Goal: Task Accomplishment & Management: Manage account settings

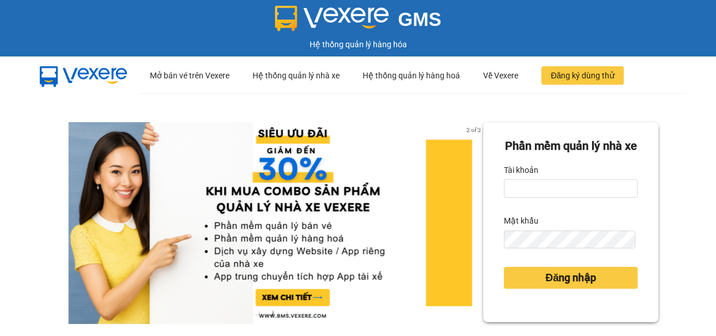
click at [556, 217] on form "Phần mềm quản lý nhà xe Tài khoản Mật khẩu Đăng nhập" at bounding box center [571, 222] width 134 height 170
click at [569, 198] on input "Tài khoản" at bounding box center [571, 188] width 134 height 18
type input "thu.nhuquynh"
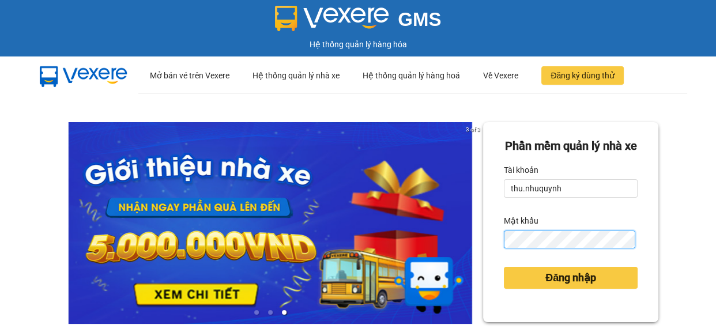
click at [504, 267] on button "Đăng nhập" at bounding box center [571, 278] width 134 height 22
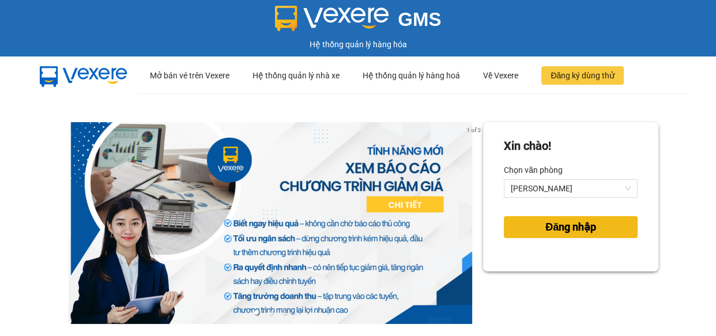
click at [531, 227] on button "Đăng nhập" at bounding box center [571, 227] width 134 height 22
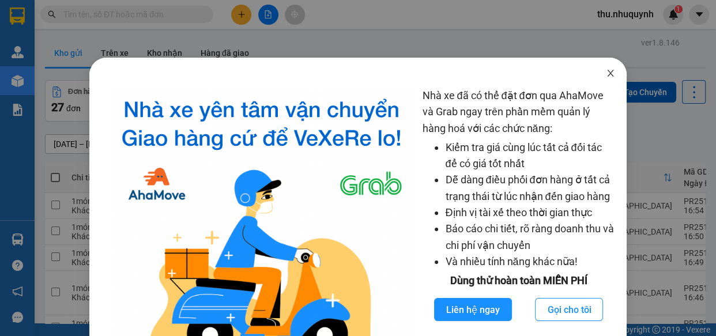
click at [600, 80] on span "Close" at bounding box center [610, 74] width 32 height 32
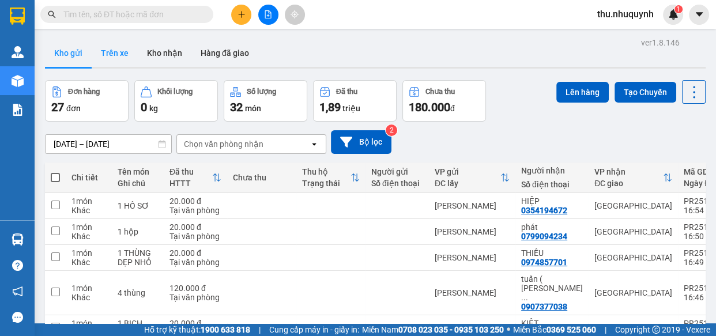
click at [128, 63] on button "Trên xe" at bounding box center [115, 53] width 46 height 28
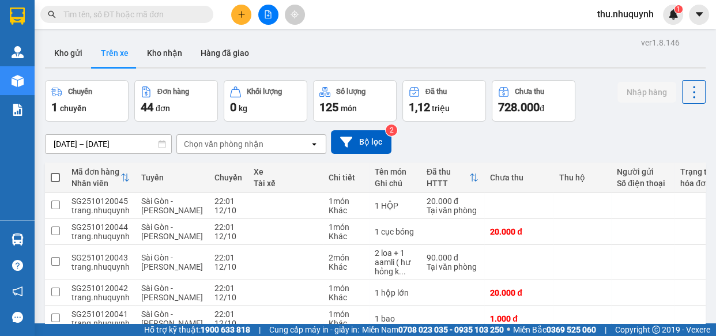
drag, startPoint x: 69, startPoint y: 58, endPoint x: 118, endPoint y: 82, distance: 55.4
click at [69, 58] on button "Kho gửi" at bounding box center [68, 53] width 47 height 28
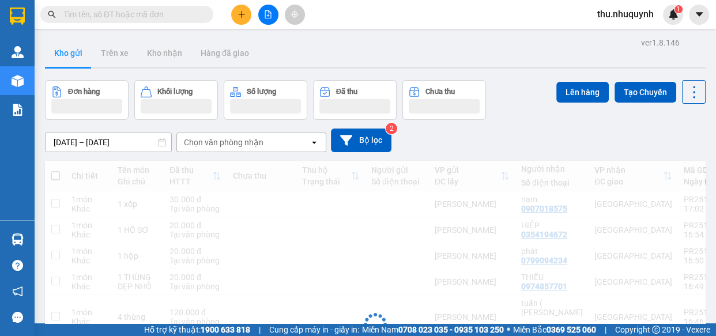
scroll to position [179, 0]
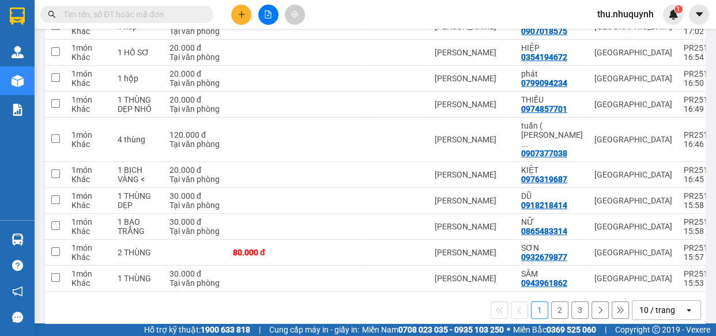
click at [647, 304] on div "10 / trang" at bounding box center [657, 310] width 36 height 12
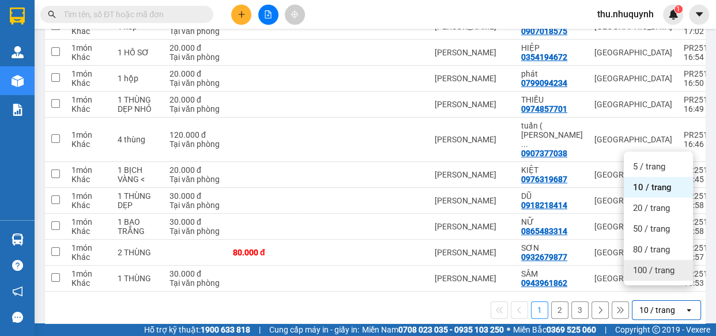
click at [655, 274] on span "100 / trang" at bounding box center [654, 271] width 42 height 12
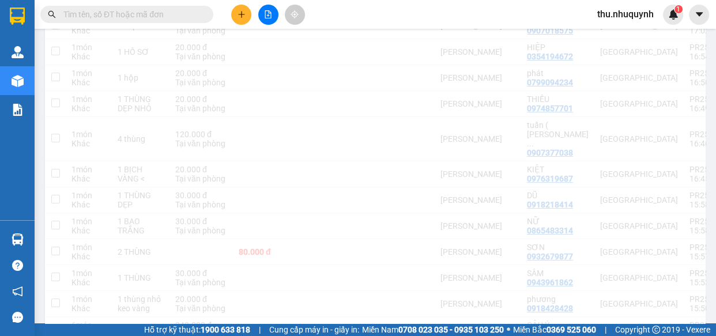
scroll to position [0, 0]
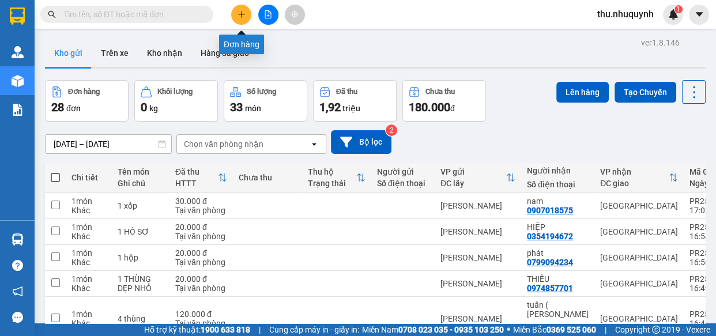
click at [244, 12] on icon "plus" at bounding box center [242, 14] width 8 height 8
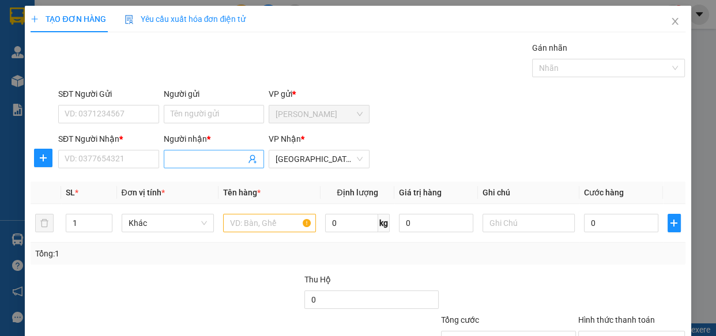
click at [229, 161] on input "Người nhận *" at bounding box center [209, 159] width 76 height 13
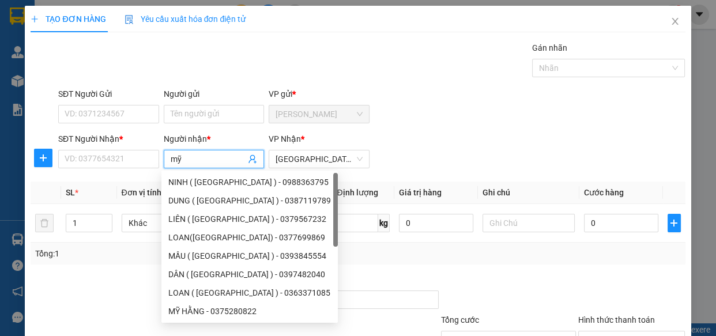
click at [218, 157] on input "mỹ" at bounding box center [209, 159] width 76 height 13
click at [217, 157] on input "mỹ" at bounding box center [209, 159] width 76 height 13
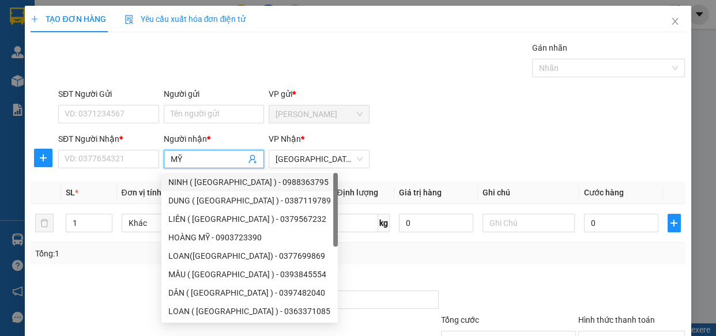
type input "MỸ"
click at [488, 141] on div "SĐT Người Nhận * VD: 0377654321 Người nhận * MỸ VP Nhận * Sài Gòn" at bounding box center [372, 153] width 632 height 40
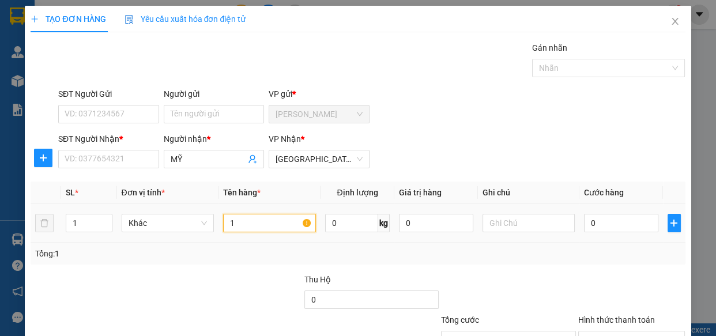
click at [258, 221] on input "1" at bounding box center [269, 223] width 93 height 18
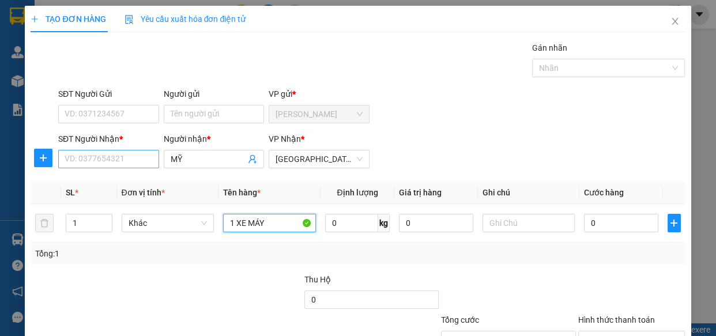
type input "1 XE MÁY"
click at [75, 155] on input "SĐT Người Nhận *" at bounding box center [108, 159] width 101 height 18
type input "0984413598"
click at [291, 223] on input "1 XE MÁY" at bounding box center [269, 223] width 93 height 18
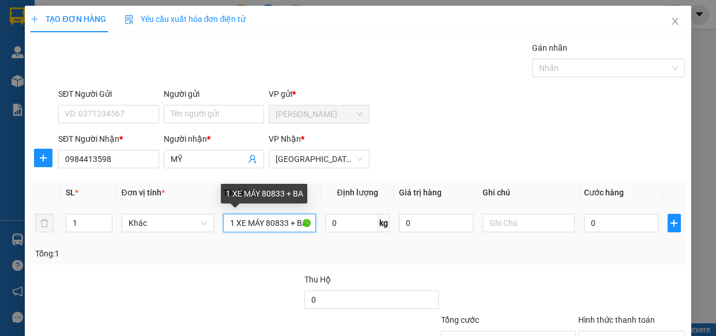
scroll to position [0, 6]
type input "1 XE MÁY 80833 + BAO"
drag, startPoint x: 505, startPoint y: 123, endPoint x: 516, endPoint y: 130, distance: 13.3
click at [514, 128] on form "SĐT Người Gửi VD: 0371234567 Người gửi Tên người gửi VP gửi * Phan Rang SĐT Ngư…" at bounding box center [358, 130] width 654 height 85
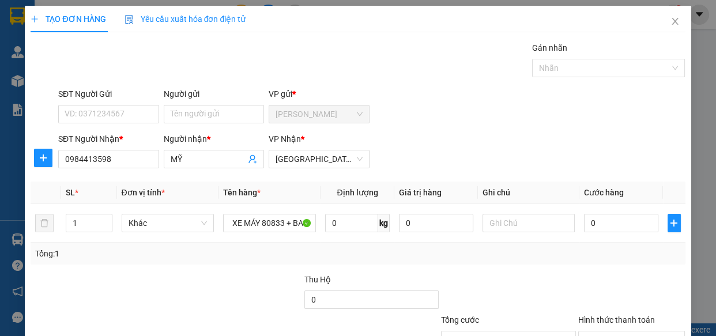
scroll to position [0, 0]
drag, startPoint x: 631, startPoint y: 236, endPoint x: 626, endPoint y: 228, distance: 9.6
click at [630, 236] on td "0" at bounding box center [621, 223] width 84 height 39
click at [626, 228] on input "0" at bounding box center [621, 223] width 74 height 18
type input "3"
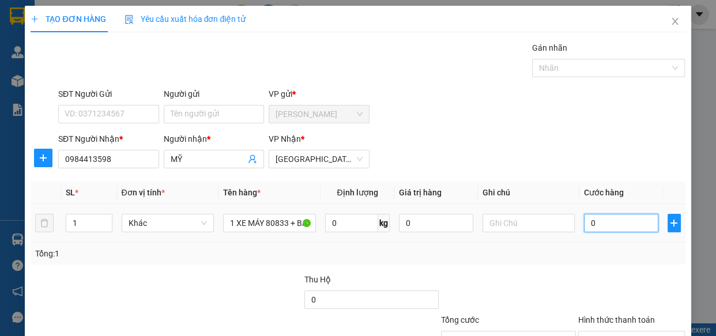
type input "3"
type input "35"
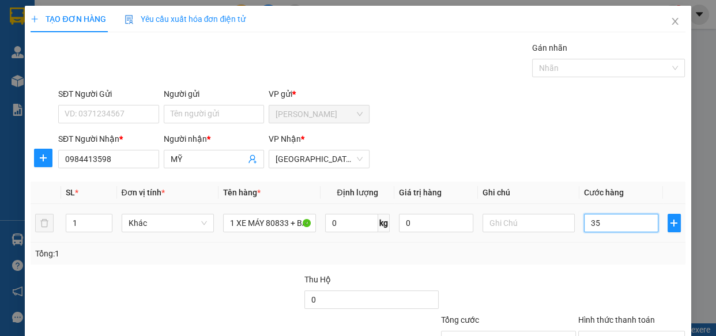
type input "350"
type input "350.000"
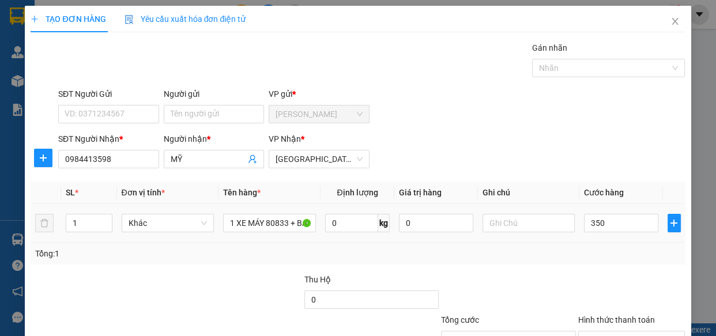
type input "350.000"
drag, startPoint x: 620, startPoint y: 255, endPoint x: 617, endPoint y: 287, distance: 31.2
click at [618, 258] on div "Tổng: 1" at bounding box center [357, 253] width 645 height 13
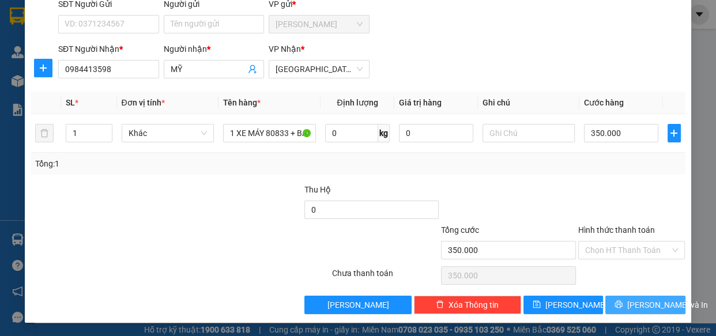
click at [626, 305] on button "[PERSON_NAME] và In" at bounding box center [645, 305] width 80 height 18
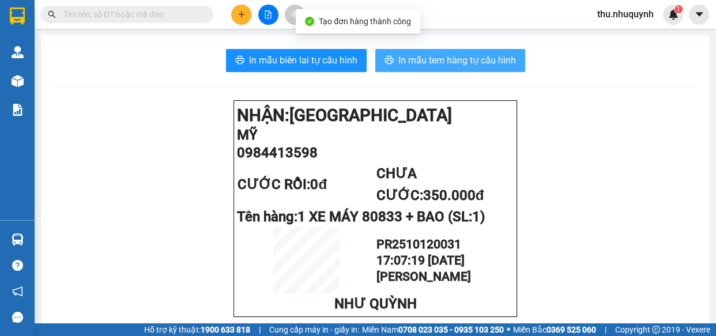
click at [427, 58] on span "In mẫu tem hàng tự cấu hình" at bounding box center [457, 60] width 118 height 14
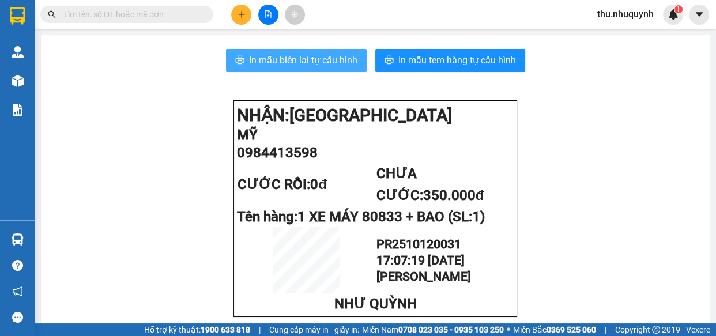
click at [307, 59] on span "In mẫu biên lai tự cấu hình" at bounding box center [303, 60] width 108 height 14
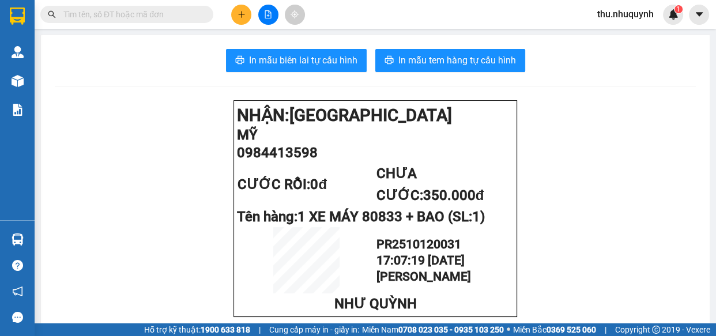
click at [105, 17] on input "text" at bounding box center [131, 14] width 136 height 13
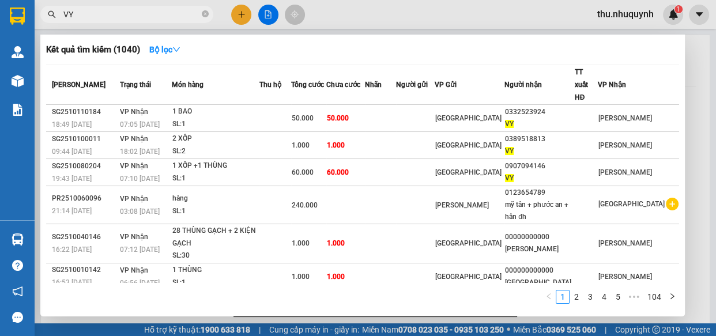
type input "VY"
click at [242, 16] on div at bounding box center [358, 168] width 716 height 336
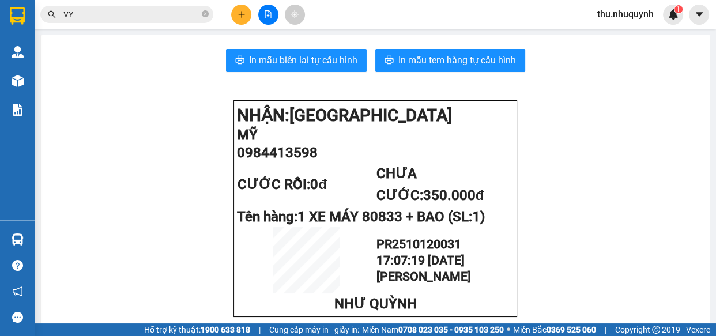
click at [242, 15] on icon "plus" at bounding box center [242, 14] width 8 height 8
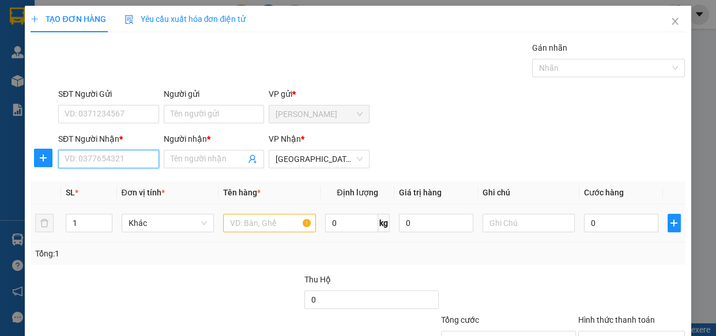
drag, startPoint x: 110, startPoint y: 165, endPoint x: 247, endPoint y: 205, distance: 143.4
click at [115, 166] on input "SĐT Người Nhận *" at bounding box center [108, 159] width 101 height 18
click at [263, 226] on input "text" at bounding box center [269, 223] width 93 height 18
type input "1 THÙNG XANH <"
click at [134, 151] on input "SĐT Người Nhận *" at bounding box center [108, 159] width 101 height 18
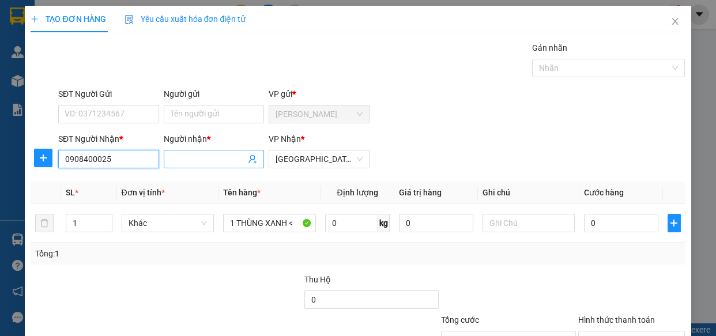
type input "0908400025"
drag, startPoint x: 223, startPoint y: 160, endPoint x: 222, endPoint y: 146, distance: 13.3
click at [223, 159] on input "Người nhận *" at bounding box center [209, 159] width 76 height 13
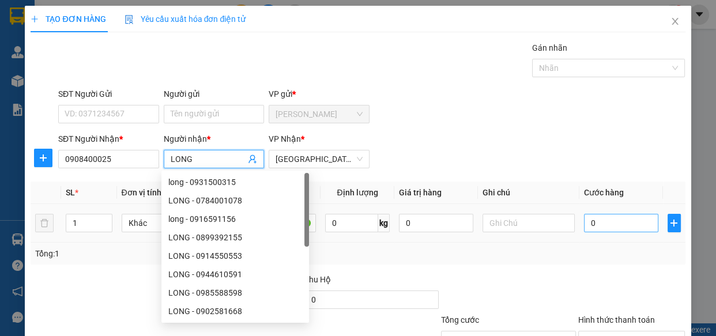
type input "LONG"
click at [616, 224] on input "0" at bounding box center [621, 223] width 74 height 18
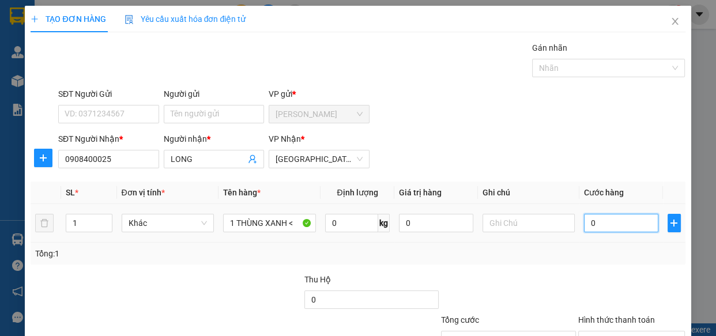
type input "2"
type input "20"
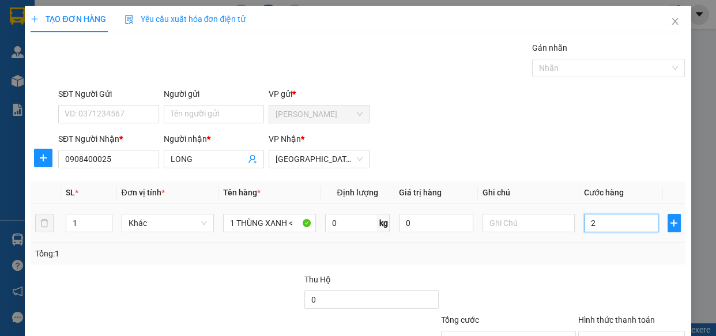
type input "20"
type input "20.000"
click at [601, 144] on div "SĐT Người Nhận * 0908400025 Người nhận * LONG VP Nhận * Sài Gòn" at bounding box center [372, 153] width 632 height 40
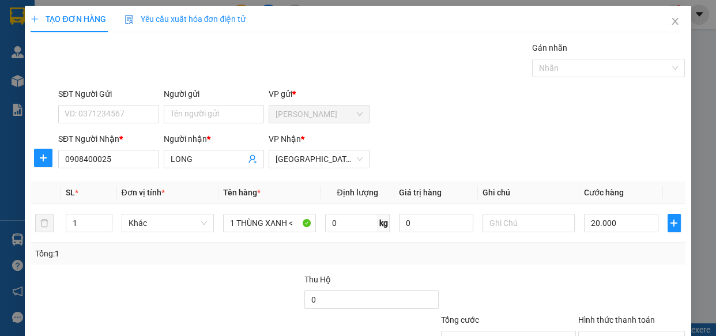
drag, startPoint x: 630, startPoint y: 300, endPoint x: 599, endPoint y: 284, distance: 35.1
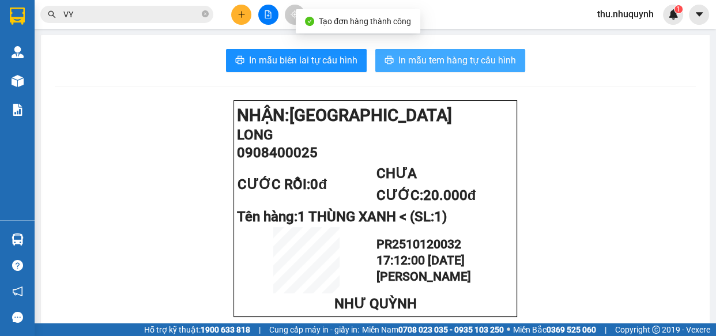
drag, startPoint x: 434, startPoint y: 71, endPoint x: 435, endPoint y: 65, distance: 6.0
click at [434, 70] on button "In mẫu tem hàng tự cấu hình" at bounding box center [450, 60] width 150 height 23
click at [435, 65] on span "In mẫu tem hàng tự cấu hình" at bounding box center [457, 60] width 118 height 14
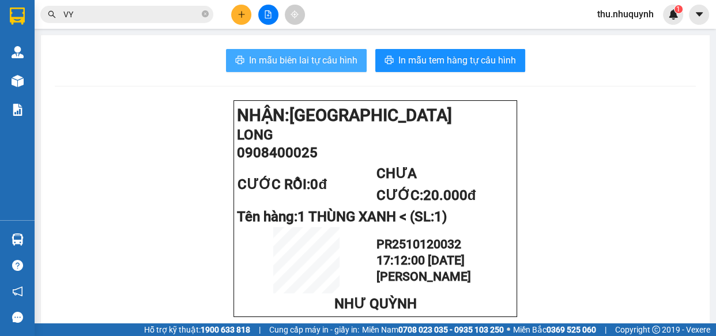
click at [299, 55] on span "In mẫu biên lai tự cấu hình" at bounding box center [303, 60] width 108 height 14
click at [298, 58] on span "In mẫu biên lai tự cấu hình" at bounding box center [303, 60] width 108 height 14
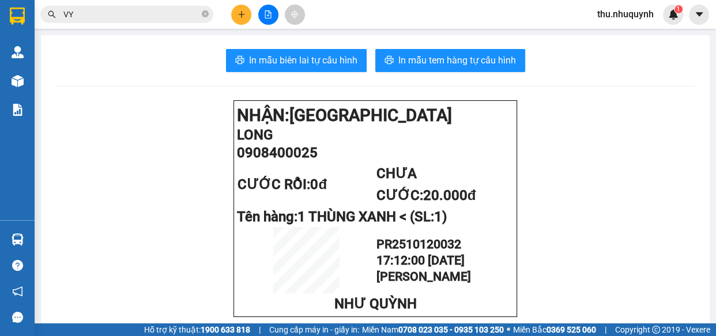
click at [114, 16] on input "VY" at bounding box center [131, 14] width 136 height 13
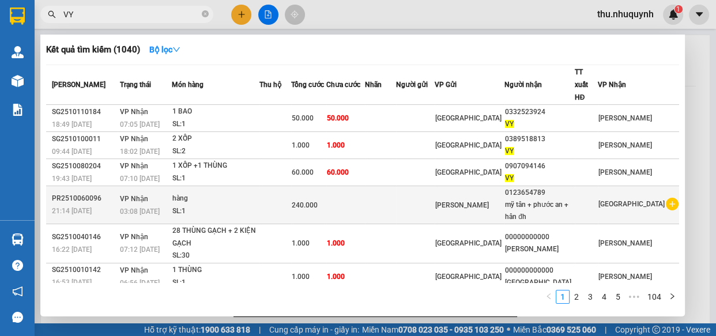
click at [435, 186] on td at bounding box center [415, 205] width 39 height 38
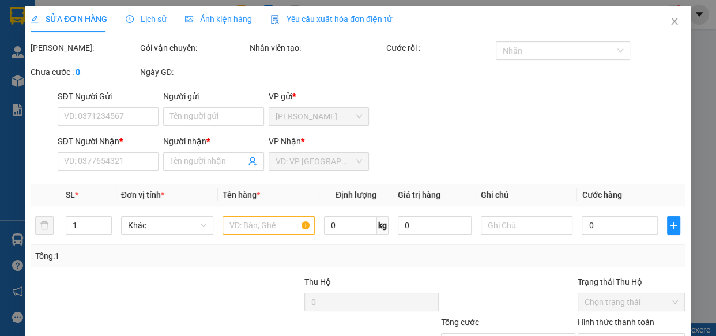
click at [472, 172] on div "SĐT Người Nhận * VD: 0377654321 Người nhận * Tên người nhận VP Nhận * VD: VP Sà…" at bounding box center [372, 155] width 632 height 40
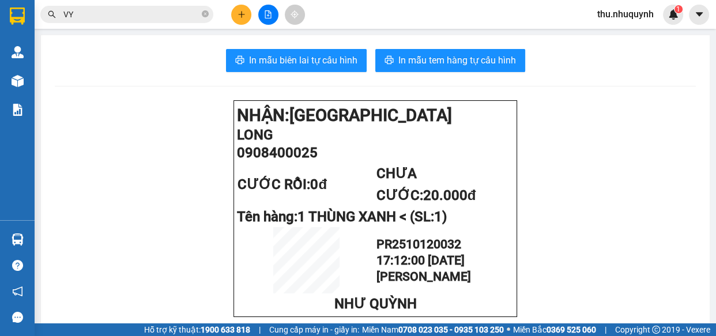
click at [129, 13] on input "VY" at bounding box center [131, 14] width 136 height 13
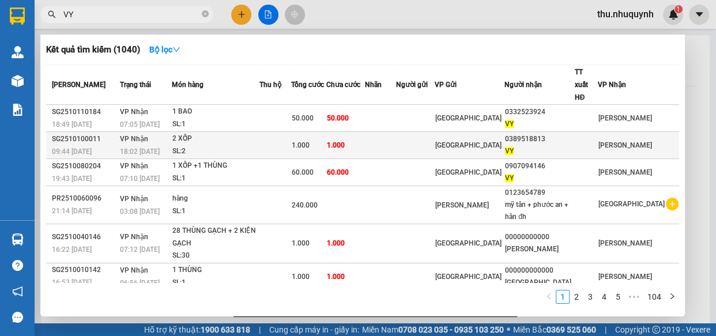
click at [435, 144] on td at bounding box center [415, 145] width 39 height 27
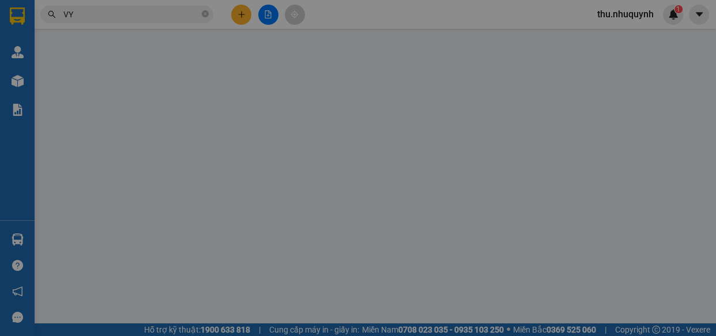
click at [438, 153] on div "Total Paid Fee Total UnPaid Fee Cash Collection Total Fee Mã ĐH: Gói vận chuyển…" at bounding box center [358, 224] width 654 height 365
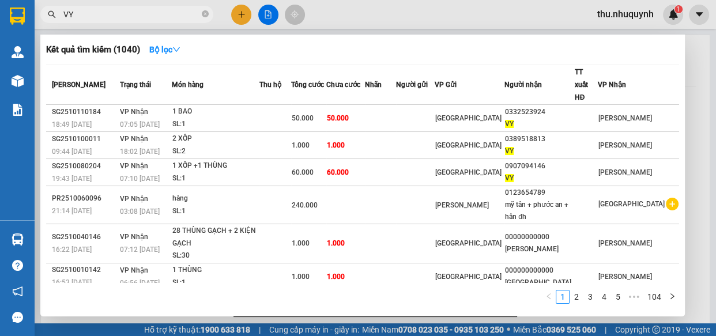
click at [153, 16] on input "VY" at bounding box center [131, 14] width 136 height 13
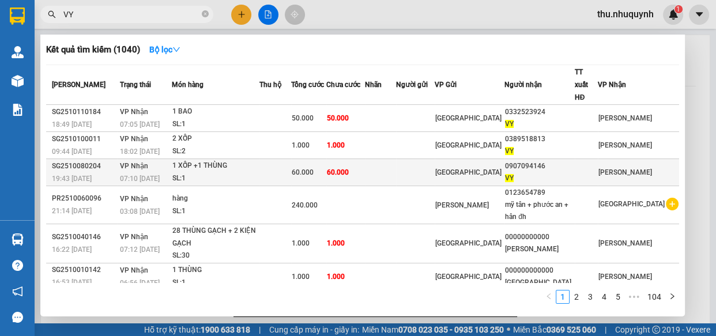
click at [206, 160] on div "1 XỐP +1 THÙNG" at bounding box center [215, 166] width 86 height 13
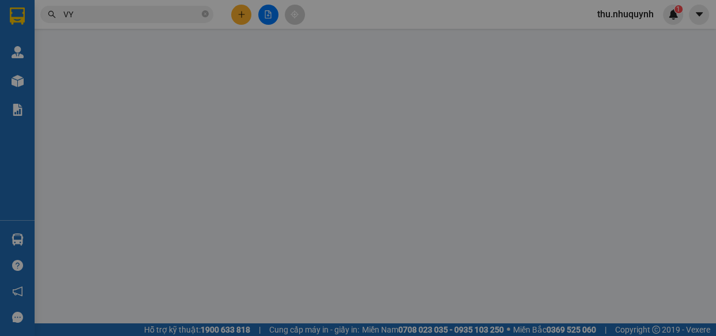
type input "0907094146"
type input "VY"
type input "60.000"
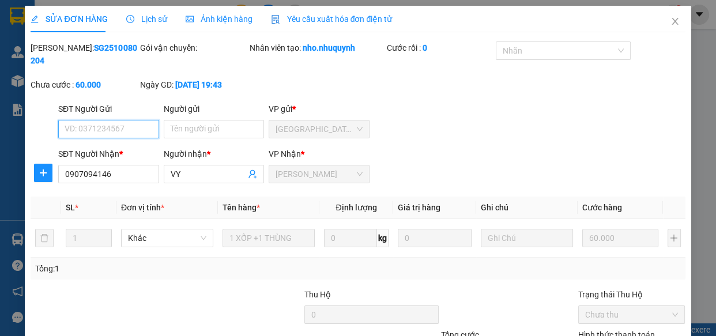
drag, startPoint x: 598, startPoint y: 247, endPoint x: 597, endPoint y: 267, distance: 19.6
type input "0"
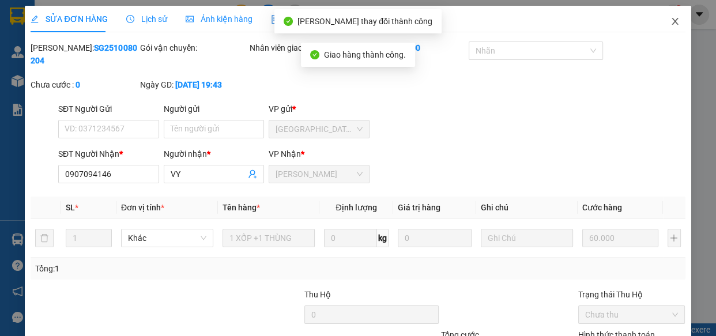
click at [663, 17] on span "Close" at bounding box center [675, 22] width 32 height 32
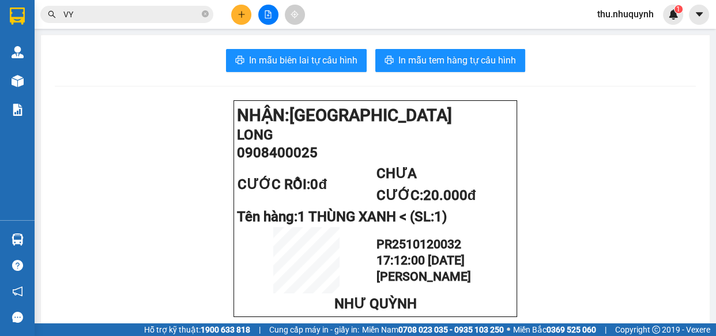
click at [236, 10] on button at bounding box center [241, 15] width 20 height 20
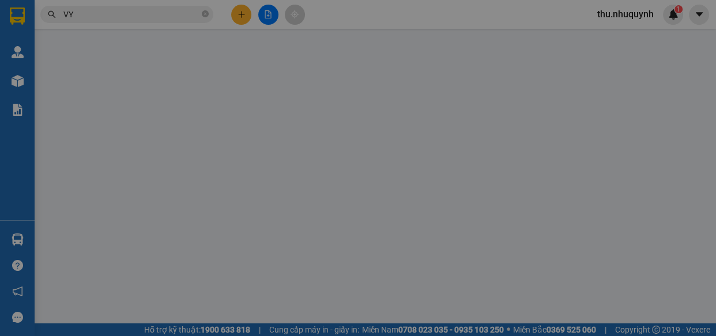
click at [236, 11] on div "Yêu cầu xuất hóa đơn điện tử" at bounding box center [186, 19] width 122 height 27
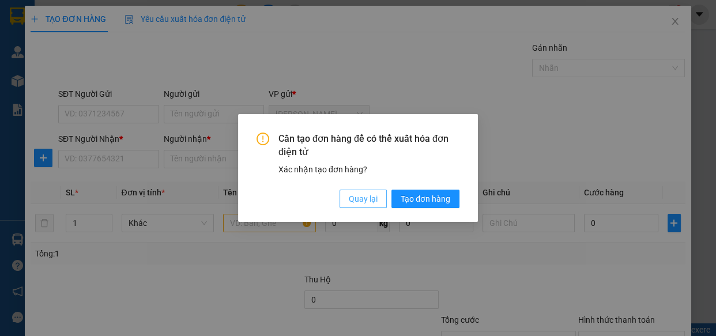
drag, startPoint x: 349, startPoint y: 202, endPoint x: 334, endPoint y: 197, distance: 15.9
click at [346, 202] on button "Quay lại" at bounding box center [363, 199] width 47 height 18
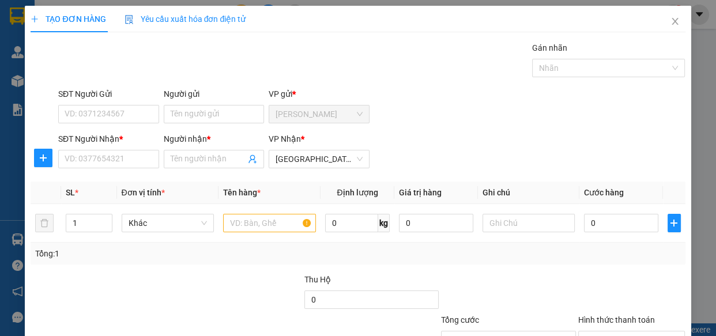
click at [157, 165] on div "SĐT Người Nhận * VD: 0377654321 Người nhận * Tên người nhận VP Nhận * Sài Gòn" at bounding box center [372, 153] width 632 height 40
click at [255, 231] on input "text" at bounding box center [269, 223] width 93 height 18
type input "1 XỐP"
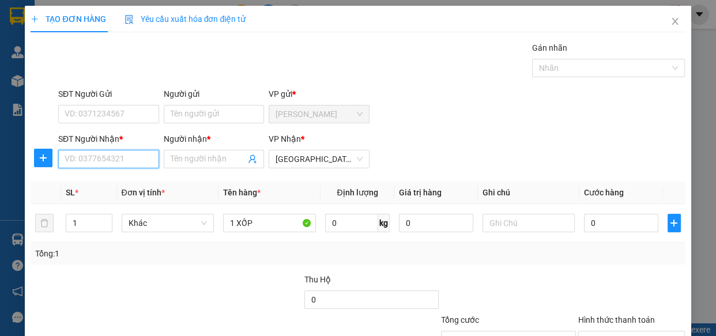
click at [126, 156] on input "SĐT Người Nhận *" at bounding box center [108, 159] width 101 height 18
click at [589, 219] on input "0" at bounding box center [621, 223] width 74 height 18
type input "4"
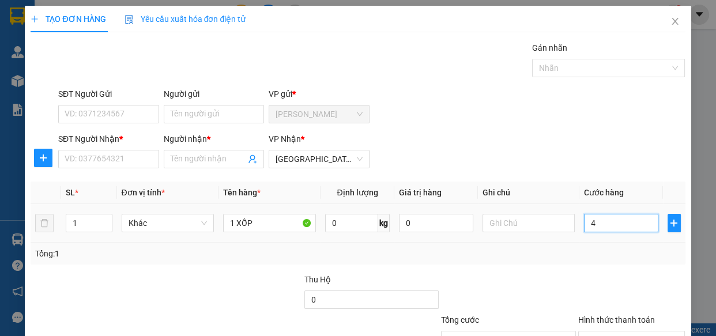
type input "40"
type input "40.000"
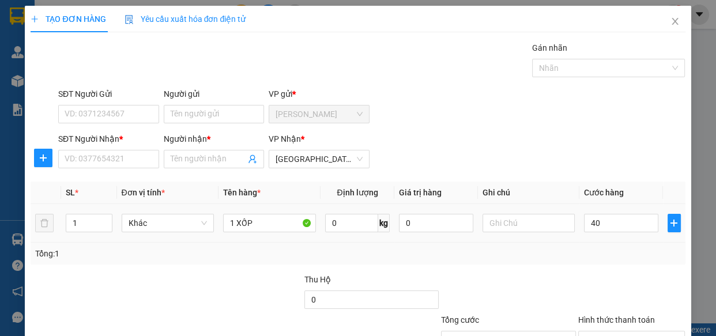
type input "40.000"
click at [607, 184] on th "Cước hàng" at bounding box center [621, 193] width 84 height 22
click at [129, 167] on input "SĐT Người Nhận *" at bounding box center [108, 159] width 101 height 18
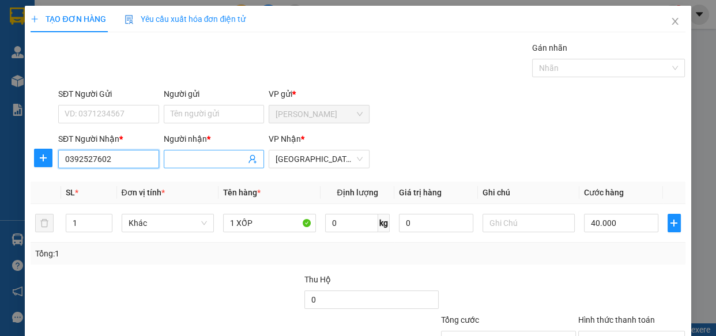
type input "0392527602"
click at [183, 161] on input "Người nhận *" at bounding box center [209, 159] width 76 height 13
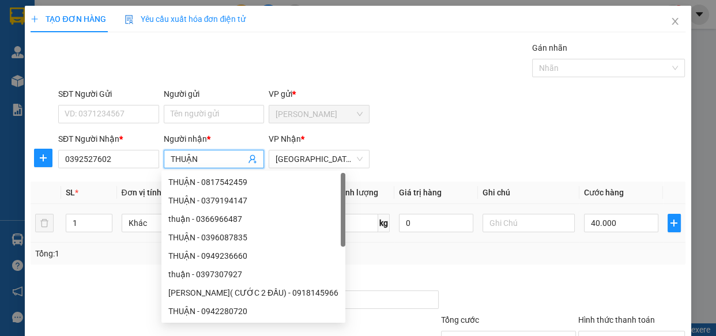
type input "THUẬN"
drag, startPoint x: 585, startPoint y: 138, endPoint x: 582, endPoint y: 171, distance: 33.6
click at [583, 143] on div "SĐT Người Nhận * 0392527602 Người nhận * THUẬN VP Nhận * Sài Gòn" at bounding box center [372, 153] width 632 height 40
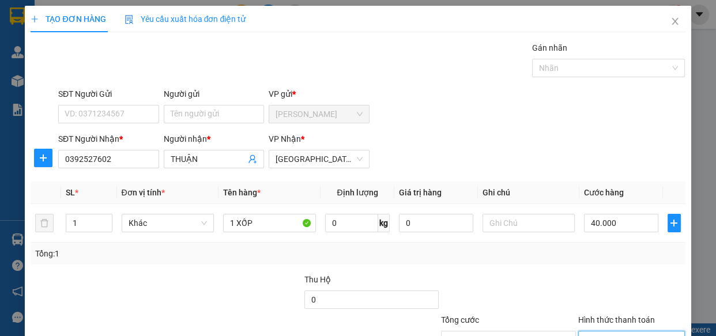
click at [603, 332] on input "Hình thức thanh toán" at bounding box center [627, 340] width 85 height 17
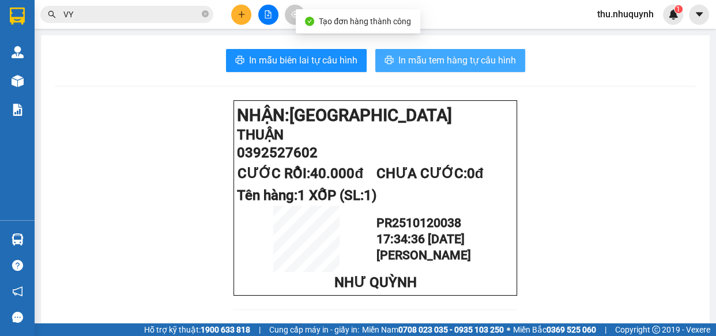
click at [441, 58] on span "In mẫu tem hàng tự cấu hình" at bounding box center [457, 60] width 118 height 14
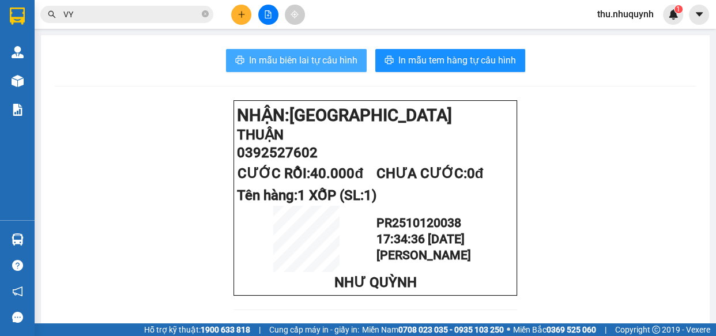
click at [318, 58] on span "In mẫu biên lai tự cấu hình" at bounding box center [303, 60] width 108 height 14
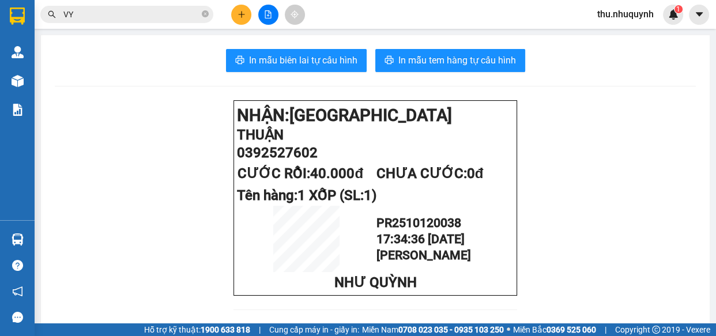
click at [113, 17] on input "VY" at bounding box center [131, 14] width 136 height 13
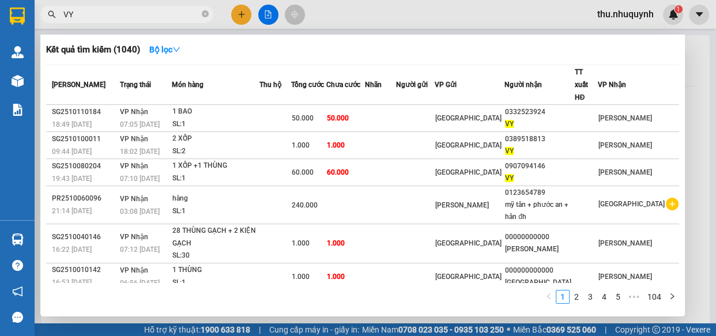
click at [113, 17] on input "VY" at bounding box center [131, 14] width 136 height 13
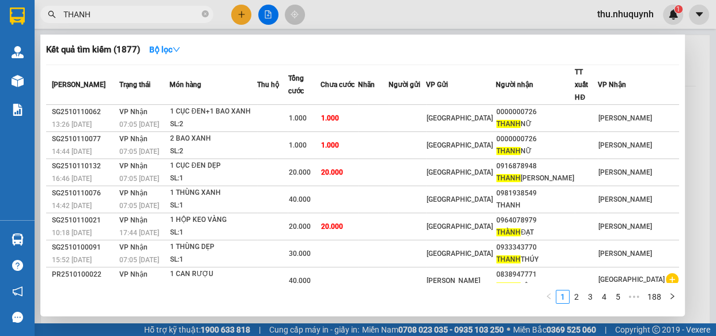
type input "THANH"
click at [364, 0] on div at bounding box center [358, 168] width 716 height 336
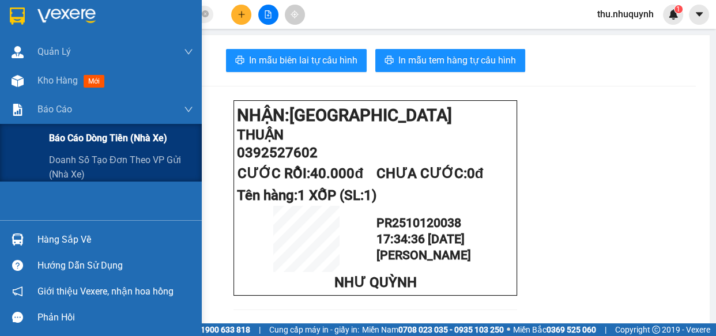
click at [86, 150] on div "Báo cáo dòng tiền (nhà xe)" at bounding box center [121, 138] width 144 height 29
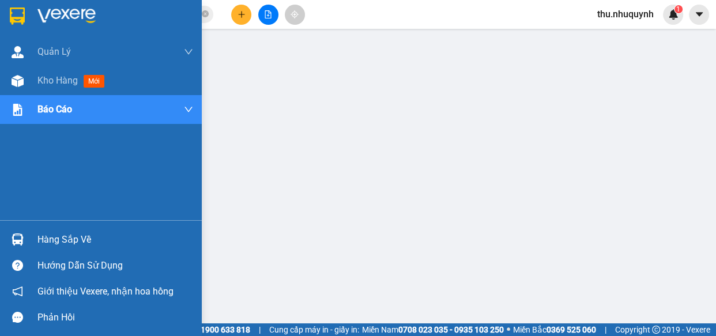
click at [17, 12] on img at bounding box center [17, 15] width 15 height 17
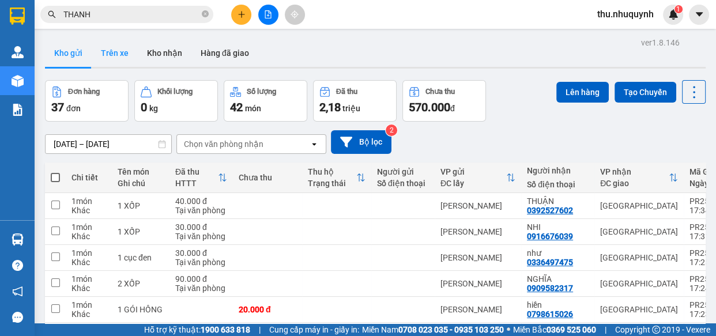
click at [123, 60] on button "Trên xe" at bounding box center [115, 53] width 46 height 28
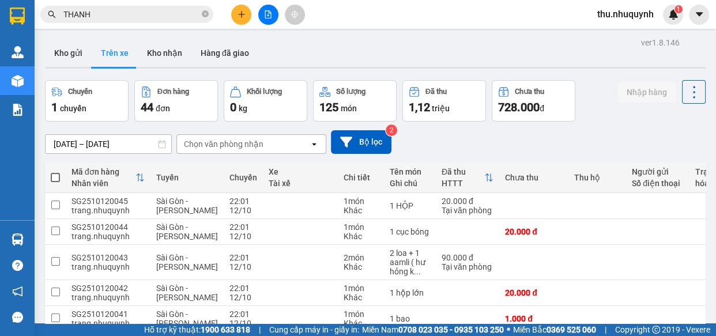
click at [58, 180] on span at bounding box center [55, 177] width 9 height 9
click at [55, 172] on input "checkbox" at bounding box center [55, 172] width 0 height 0
checkbox input "true"
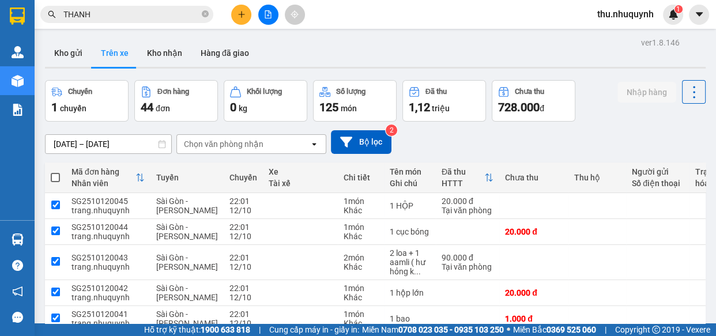
checkbox input "true"
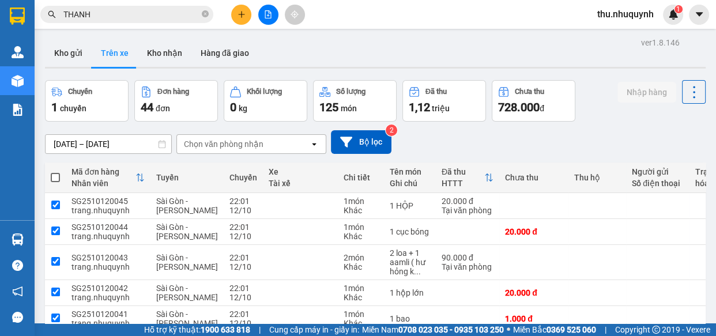
checkbox input "true"
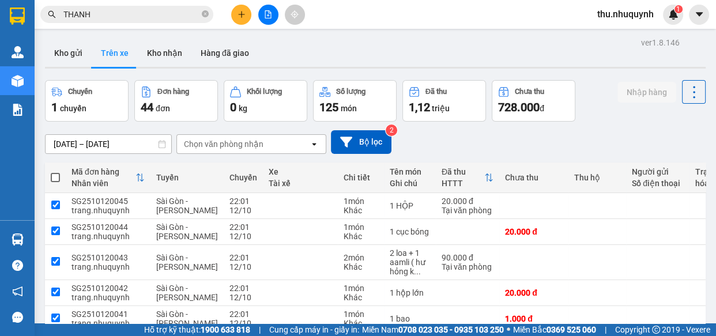
checkbox input "true"
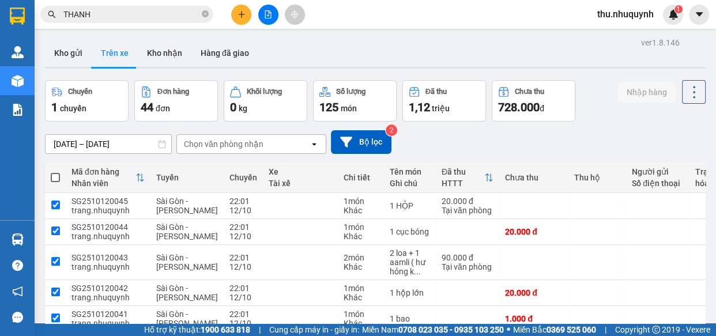
checkbox input "true"
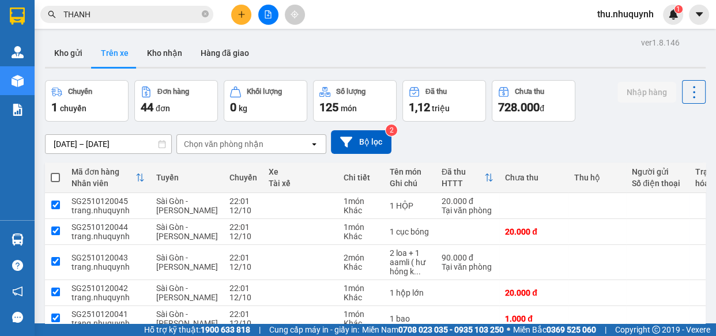
checkbox input "true"
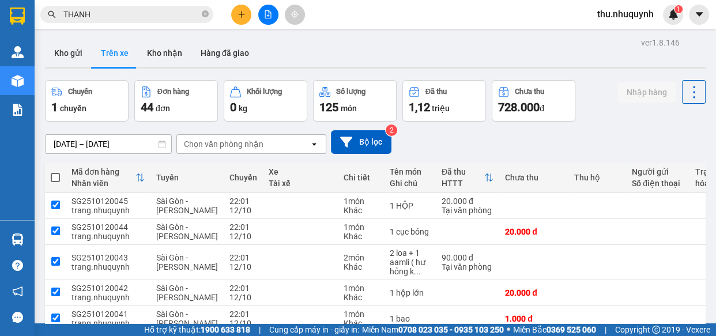
checkbox input "true"
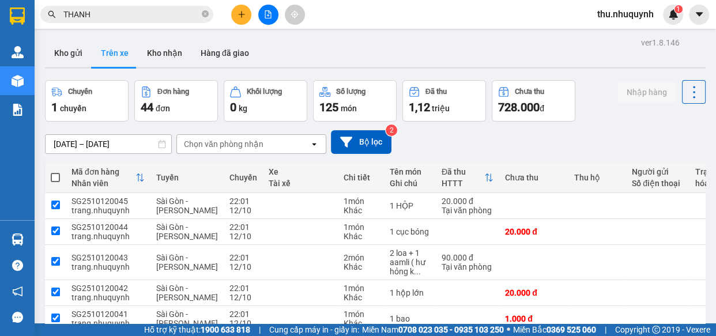
checkbox input "true"
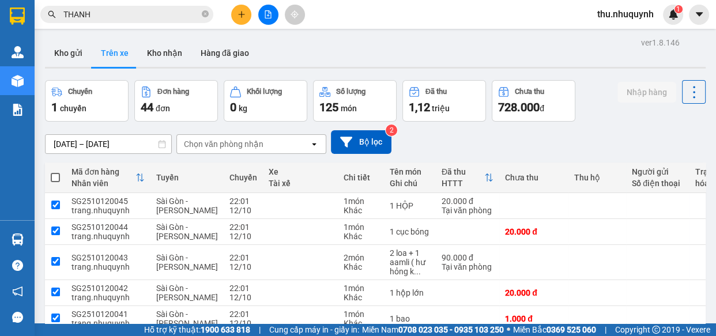
checkbox input "true"
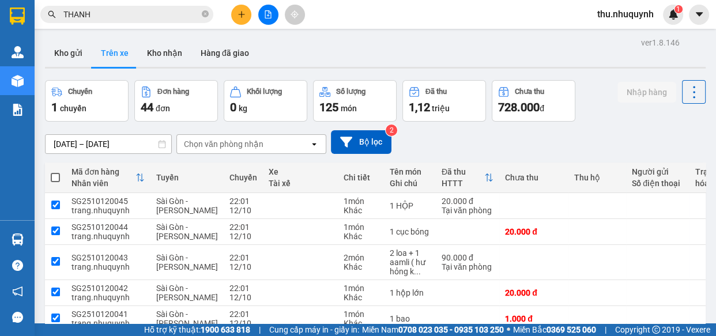
checkbox input "true"
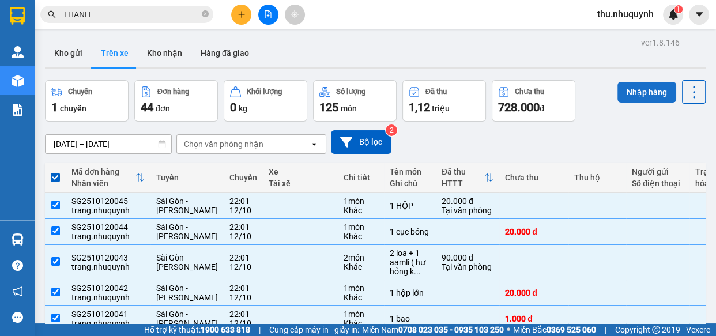
click at [641, 91] on button "Nhập hàng" at bounding box center [646, 92] width 59 height 21
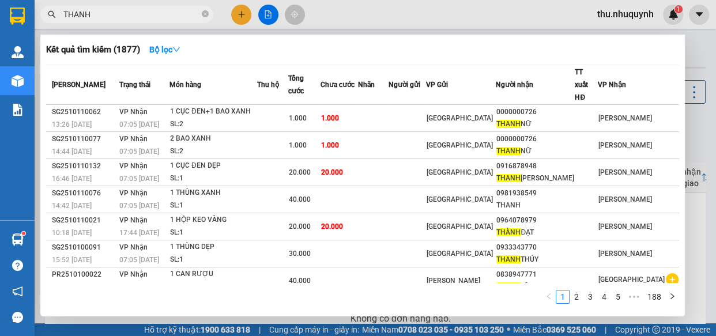
click at [163, 17] on input "THANH" at bounding box center [131, 14] width 136 height 13
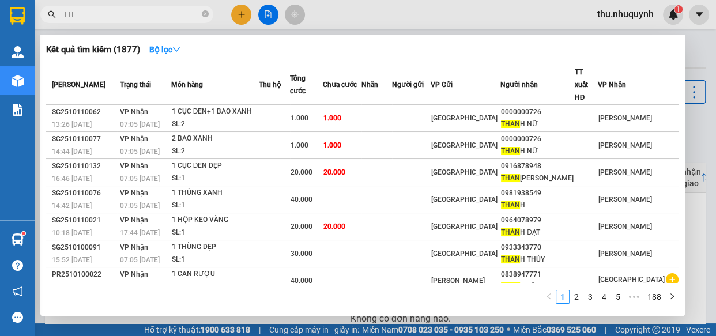
type input "T"
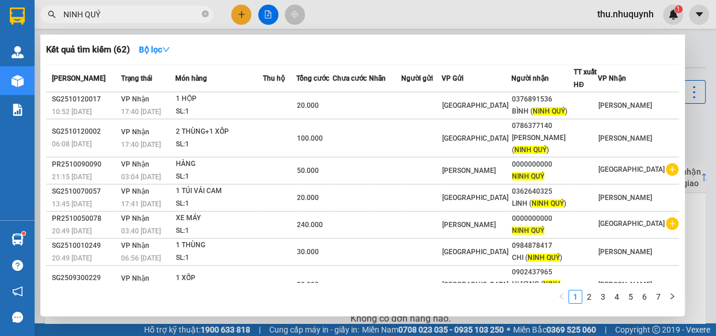
click at [161, 15] on input "NINH QUÝ" at bounding box center [131, 14] width 136 height 13
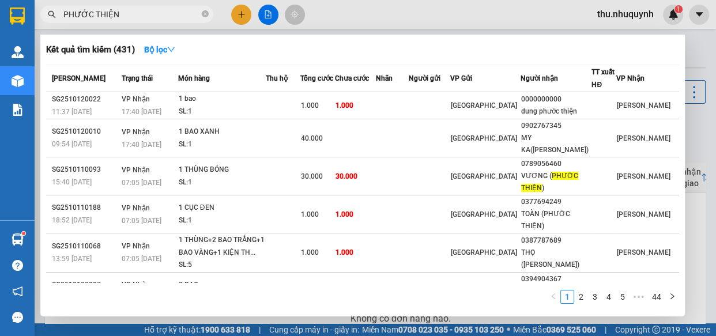
click at [126, 9] on input "PHƯỚC THIỆN" at bounding box center [131, 14] width 136 height 13
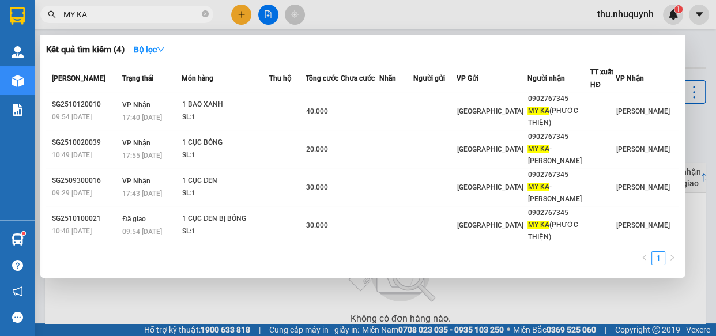
click at [138, 2] on div at bounding box center [358, 168] width 716 height 336
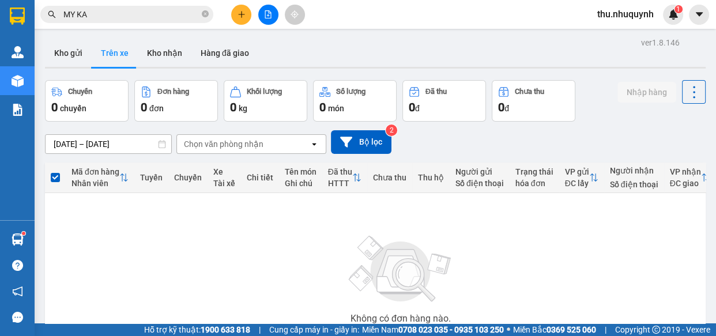
click at [125, 7] on span "MY KA" at bounding box center [126, 14] width 173 height 17
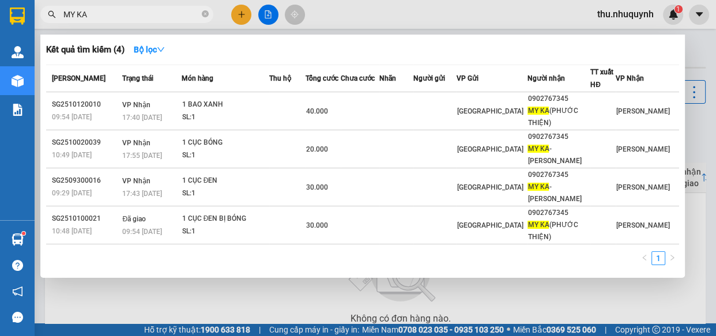
click at [125, 10] on input "MY KA" at bounding box center [131, 14] width 136 height 13
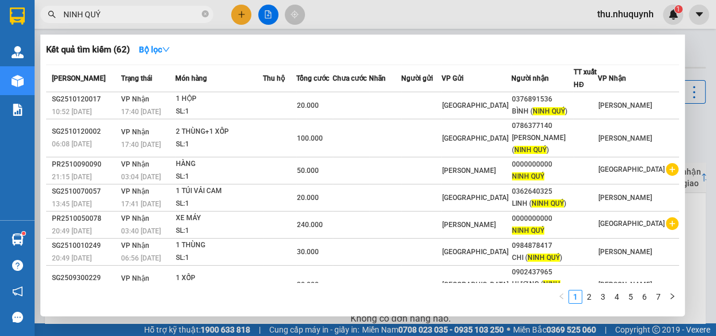
type input "NINH QUÝ"
click at [90, 8] on input "NINH QUÝ" at bounding box center [131, 14] width 136 height 13
click at [90, 10] on input "NINH QUÝ" at bounding box center [131, 14] width 136 height 13
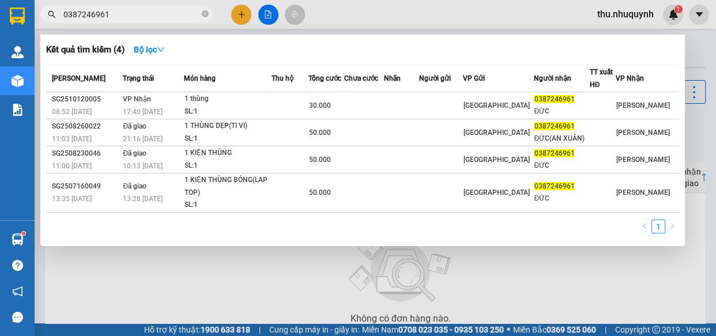
click at [273, 258] on div at bounding box center [358, 168] width 716 height 336
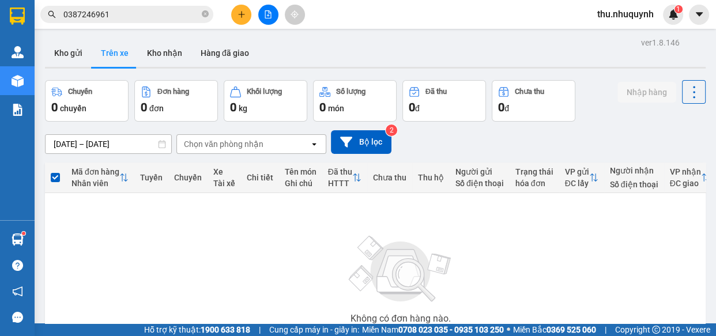
click at [80, 67] on div at bounding box center [375, 68] width 661 height 2
click at [77, 63] on button "Kho gửi" at bounding box center [68, 53] width 47 height 28
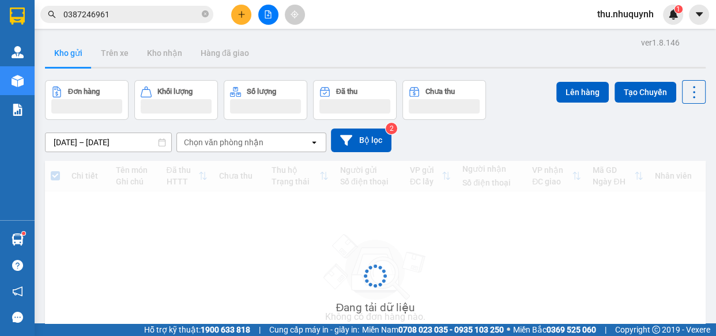
click at [161, 20] on input "0387246961" at bounding box center [131, 14] width 136 height 13
type input "0"
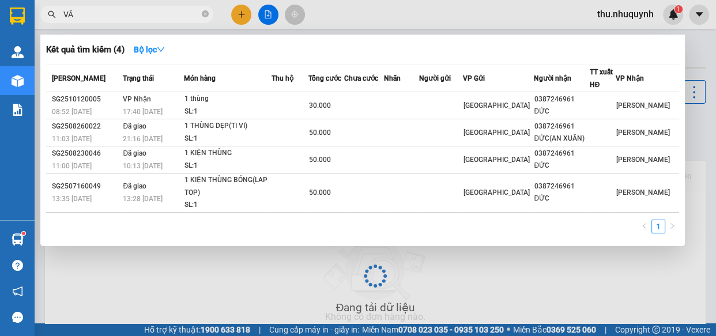
type input "V"
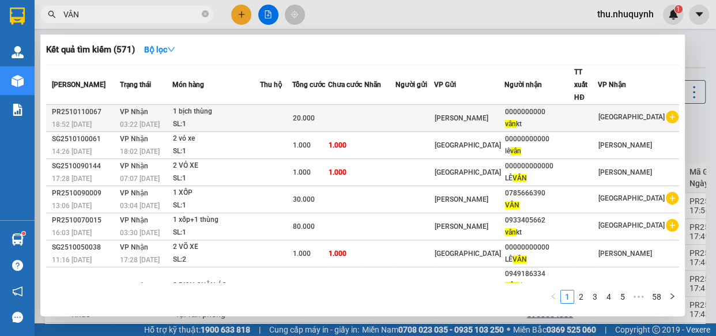
type input "VÂN"
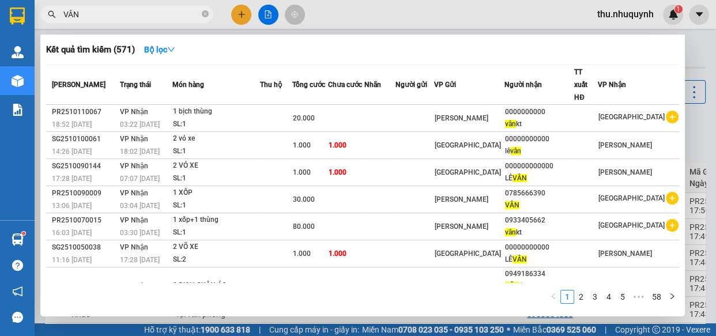
drag, startPoint x: 387, startPoint y: 115, endPoint x: 416, endPoint y: 44, distance: 76.0
click at [412, 47] on div "Kết quả tìm kiếm ( 571 ) Bộ lọc Mã ĐH Trạng thái Món hàng Thu hộ Tổng cước Chưa…" at bounding box center [362, 176] width 645 height 282
drag, startPoint x: 428, startPoint y: 21, endPoint x: 409, endPoint y: 42, distance: 27.7
click at [428, 22] on div at bounding box center [358, 168] width 716 height 336
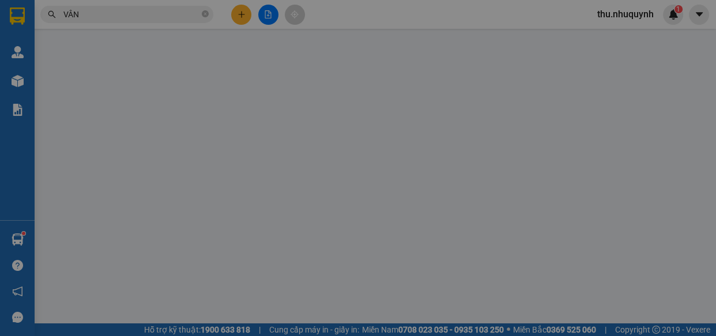
type input "0000000000"
type input "vân kt"
type input "50.000"
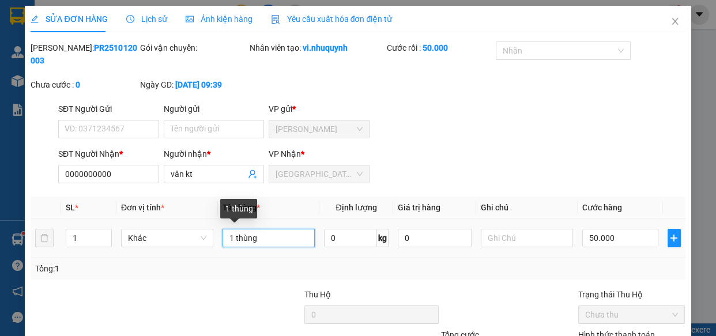
click at [232, 239] on input "1 thùng" at bounding box center [269, 238] width 92 height 18
click at [231, 238] on input "1 thùng" at bounding box center [269, 238] width 92 height 18
click at [230, 238] on input "1 thùng" at bounding box center [269, 238] width 92 height 18
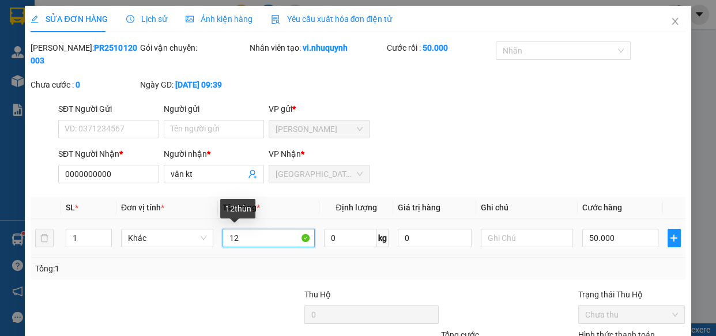
type input "1"
type input "2 THÙNG"
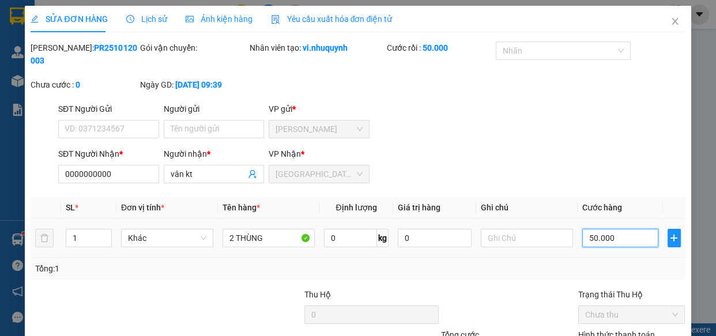
click at [610, 238] on input "50.000" at bounding box center [620, 238] width 76 height 18
type input "7"
drag, startPoint x: 594, startPoint y: 153, endPoint x: 589, endPoint y: 167, distance: 14.8
click at [592, 157] on div "SĐT Người Nhận * 0000000000 Người nhận * vân kt VP Nhận * Sài Gòn" at bounding box center [372, 168] width 632 height 40
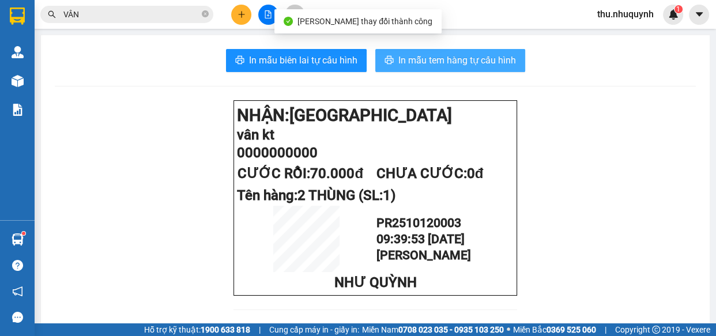
click at [443, 61] on span "In mẫu tem hàng tự cấu hình" at bounding box center [457, 60] width 118 height 14
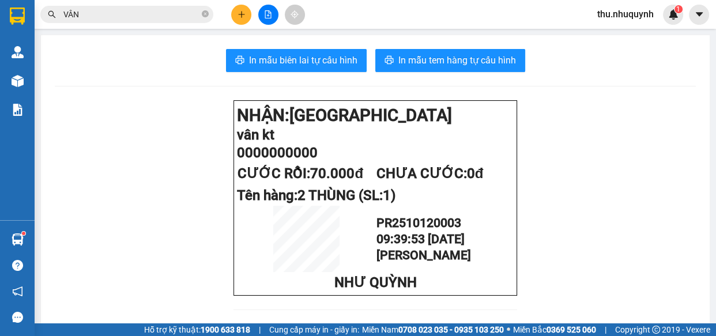
click at [240, 17] on icon "plus" at bounding box center [242, 14] width 8 height 8
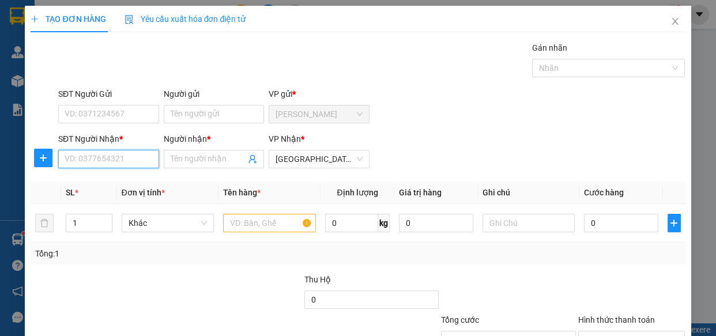
click at [108, 163] on input "SĐT Người Nhận *" at bounding box center [108, 159] width 101 height 18
type input "0745"
click at [152, 184] on div "0982230745 - LÝ" at bounding box center [108, 182] width 100 height 18
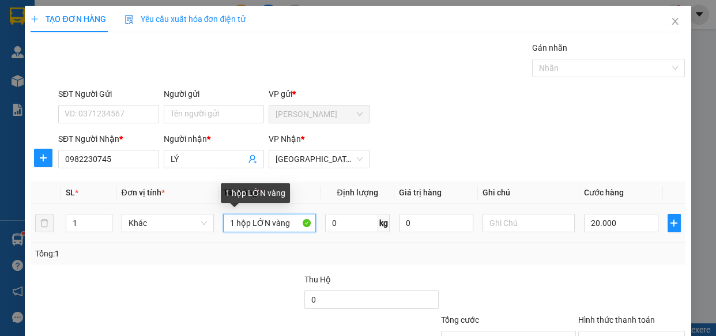
click at [288, 214] on input "1 hộp LỚN vàng" at bounding box center [269, 223] width 93 height 18
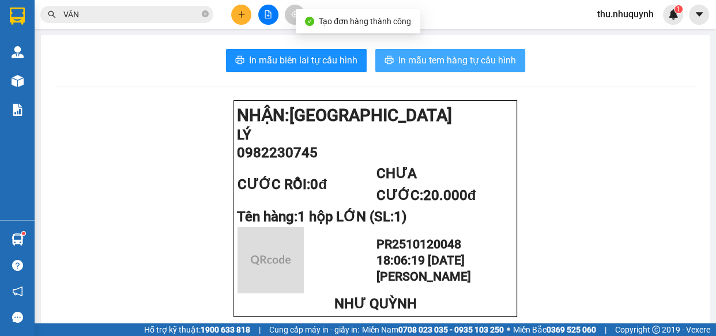
click at [434, 63] on span "In mẫu tem hàng tự cấu hình" at bounding box center [457, 60] width 118 height 14
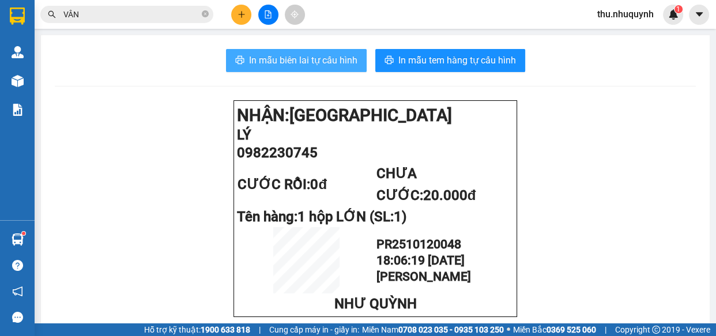
click at [323, 69] on button "In mẫu biên lai tự cấu hình" at bounding box center [296, 60] width 141 height 23
drag, startPoint x: 321, startPoint y: 63, endPoint x: 332, endPoint y: 73, distance: 15.1
click at [326, 68] on button "In mẫu biên lai tự cấu hình" at bounding box center [296, 60] width 141 height 23
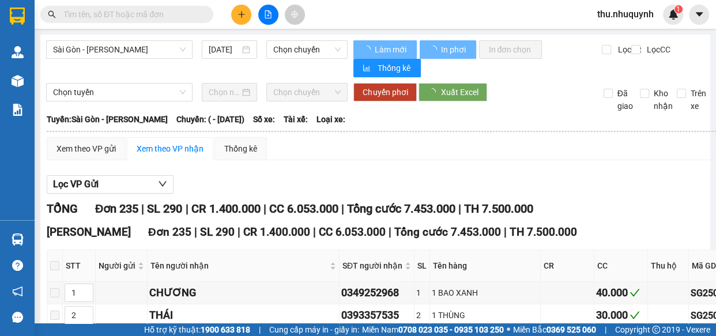
type input "[DATE]"
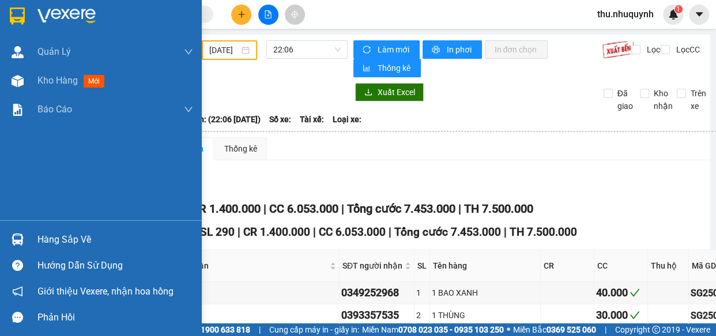
click at [76, 22] on img at bounding box center [66, 15] width 58 height 17
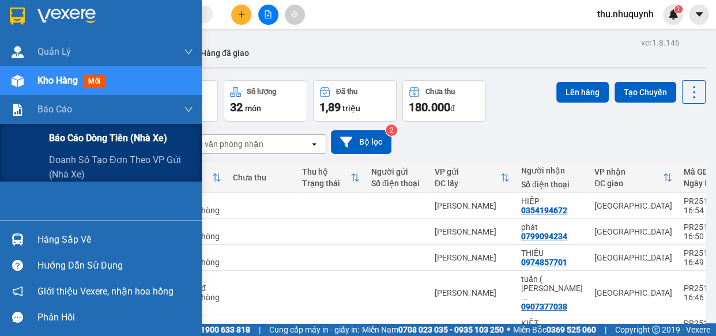
click at [99, 135] on span "Báo cáo dòng tiền (nhà xe)" at bounding box center [108, 138] width 118 height 14
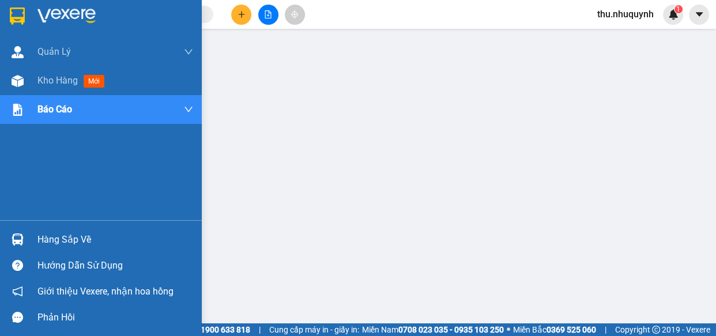
drag, startPoint x: 43, startPoint y: 69, endPoint x: 60, endPoint y: 112, distance: 46.0
click at [44, 71] on div "Kho hàng mới" at bounding box center [115, 80] width 156 height 29
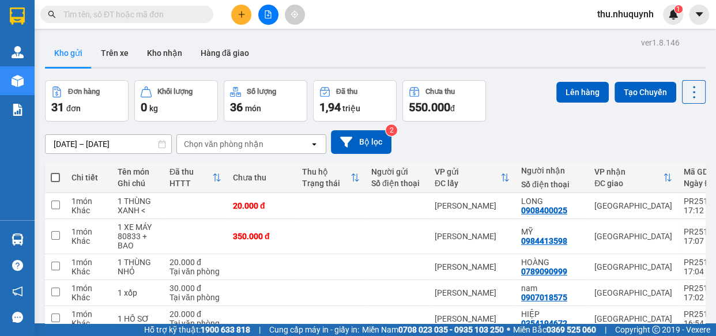
click at [239, 13] on icon "plus" at bounding box center [242, 14] width 8 height 8
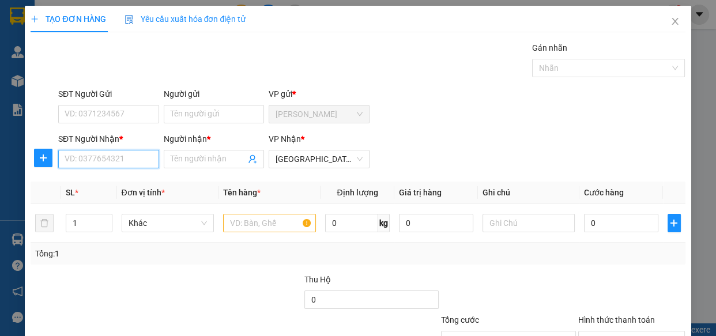
click at [122, 166] on input "SĐT Người Nhận *" at bounding box center [108, 159] width 101 height 18
click at [132, 182] on div "0798615026 - hiền" at bounding box center [108, 182] width 86 height 13
type input "0798615026"
type input "hiền"
type input "30.000"
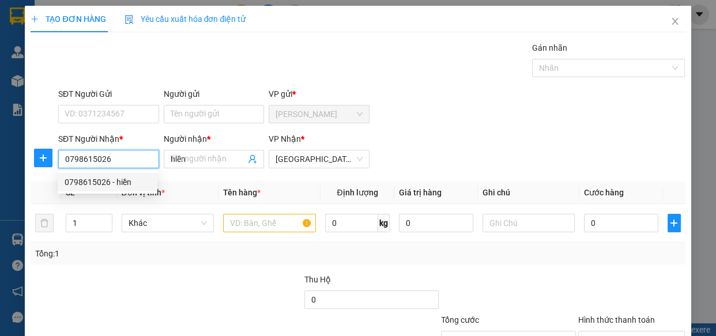
type input "30.000"
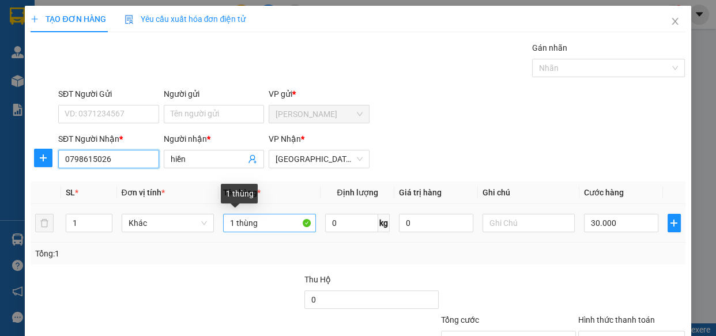
type input "0798615026"
click at [264, 228] on input "1 thùng" at bounding box center [269, 223] width 93 height 18
click at [237, 221] on input "1 HÓI HỒNG" at bounding box center [269, 223] width 93 height 18
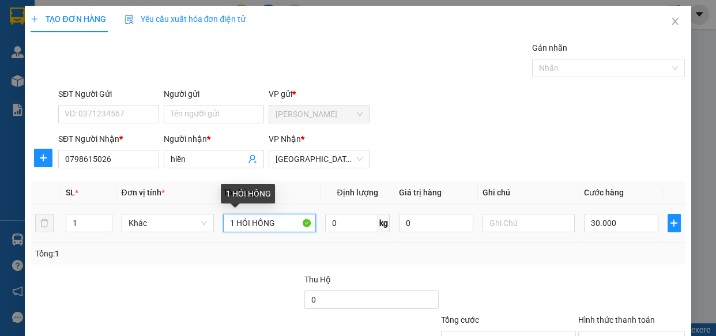
click at [237, 221] on input "1 HÓI HỒNG" at bounding box center [269, 223] width 93 height 18
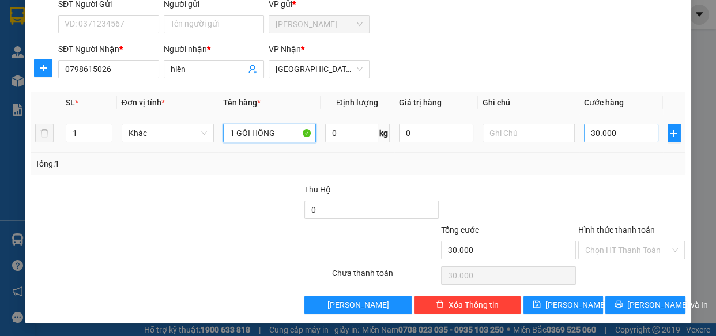
type input "1 GÓI HỒNG"
click at [643, 133] on input "30.000" at bounding box center [621, 133] width 74 height 18
type input "2"
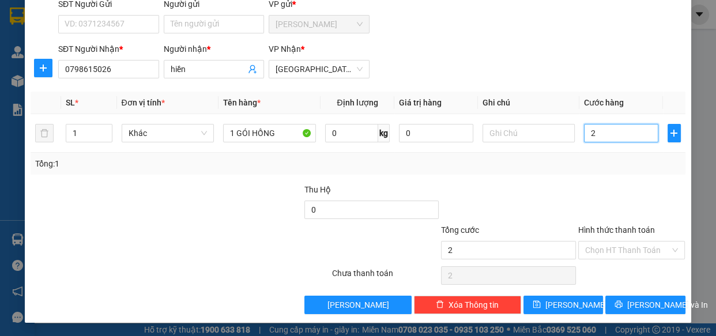
type input "20"
type input "20.000"
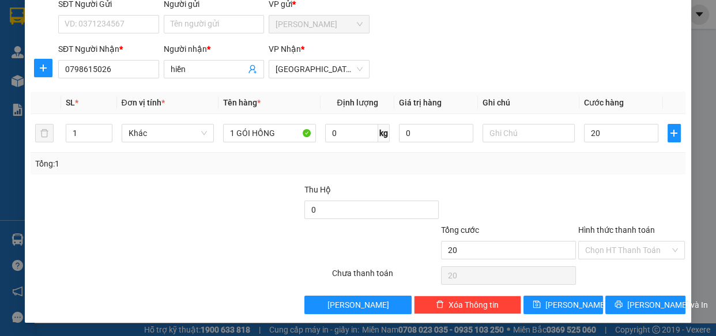
type input "20.000"
drag, startPoint x: 594, startPoint y: 171, endPoint x: 603, endPoint y: 208, distance: 37.9
click at [598, 184] on div "Transit Pickup Surcharge Ids Transit Deliver Surcharge Ids Transit Deliver Surc…" at bounding box center [358, 133] width 654 height 363
drag, startPoint x: 619, startPoint y: 304, endPoint x: 613, endPoint y: 289, distance: 16.1
click at [617, 301] on icon "printer" at bounding box center [618, 304] width 7 height 7
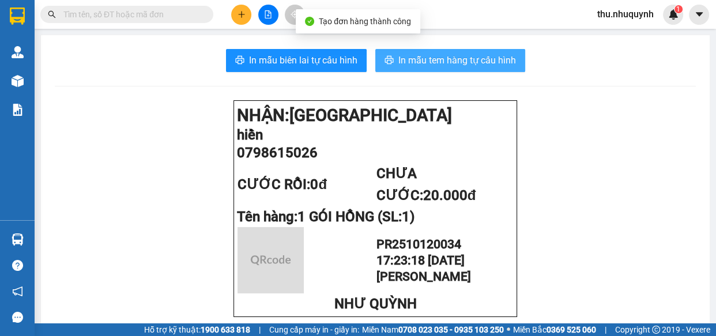
drag, startPoint x: 421, startPoint y: 38, endPoint x: 421, endPoint y: 48, distance: 10.4
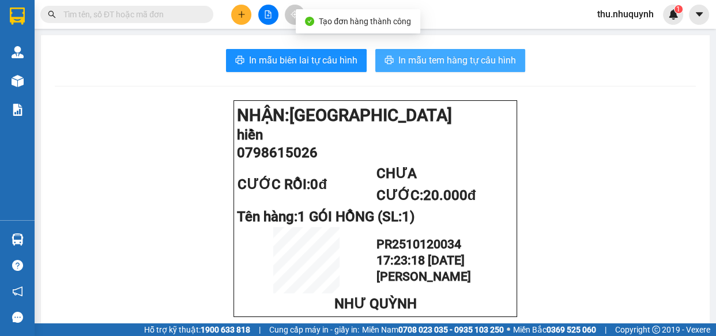
drag, startPoint x: 423, startPoint y: 52, endPoint x: 422, endPoint y: 65, distance: 13.3
click at [423, 52] on button "In mẫu tem hàng tự cấu hình" at bounding box center [450, 60] width 150 height 23
click at [422, 65] on span "In mẫu tem hàng tự cấu hình" at bounding box center [457, 60] width 118 height 14
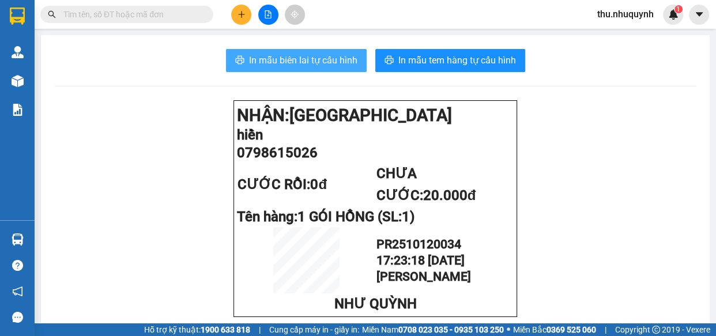
click at [315, 54] on span "In mẫu biên lai tự cấu hình" at bounding box center [303, 60] width 108 height 14
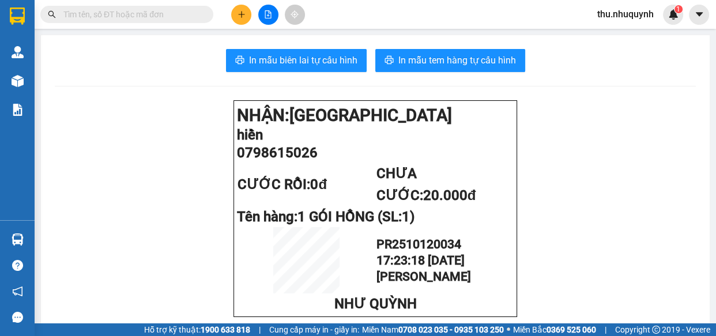
click at [247, 6] on button at bounding box center [241, 15] width 20 height 20
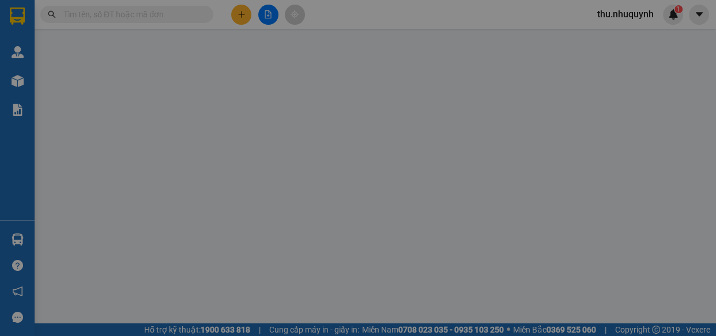
click at [247, 6] on div "TẠO ĐƠN HÀNG Yêu cầu xuất hóa đơn điện tử" at bounding box center [358, 19] width 654 height 27
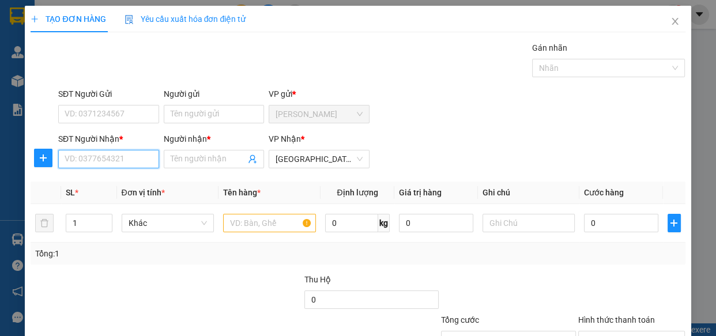
click at [99, 160] on input "SĐT Người Nhận *" at bounding box center [108, 159] width 101 height 18
click at [265, 222] on input "text" at bounding box center [269, 223] width 93 height 18
click at [180, 150] on span at bounding box center [214, 159] width 101 height 18
type input "HẰNG"
click at [121, 164] on input "SĐT Người Nhận *" at bounding box center [108, 159] width 101 height 18
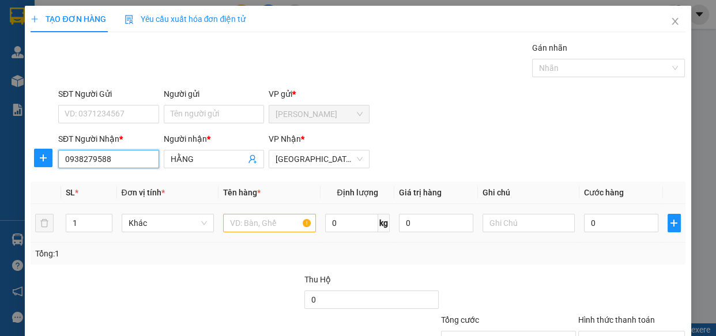
type input "0938279588"
click at [274, 219] on input "text" at bounding box center [269, 223] width 93 height 18
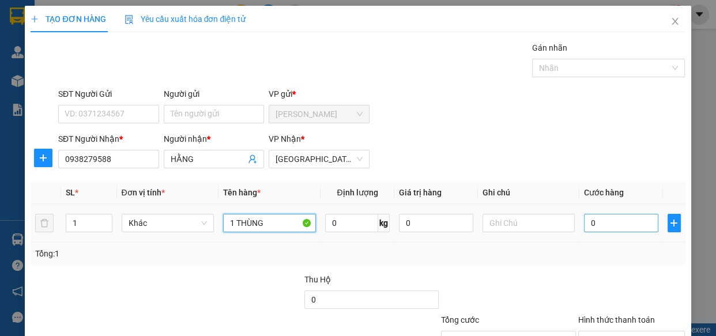
type input "1 THÙNG"
drag, startPoint x: 622, startPoint y: 220, endPoint x: 607, endPoint y: 220, distance: 15.0
click at [620, 220] on input "0" at bounding box center [621, 223] width 74 height 18
type input "3"
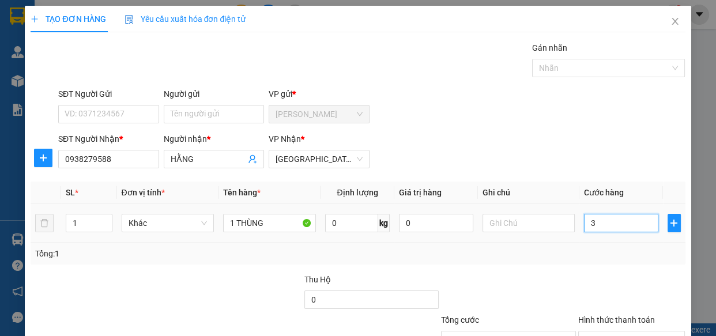
type input "3"
type input "30"
type input "30.000"
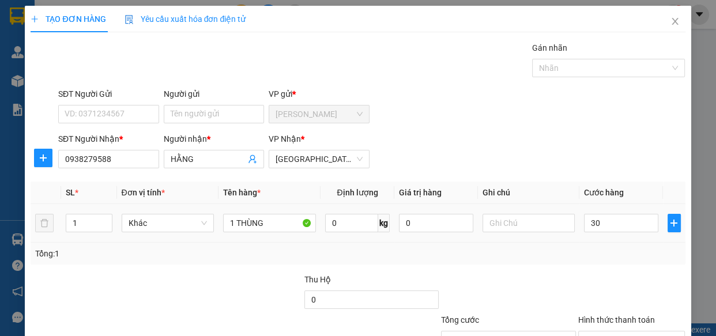
type input "30.000"
click at [578, 247] on div "Tổng: 1" at bounding box center [357, 253] width 645 height 13
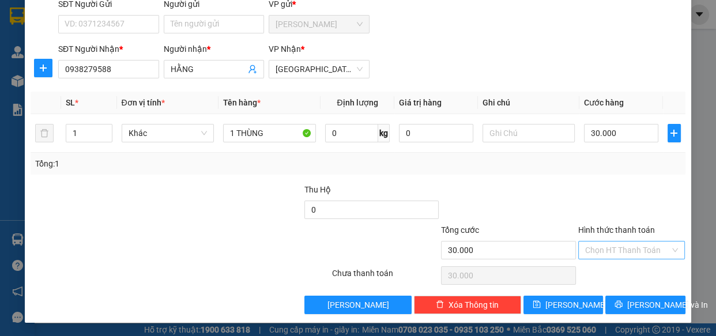
click at [612, 253] on input "Hình thức thanh toán" at bounding box center [627, 250] width 85 height 17
click at [605, 274] on div "Tại văn phòng" at bounding box center [624, 272] width 92 height 13
type input "0"
click at [648, 300] on span "[PERSON_NAME] và In" at bounding box center [667, 305] width 81 height 13
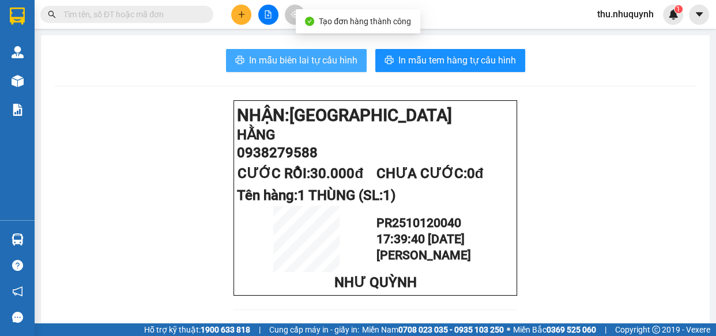
click at [348, 52] on button "In mẫu biên lai tự cấu hình" at bounding box center [296, 60] width 141 height 23
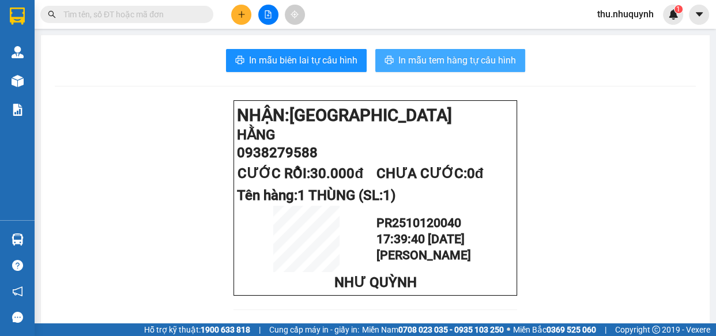
drag, startPoint x: 479, startPoint y: 53, endPoint x: 473, endPoint y: 58, distance: 7.8
click at [479, 53] on span "In mẫu tem hàng tự cấu hình" at bounding box center [457, 60] width 118 height 14
click at [473, 58] on span "In mẫu tem hàng tự cấu hình" at bounding box center [457, 60] width 118 height 14
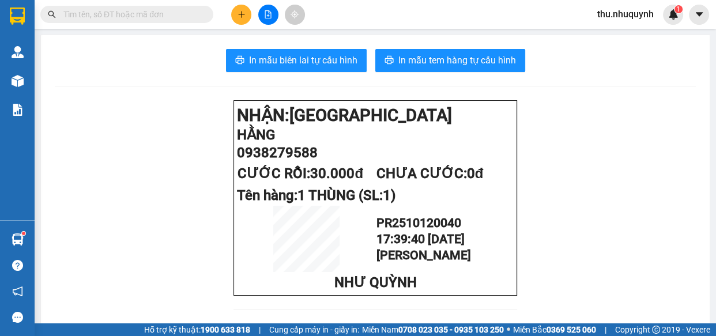
click at [133, 18] on input "text" at bounding box center [131, 14] width 136 height 13
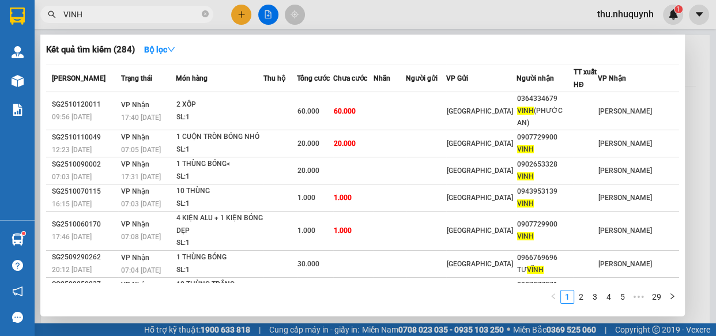
click at [144, 18] on input "VINH" at bounding box center [131, 14] width 136 height 13
type input "VINH"
click at [240, 7] on div at bounding box center [358, 168] width 716 height 336
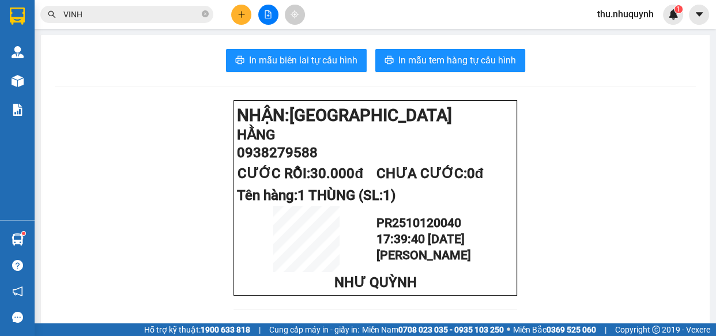
click at [240, 7] on button at bounding box center [241, 15] width 20 height 20
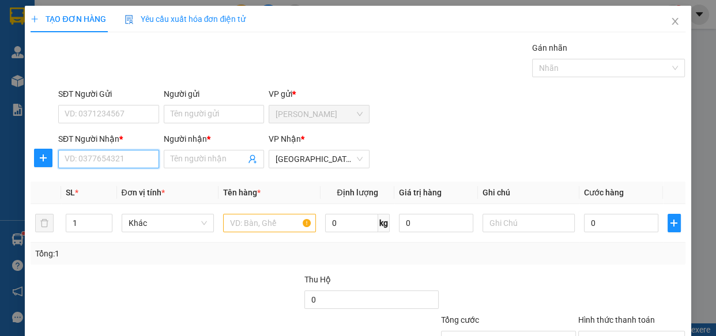
click at [121, 153] on input "SĐT Người Nhận *" at bounding box center [108, 159] width 101 height 18
click at [251, 228] on input "text" at bounding box center [269, 223] width 93 height 18
type input "1 THUNG"
click at [130, 162] on input "SĐT Người Nhận *" at bounding box center [108, 159] width 101 height 18
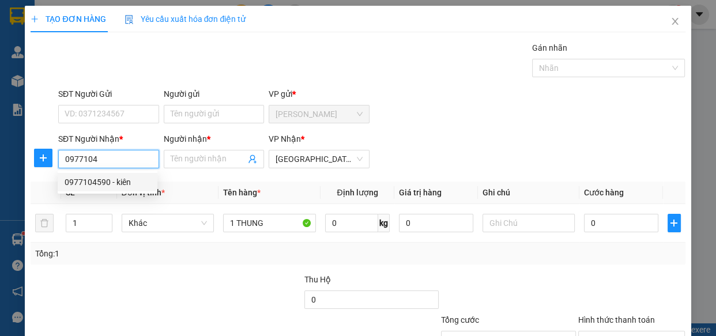
click at [115, 184] on div "0977104590 - kiên" at bounding box center [108, 182] width 86 height 13
type input "0977104590"
type input "kiên"
type input "40.000"
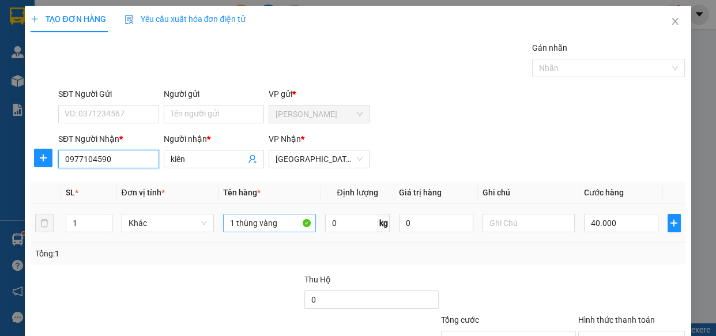
type input "0977104590"
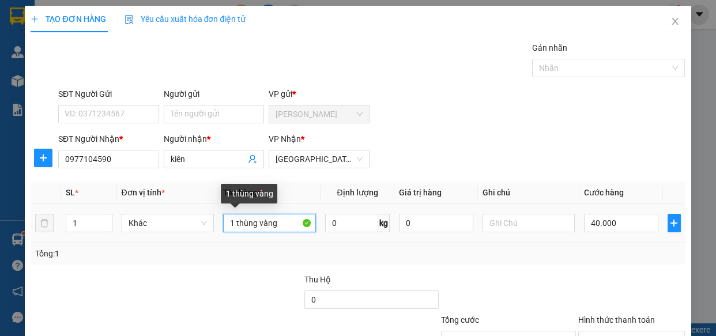
drag, startPoint x: 252, startPoint y: 224, endPoint x: 280, endPoint y: 226, distance: 27.7
click at [280, 226] on input "1 thùng vàng" at bounding box center [269, 223] width 93 height 18
click at [276, 227] on input "1 thùng vàng" at bounding box center [269, 223] width 93 height 18
click at [285, 220] on input "1 thùng vàng" at bounding box center [269, 223] width 93 height 18
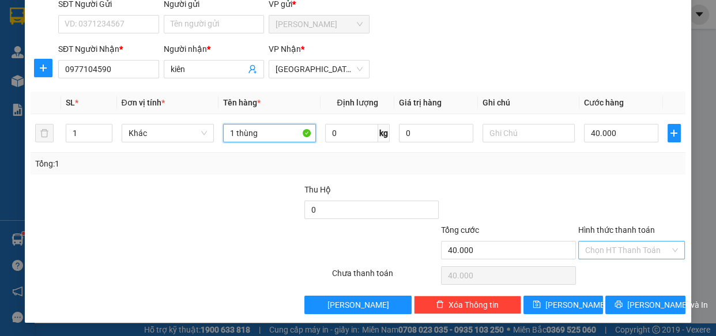
type input "1 thùng"
click at [621, 251] on input "Hình thức thanh toán" at bounding box center [627, 250] width 85 height 17
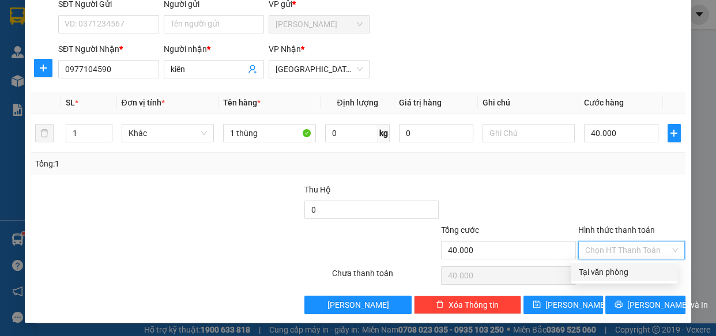
drag, startPoint x: 615, startPoint y: 272, endPoint x: 616, endPoint y: 288, distance: 16.2
click at [616, 276] on div "Tại văn phòng" at bounding box center [624, 272] width 92 height 13
type input "0"
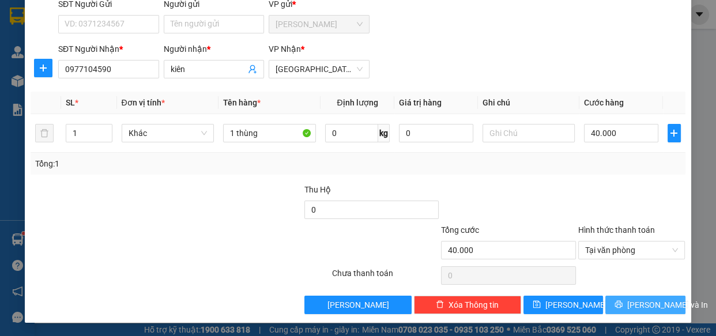
click at [616, 299] on button "[PERSON_NAME] và In" at bounding box center [645, 305] width 80 height 18
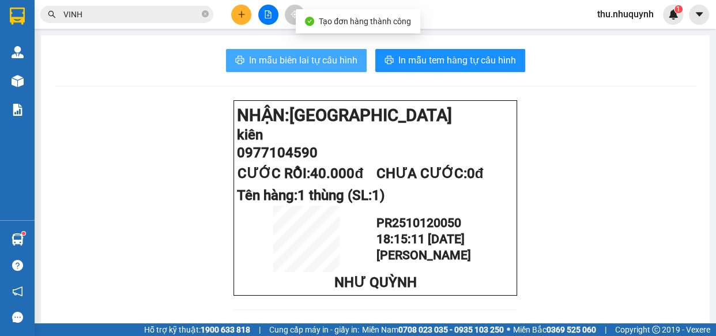
click at [338, 65] on span "In mẫu biên lai tự cấu hình" at bounding box center [303, 60] width 108 height 14
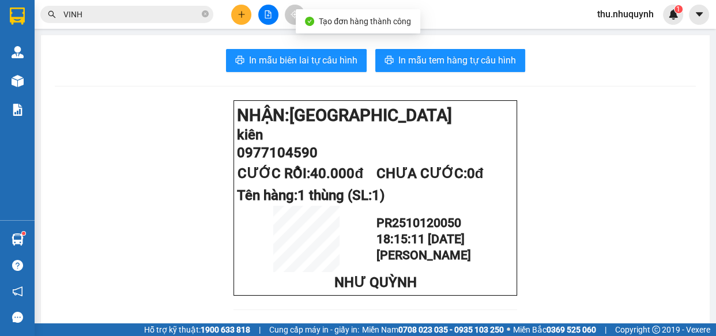
click at [443, 62] on span "In mẫu tem hàng tự cấu hình" at bounding box center [457, 60] width 118 height 14
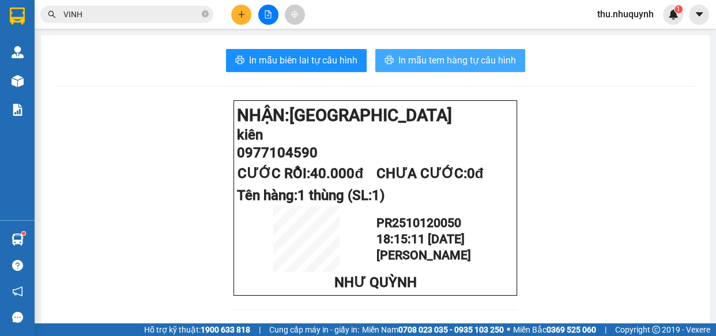
drag, startPoint x: 461, startPoint y: 63, endPoint x: 481, endPoint y: 63, distance: 20.2
click at [461, 63] on span "In mẫu tem hàng tự cấu hình" at bounding box center [457, 60] width 118 height 14
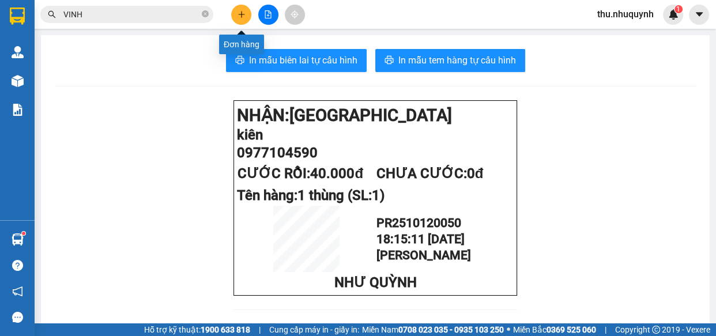
click at [239, 13] on icon "plus" at bounding box center [242, 14] width 8 height 8
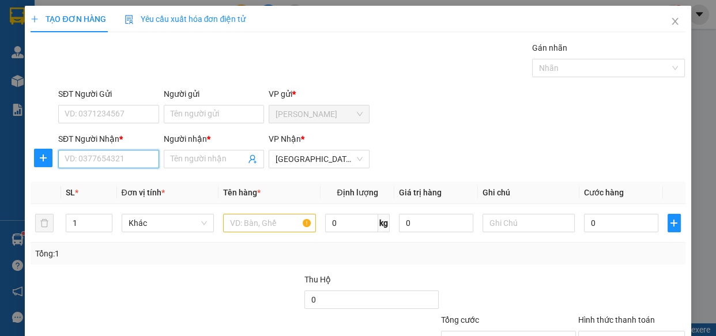
click at [122, 160] on input "SĐT Người Nhận *" at bounding box center [108, 159] width 101 height 18
type input "0913175758"
click at [130, 176] on div "0913175758 - sang" at bounding box center [108, 182] width 86 height 13
type input "sang"
type input "40.000"
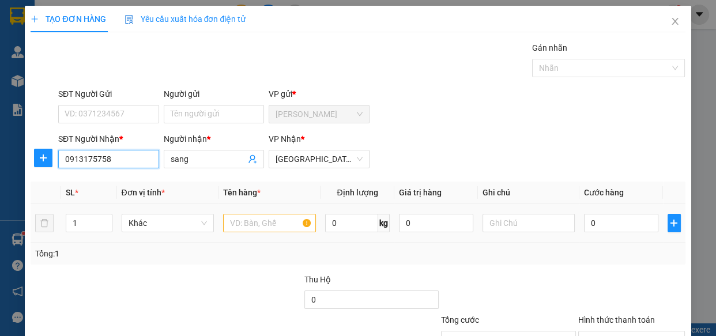
type input "40.000"
type input "0913175758"
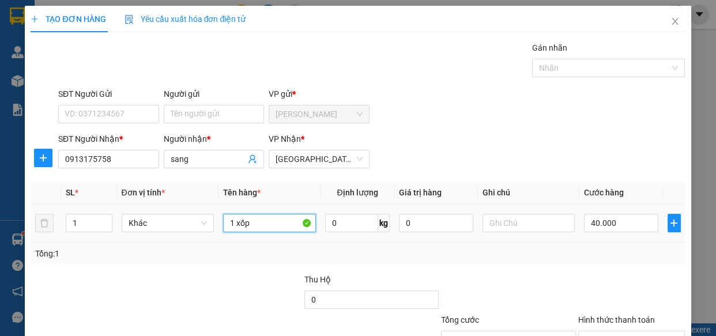
click at [251, 223] on input "1 xốp" at bounding box center [269, 223] width 93 height 18
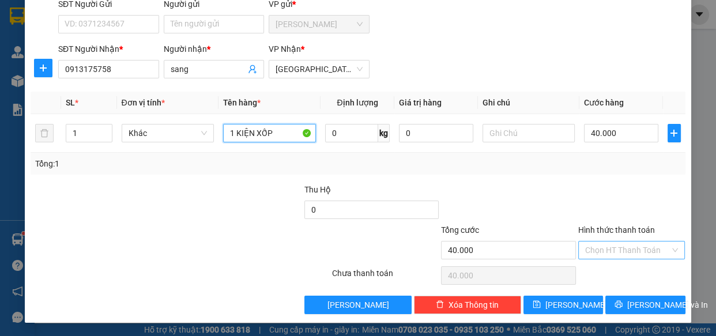
type input "1 KIỆN XỐP"
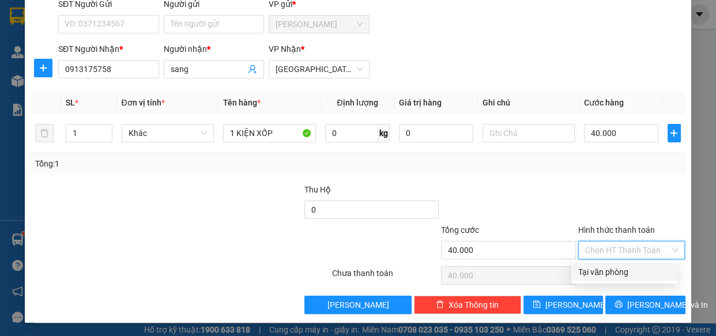
drag, startPoint x: 645, startPoint y: 254, endPoint x: 645, endPoint y: 269, distance: 14.4
click at [645, 255] on input "Hình thức thanh toán" at bounding box center [627, 250] width 85 height 17
drag, startPoint x: 645, startPoint y: 269, endPoint x: 642, endPoint y: 293, distance: 24.5
click at [645, 272] on div "Tại văn phòng" at bounding box center [624, 272] width 92 height 13
type input "0"
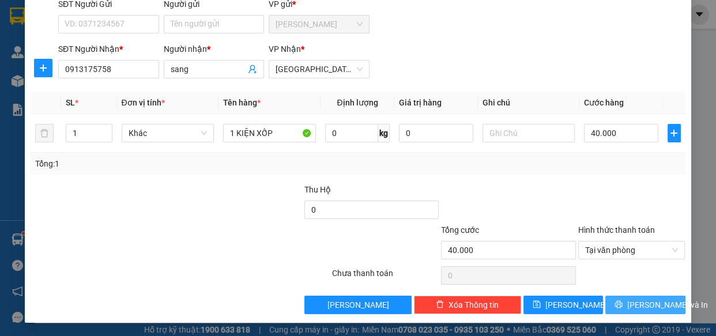
drag, startPoint x: 641, startPoint y: 298, endPoint x: 651, endPoint y: 278, distance: 21.9
click at [641, 296] on button "[PERSON_NAME] và In" at bounding box center [645, 305] width 80 height 18
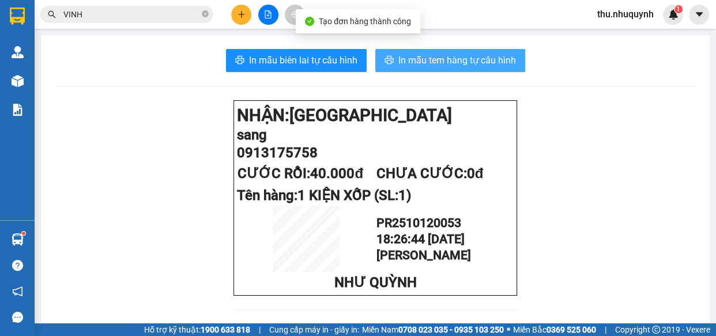
click at [435, 70] on button "In mẫu tem hàng tự cấu hình" at bounding box center [450, 60] width 150 height 23
click at [436, 69] on button "In mẫu tem hàng tự cấu hình" at bounding box center [450, 60] width 150 height 23
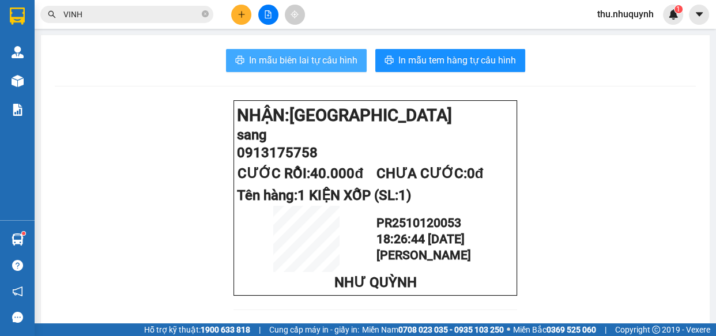
click at [289, 62] on span "In mẫu biên lai tự cấu hình" at bounding box center [303, 60] width 108 height 14
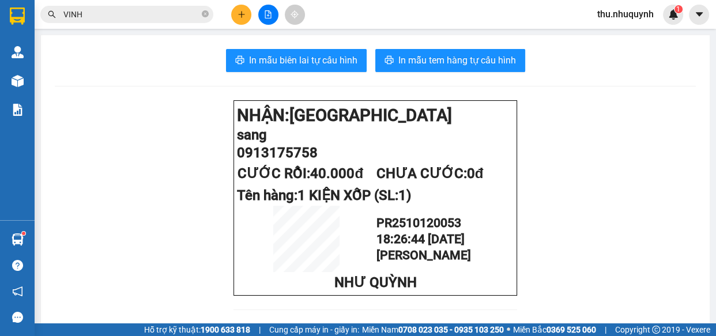
click at [242, 14] on icon "plus" at bounding box center [241, 14] width 6 height 1
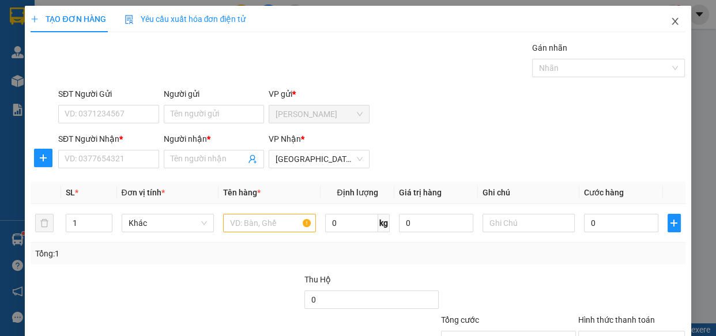
click at [671, 19] on icon "close" at bounding box center [675, 21] width 9 height 9
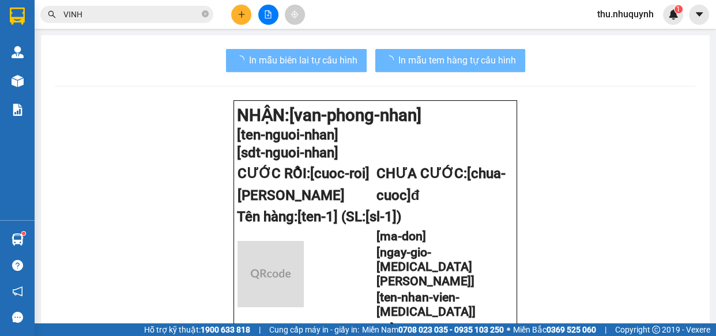
click at [174, 17] on input "VINH" at bounding box center [131, 14] width 136 height 13
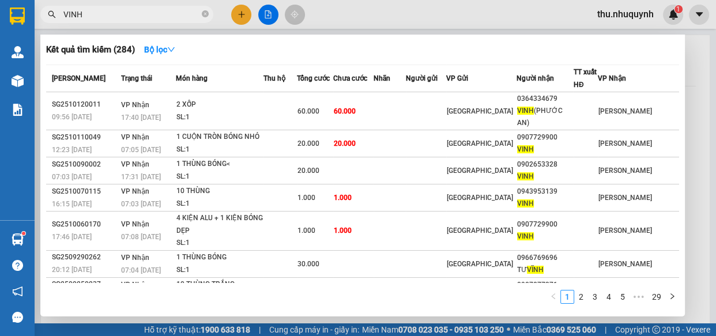
click at [173, 17] on input "VINH" at bounding box center [131, 14] width 136 height 13
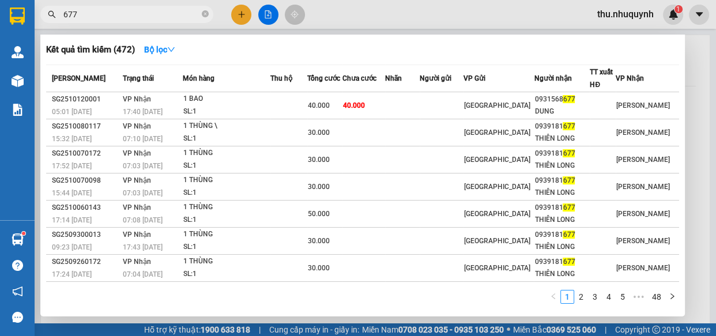
type input "677"
click at [404, 107] on td at bounding box center [402, 105] width 35 height 27
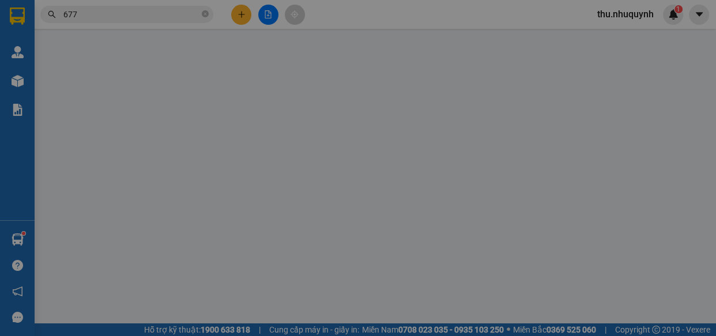
type input "0931568677"
type input "DUNG"
type input "40.000"
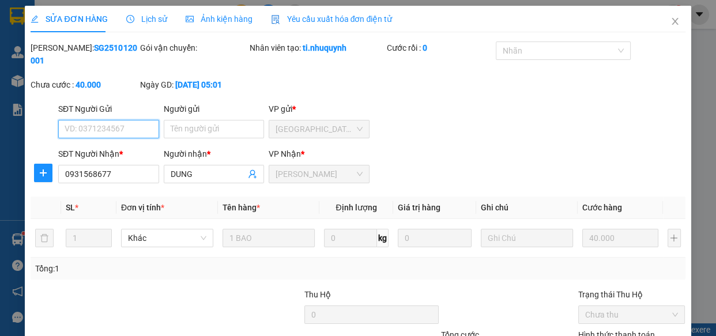
click at [605, 318] on div "Tại văn phòng" at bounding box center [624, 331] width 92 height 13
type input "0"
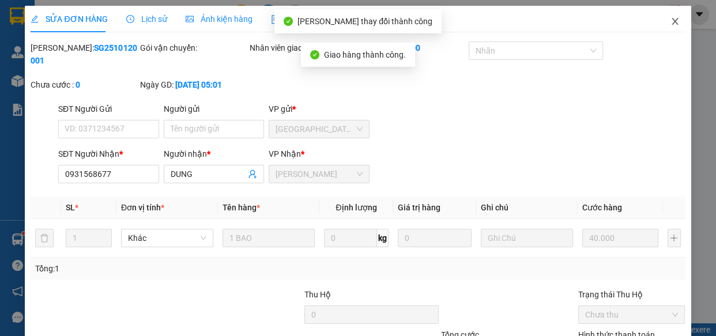
click at [660, 22] on span "Close" at bounding box center [675, 22] width 32 height 32
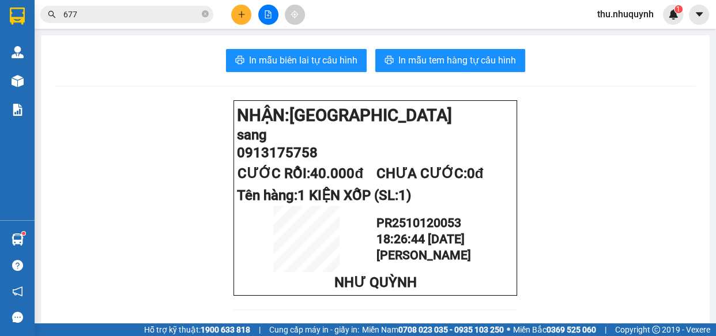
click at [121, 24] on div "Kết quả tìm kiếm ( 472 ) Bộ lọc Mã ĐH Trạng thái Món hàng Thu hộ Tổng cước Chưa…" at bounding box center [112, 15] width 225 height 20
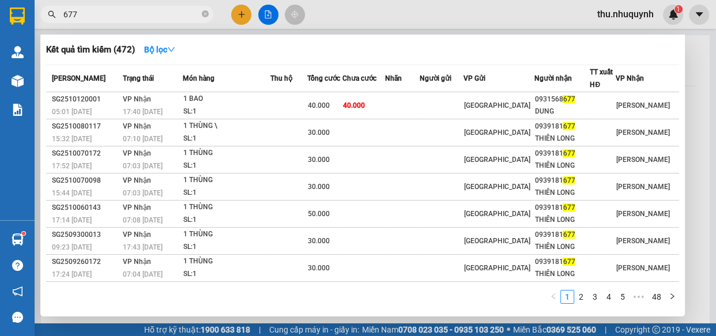
click at [137, 16] on input "677" at bounding box center [131, 14] width 136 height 13
type input "6"
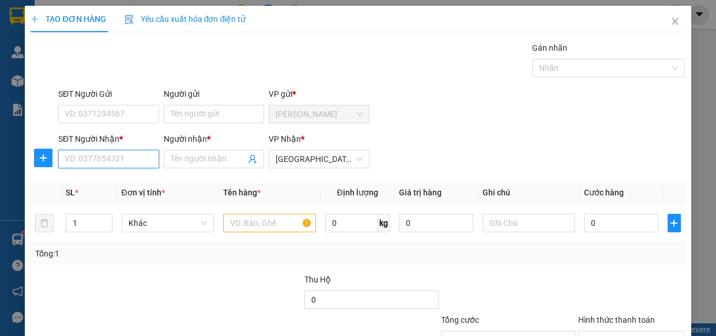
click at [114, 157] on input "SĐT Người Nhận *" at bounding box center [108, 159] width 101 height 18
type input "0382727569"
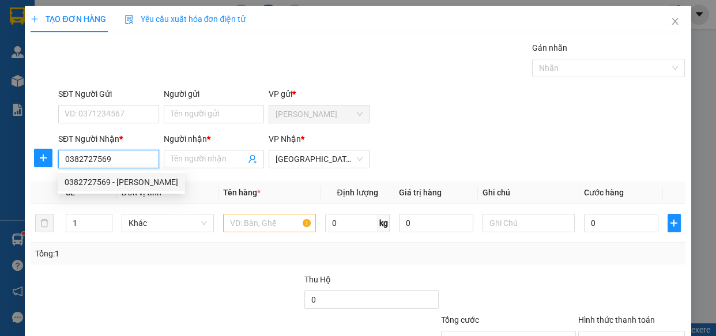
click at [130, 180] on div "0382727569 - trinh" at bounding box center [122, 182] width 114 height 13
type input "trinh"
type input "40.000"
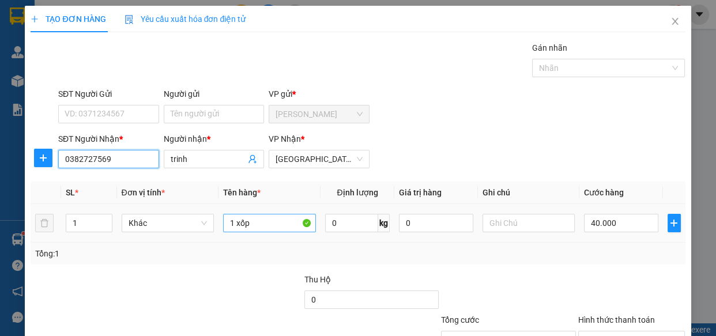
type input "0382727569"
click at [261, 227] on input "1 xốp" at bounding box center [269, 223] width 93 height 18
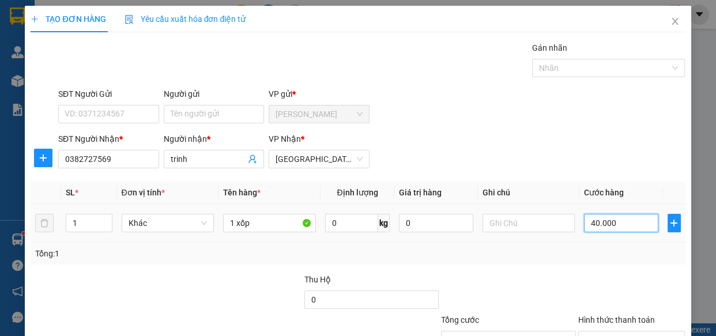
click at [598, 223] on input "40.000" at bounding box center [621, 223] width 74 height 18
type input "3"
type input "30"
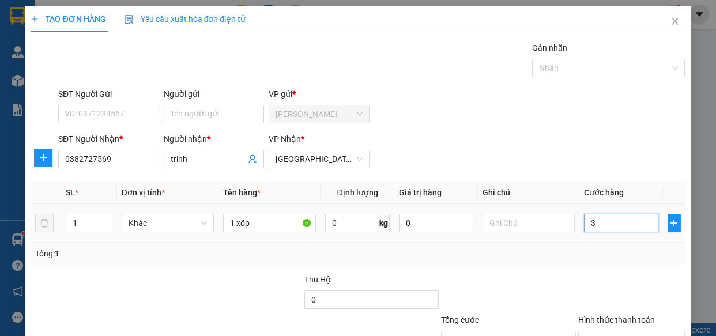
type input "30"
type input "30.000"
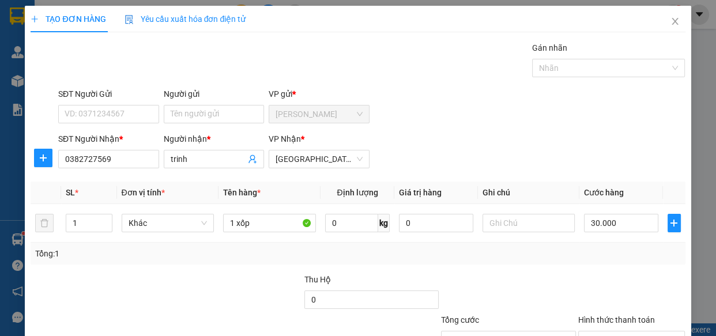
click at [563, 269] on div "Transit Pickup Surcharge Ids Transit Deliver Surcharge Ids Transit Deliver Surc…" at bounding box center [358, 223] width 654 height 363
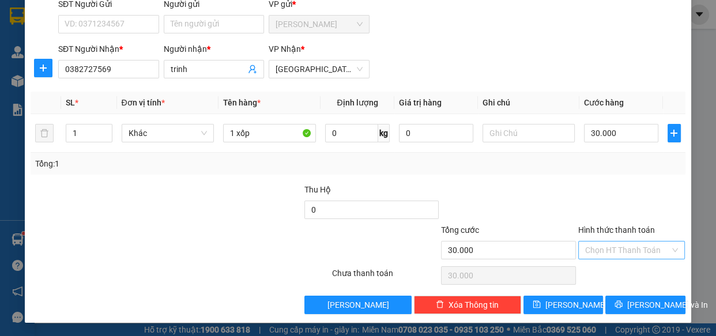
drag, startPoint x: 617, startPoint y: 242, endPoint x: 617, endPoint y: 255, distance: 13.3
click at [617, 249] on input "Hình thức thanh toán" at bounding box center [627, 250] width 85 height 17
drag, startPoint x: 612, startPoint y: 273, endPoint x: 612, endPoint y: 306, distance: 32.9
click at [612, 273] on div "Tại văn phòng" at bounding box center [624, 272] width 92 height 13
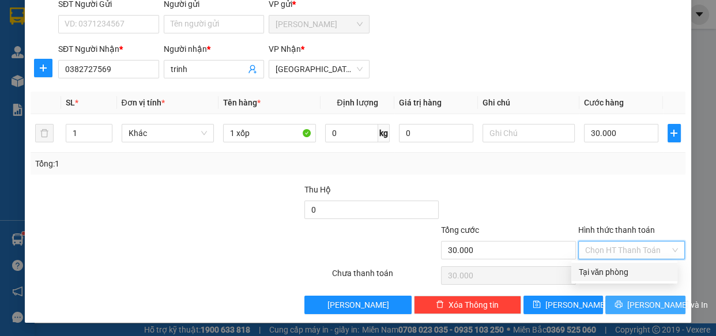
type input "0"
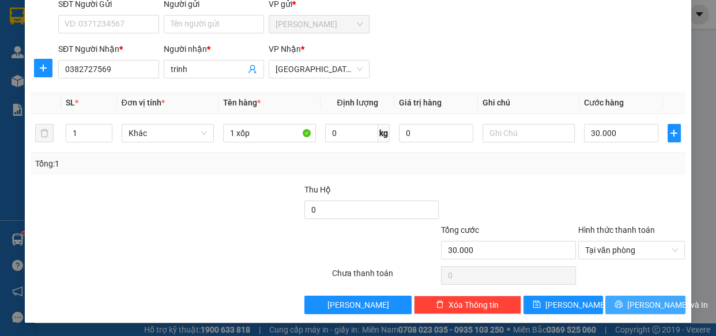
drag, startPoint x: 617, startPoint y: 311, endPoint x: 635, endPoint y: 288, distance: 29.2
click at [617, 310] on button "[PERSON_NAME] và In" at bounding box center [645, 305] width 80 height 18
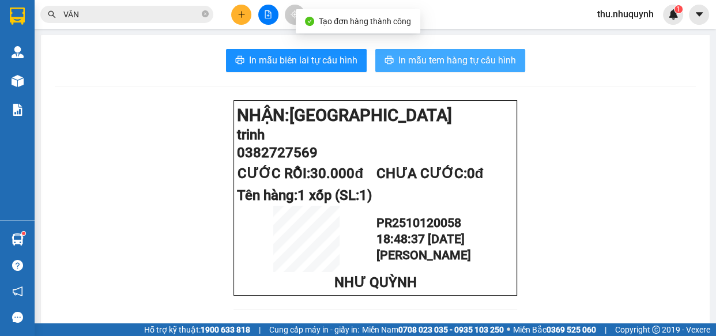
click at [465, 53] on span "In mẫu tem hàng tự cấu hình" at bounding box center [457, 60] width 118 height 14
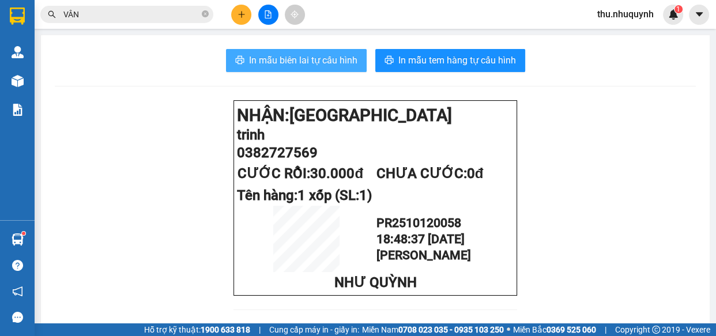
click at [319, 55] on span "In mẫu biên lai tự cấu hình" at bounding box center [303, 60] width 108 height 14
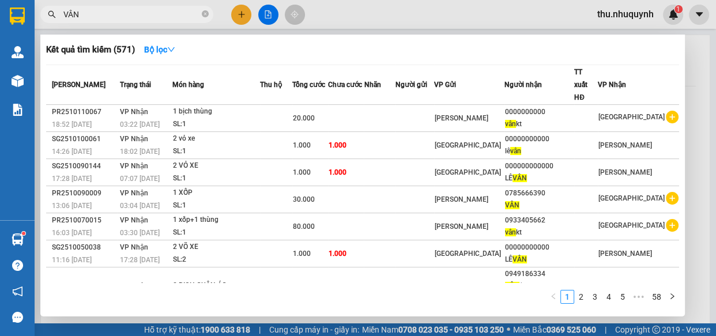
click at [111, 21] on span "VÂN" at bounding box center [126, 14] width 173 height 17
click at [115, 17] on input "VÂN" at bounding box center [131, 14] width 136 height 13
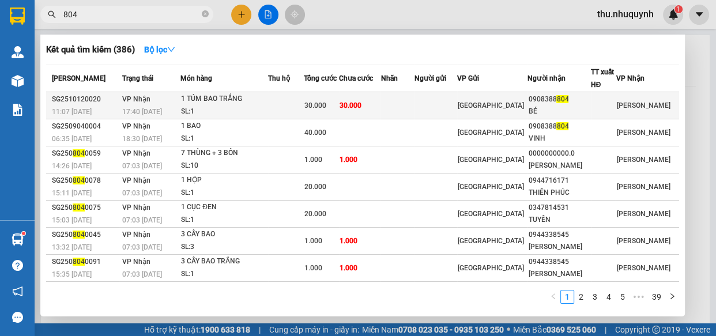
type input "804"
click at [224, 110] on div "SL: 1" at bounding box center [224, 112] width 86 height 13
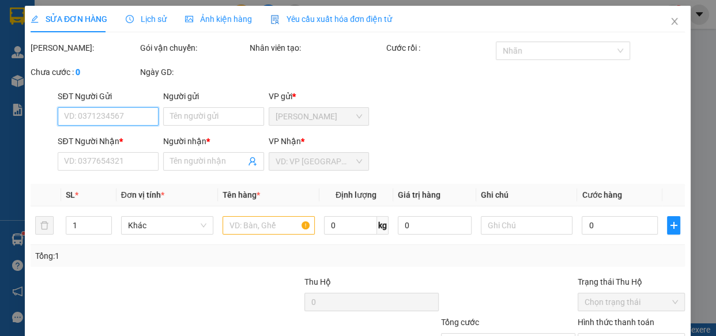
type input "0908388804"
type input "BÉ"
type input "30.000"
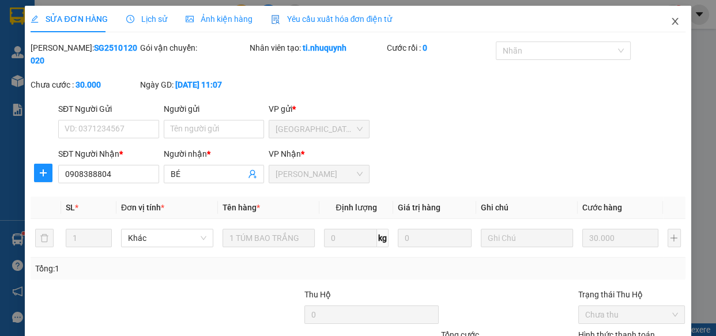
click at [667, 28] on span "Close" at bounding box center [675, 22] width 32 height 32
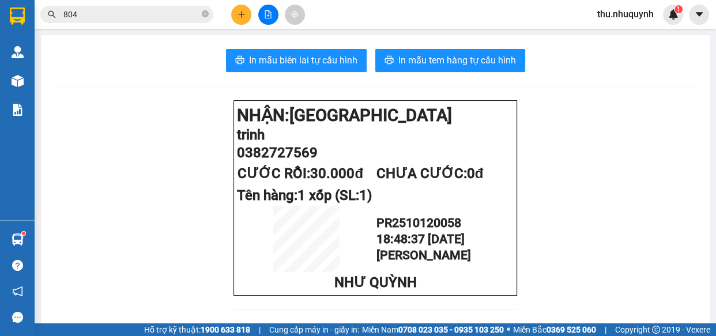
click at [149, 13] on input "804" at bounding box center [131, 14] width 136 height 13
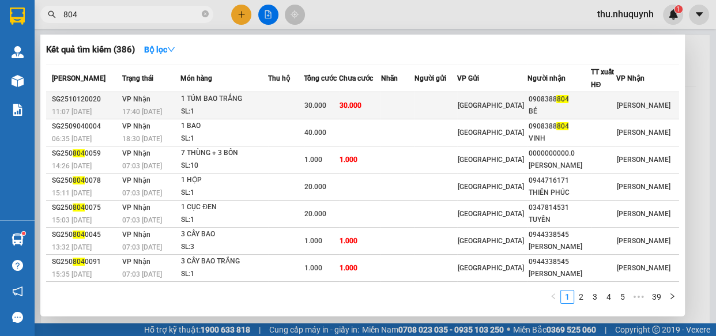
click at [232, 96] on div "1 TÚM BAO TRẮNG" at bounding box center [224, 99] width 86 height 13
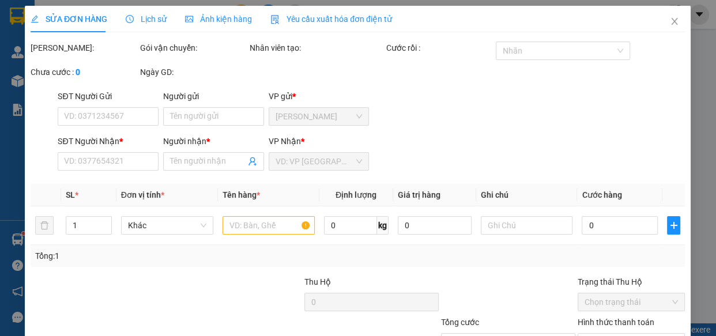
type input "0908388804"
type input "BÉ"
type input "30.000"
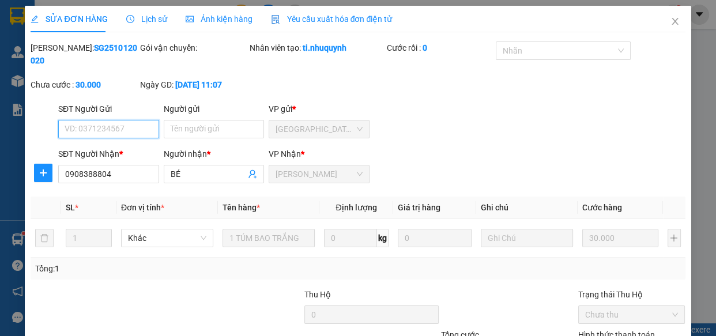
scroll to position [105, 0]
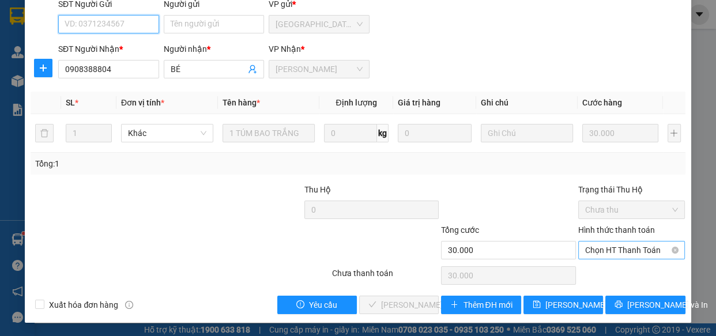
click at [606, 250] on span "Chọn HT Thanh Toán" at bounding box center [631, 250] width 93 height 17
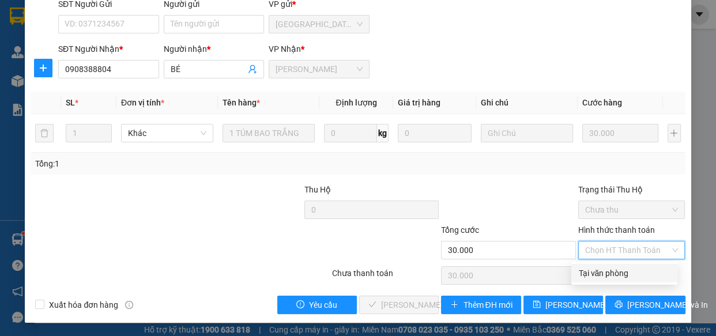
click at [603, 276] on div "Tại văn phòng" at bounding box center [624, 273] width 92 height 13
type input "0"
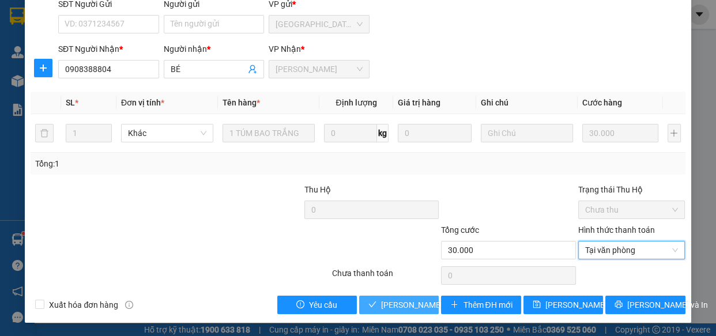
click at [402, 306] on span "Lưu và Giao hàng" at bounding box center [436, 305] width 111 height 13
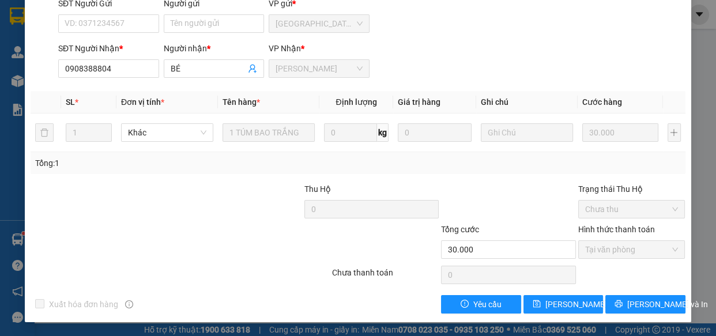
scroll to position [0, 0]
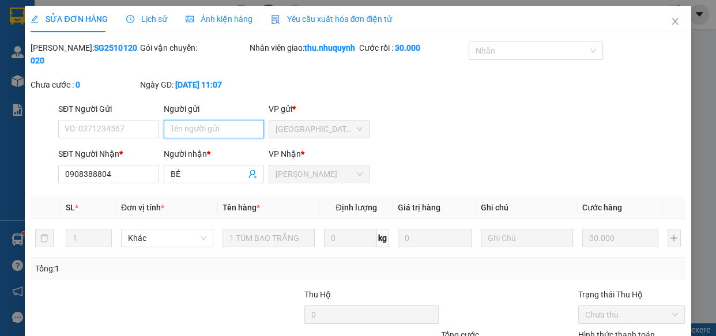
click at [199, 138] on input "Người gửi" at bounding box center [214, 129] width 101 height 18
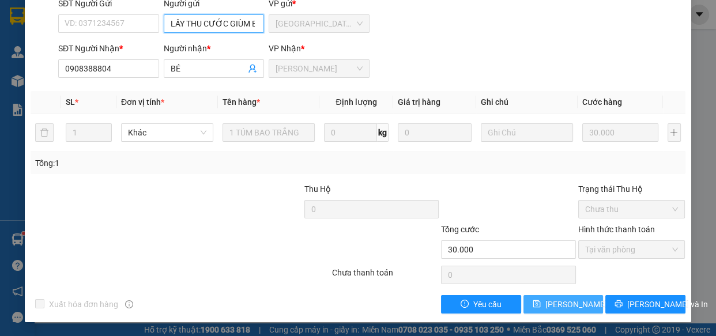
type input "HÀNG CHƯA LẤY THU CƯỚC GIÙM E"
click at [560, 310] on span "Lưu thay đổi" at bounding box center [591, 304] width 92 height 13
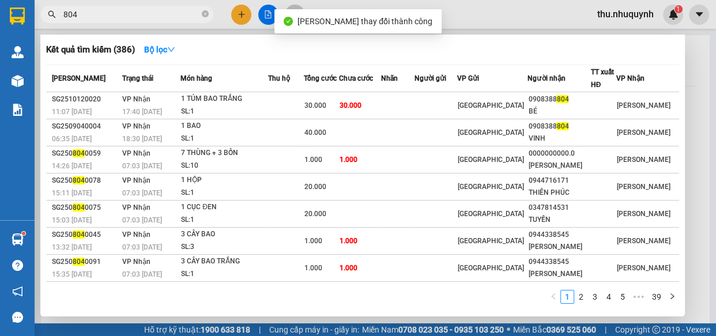
click at [157, 16] on input "804" at bounding box center [131, 14] width 136 height 13
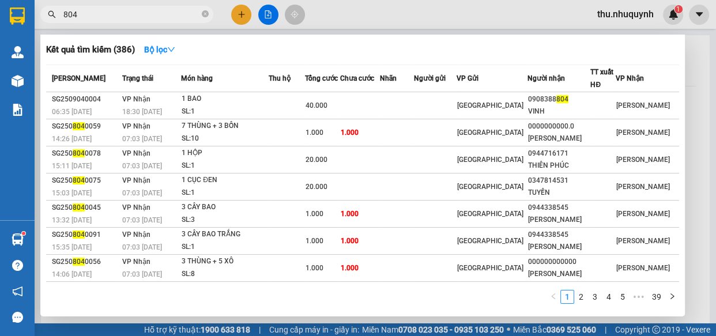
click at [107, 14] on input "804" at bounding box center [131, 14] width 136 height 13
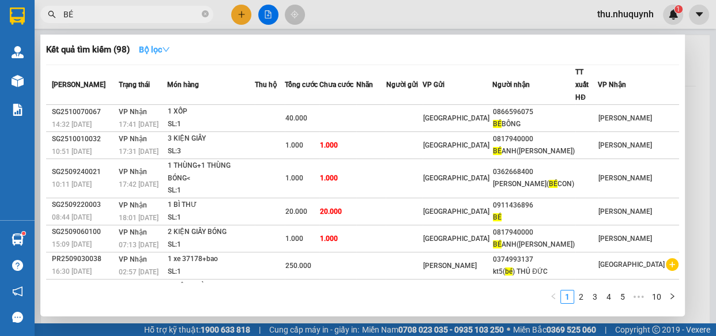
type input "BÉ"
click at [170, 47] on icon "down" at bounding box center [166, 49] width 7 height 5
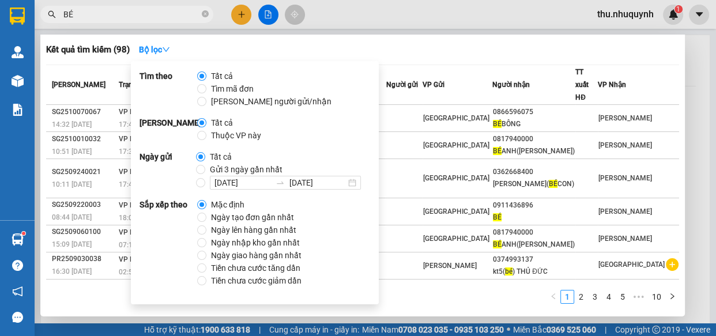
click at [237, 237] on span "Ngày nhập kho gần nhất" at bounding box center [255, 242] width 98 height 13
click at [206, 238] on input "Ngày nhập kho gần nhất" at bounding box center [201, 242] width 9 height 9
radio input "true"
radio input "false"
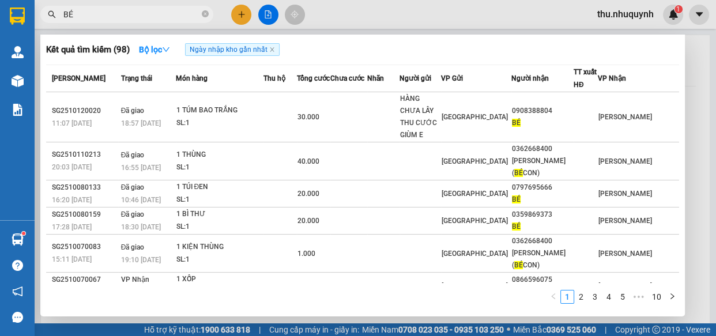
click at [495, 55] on div "Kết quả tìm kiếm ( 98 ) Bộ lọc Ngày nhập kho gần nhất" at bounding box center [362, 49] width 633 height 18
click at [240, 12] on div at bounding box center [358, 168] width 716 height 336
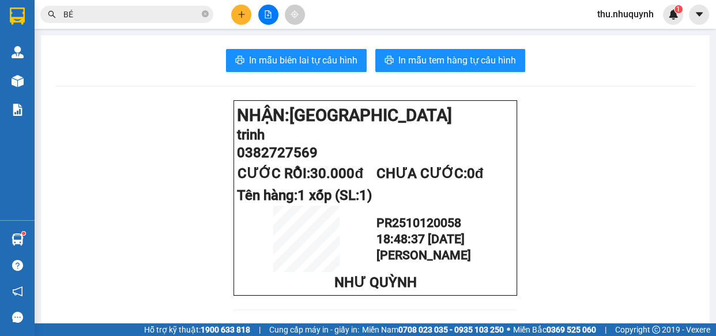
click at [240, 12] on icon "plus" at bounding box center [242, 14] width 8 height 8
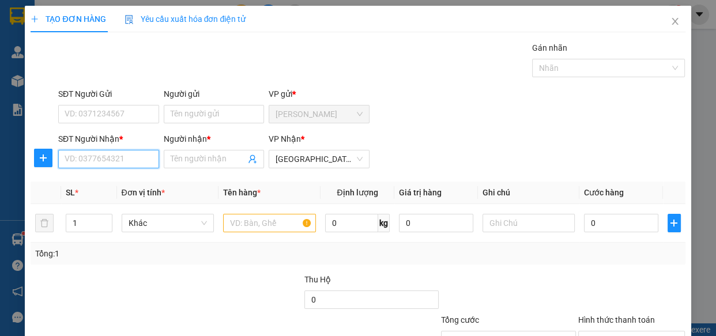
click at [124, 158] on input "SĐT Người Nhận *" at bounding box center [108, 159] width 101 height 18
click at [161, 154] on div "Người nhận * Tên người nhận" at bounding box center [214, 153] width 106 height 40
click at [140, 157] on input "SĐT Người Nhận *" at bounding box center [108, 159] width 101 height 18
type input "0346234143"
click at [209, 160] on input "Người nhận *" at bounding box center [209, 159] width 76 height 13
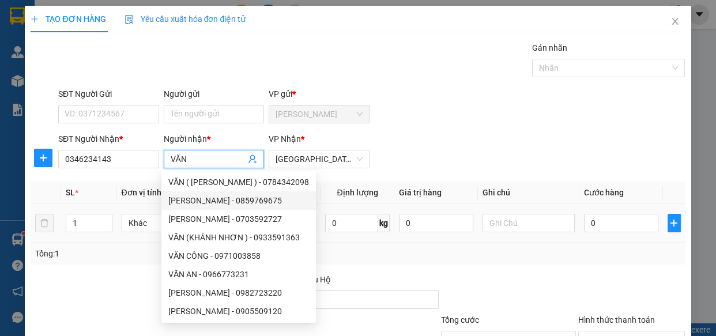
type input "VĂN"
drag, startPoint x: 409, startPoint y: 273, endPoint x: 307, endPoint y: 253, distance: 104.0
click at [409, 273] on div "Thu Hộ" at bounding box center [371, 279] width 134 height 13
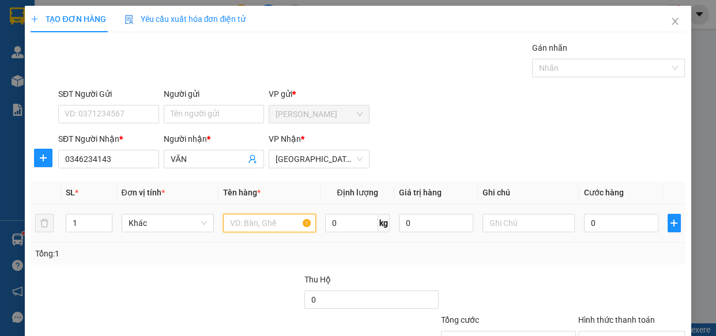
click at [278, 224] on input "text" at bounding box center [269, 223] width 93 height 18
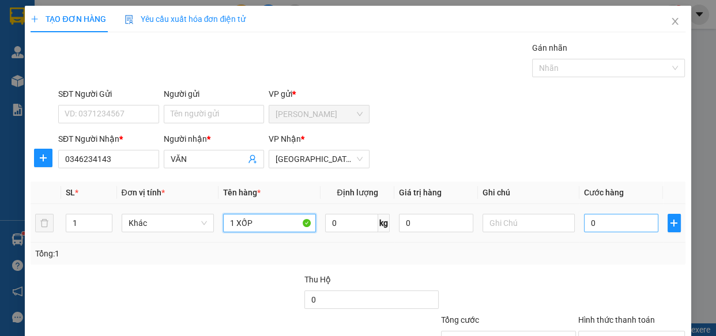
type input "1 XỐP"
click at [610, 219] on input "0" at bounding box center [621, 223] width 74 height 18
type input "3"
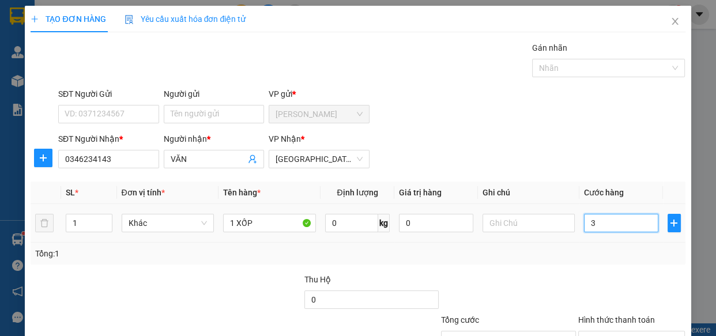
type input "30"
type input "30.000"
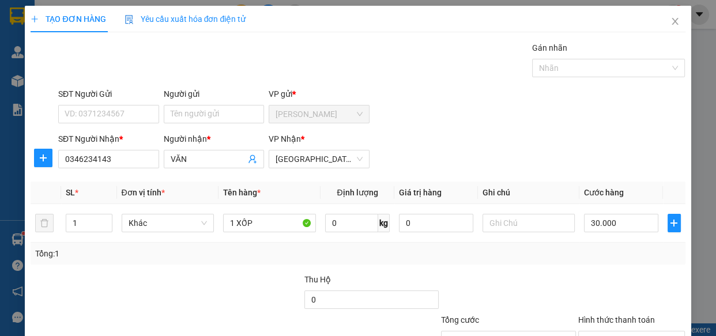
click at [599, 263] on div "Tổng: 1" at bounding box center [358, 254] width 654 height 22
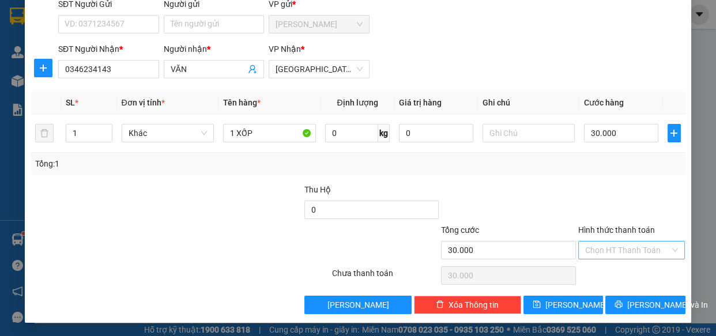
click at [623, 251] on input "Hình thức thanh toán" at bounding box center [627, 250] width 85 height 17
click at [615, 265] on div "Tại văn phòng" at bounding box center [624, 272] width 106 height 18
type input "0"
click at [628, 303] on span "[PERSON_NAME] và In" at bounding box center [667, 305] width 81 height 13
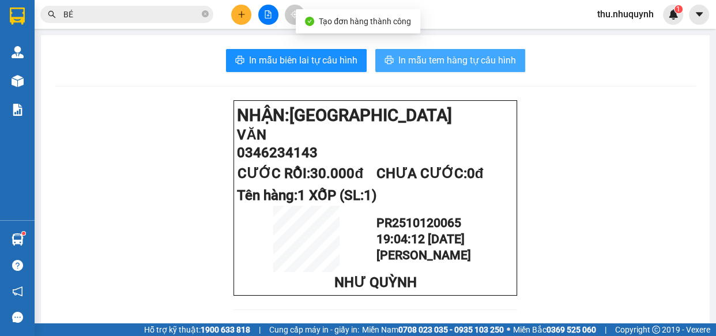
click at [421, 56] on span "In mẫu tem hàng tự cấu hình" at bounding box center [457, 60] width 118 height 14
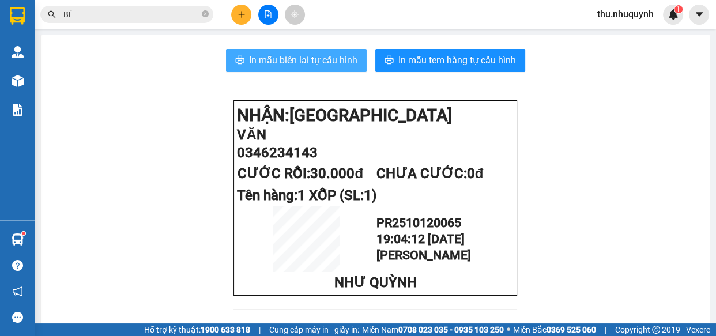
click at [273, 59] on span "In mẫu biên lai tự cấu hình" at bounding box center [303, 60] width 108 height 14
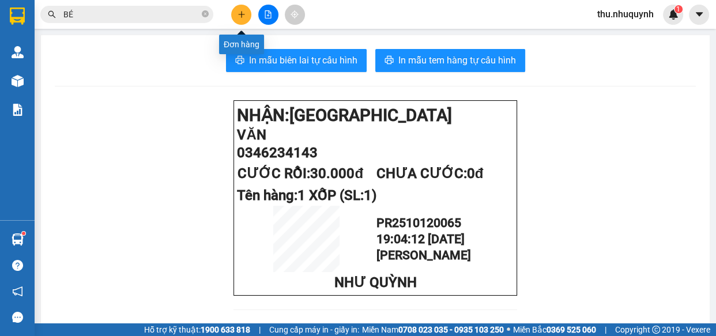
click at [246, 14] on button at bounding box center [241, 15] width 20 height 20
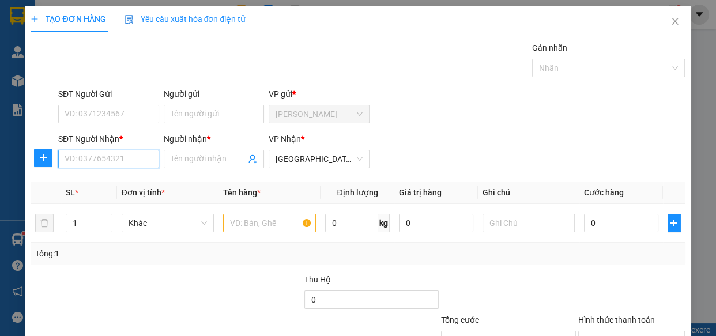
click at [119, 158] on input "SĐT Người Nhận *" at bounding box center [108, 159] width 101 height 18
type input "0798615026"
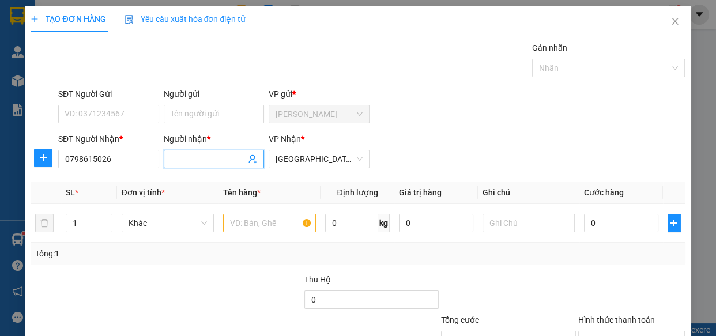
click at [208, 165] on span at bounding box center [214, 159] width 101 height 18
click at [209, 161] on input "Người nhận *" at bounding box center [209, 159] width 76 height 13
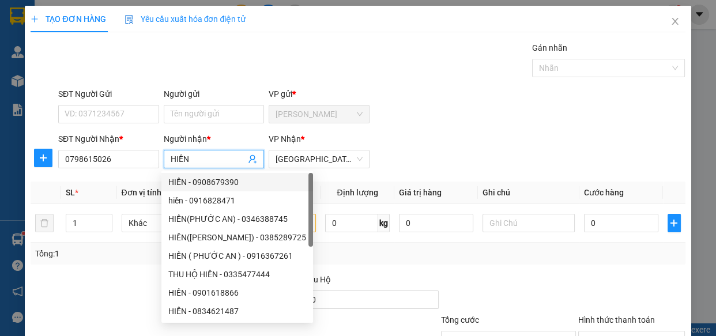
type input "HIỀN"
drag, startPoint x: 472, startPoint y: 265, endPoint x: 322, endPoint y: 224, distance: 154.7
click at [471, 265] on div "Transit Pickup Surcharge Ids Transit Deliver Surcharge Ids Transit Deliver Surc…" at bounding box center [358, 223] width 654 height 363
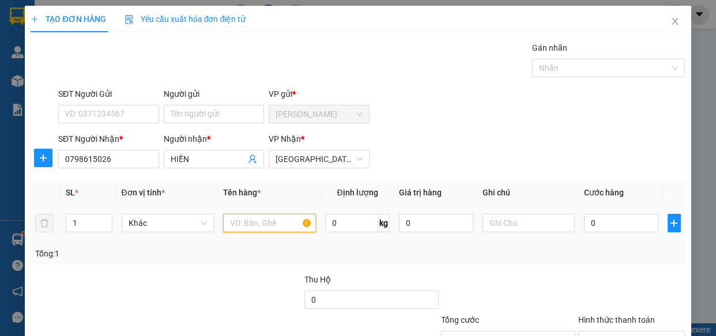
click at [299, 222] on input "text" at bounding box center [269, 223] width 93 height 18
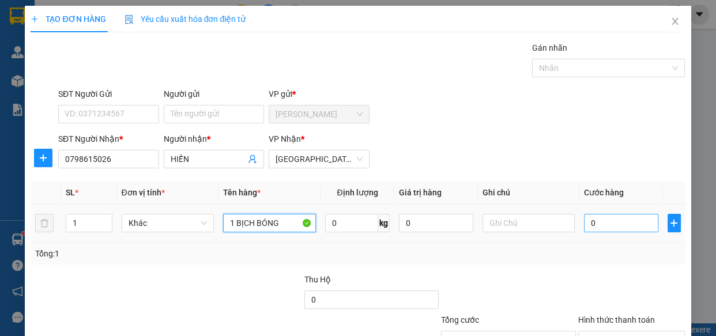
type input "1 BỊCH BÓNG"
click at [604, 229] on input "0" at bounding box center [621, 223] width 74 height 18
type input "2"
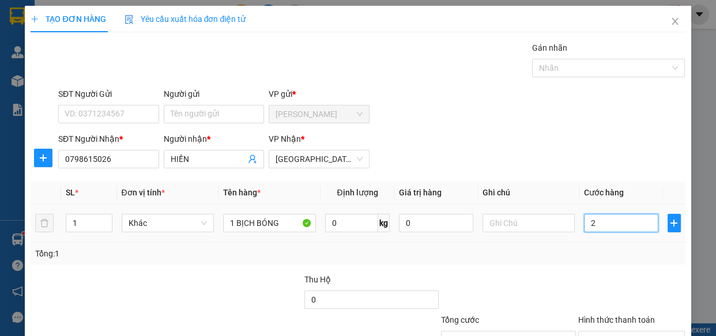
type input "20"
type input "20.000"
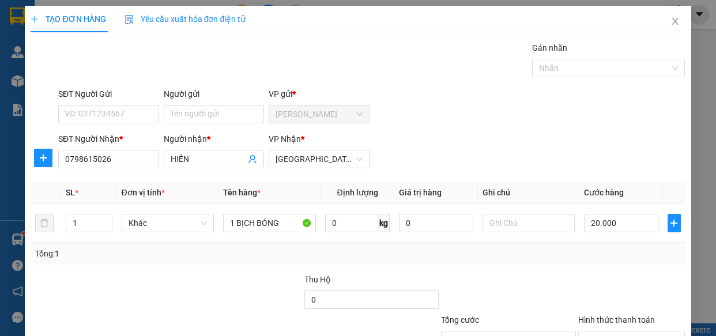
click at [596, 250] on div "Tổng: 1" at bounding box center [357, 253] width 645 height 13
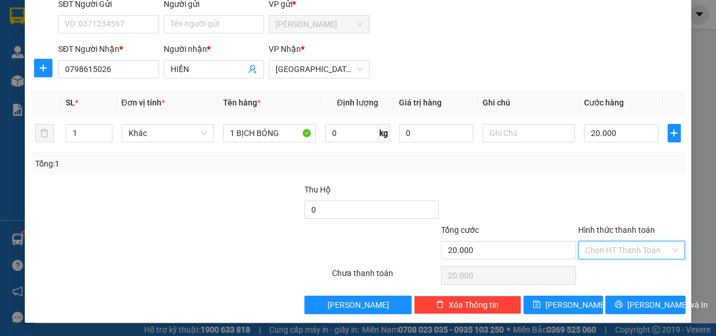
drag, startPoint x: 617, startPoint y: 244, endPoint x: 616, endPoint y: 261, distance: 17.3
click at [617, 246] on input "Hình thức thanh toán" at bounding box center [627, 250] width 85 height 17
click at [617, 272] on div "Tại văn phòng" at bounding box center [624, 272] width 92 height 13
type input "0"
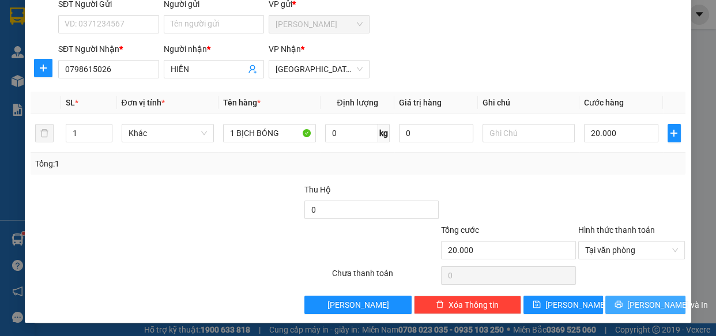
click at [634, 304] on span "[PERSON_NAME] và In" at bounding box center [667, 305] width 81 height 13
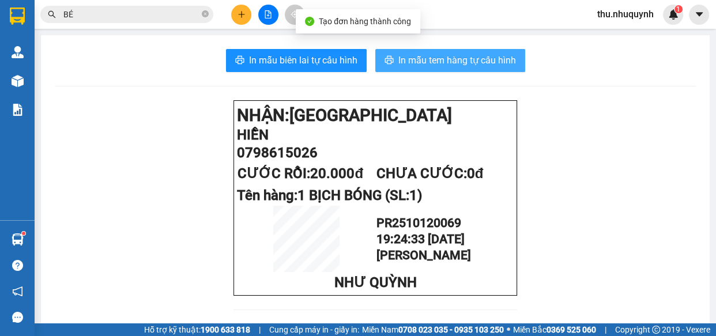
click at [438, 58] on span "In mẫu tem hàng tự cấu hình" at bounding box center [457, 60] width 118 height 14
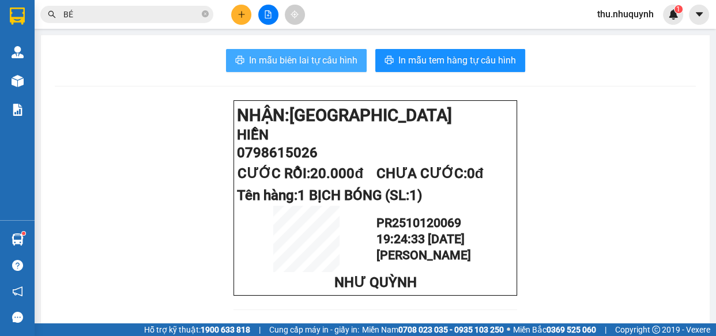
click at [315, 64] on span "In mẫu biên lai tự cấu hình" at bounding box center [303, 60] width 108 height 14
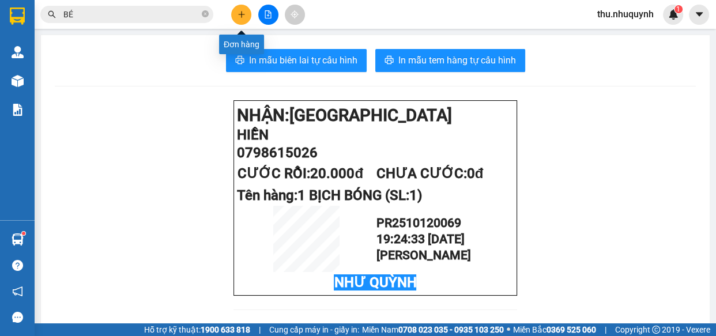
click at [238, 16] on icon "plus" at bounding box center [242, 14] width 8 height 8
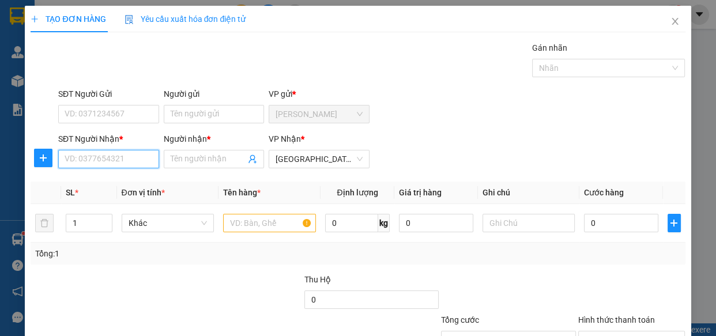
click at [144, 156] on input "SĐT Người Nhận *" at bounding box center [108, 159] width 101 height 18
type input "0567779789"
click at [121, 176] on div "0567779789 - duy" at bounding box center [108, 182] width 86 height 13
type input "duy"
type input "50.000"
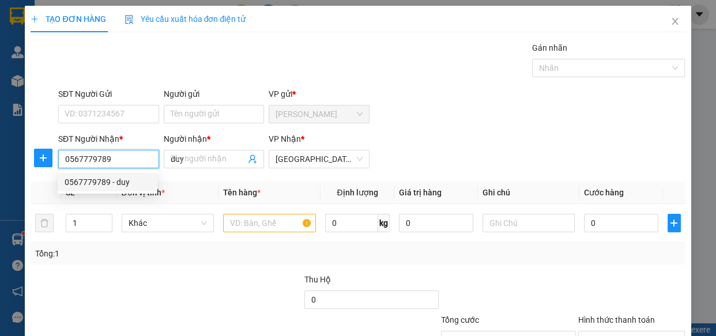
type input "50.000"
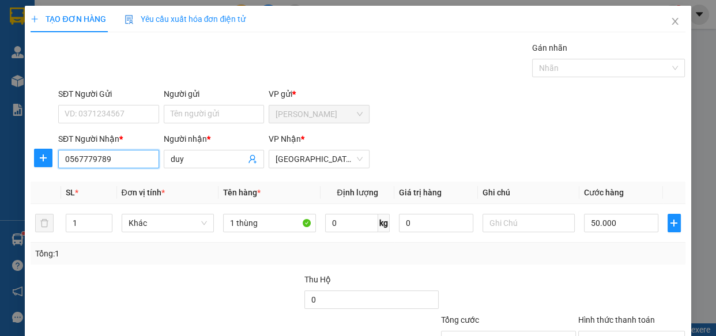
scroll to position [90, 0]
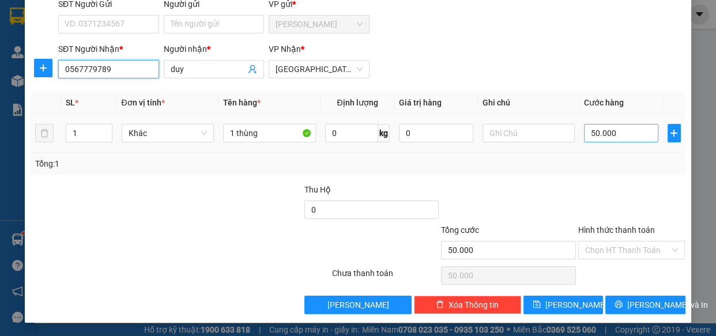
type input "0567779789"
click at [611, 135] on input "50.000" at bounding box center [621, 133] width 74 height 18
type input "4"
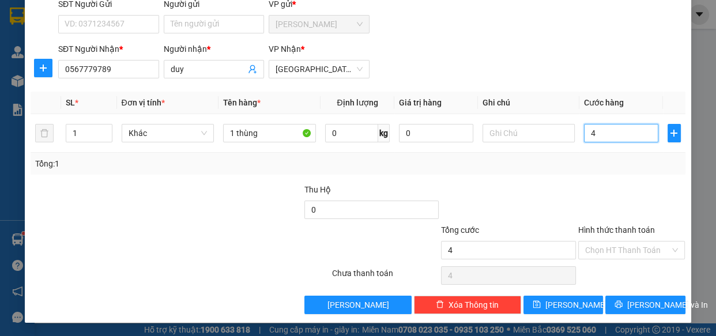
type input "40"
type input "40.000"
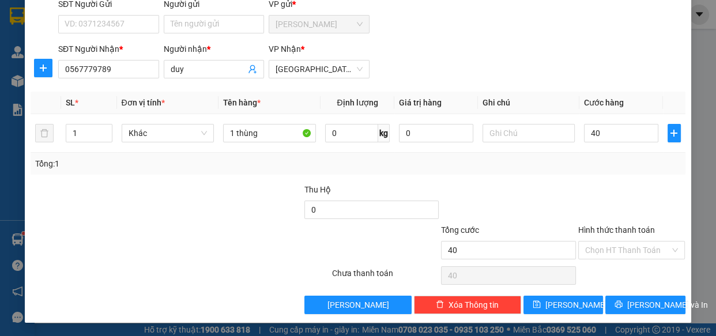
type input "40.000"
click at [597, 174] on div "Transit Pickup Surcharge Ids Transit Deliver Surcharge Ids Transit Deliver Surc…" at bounding box center [358, 133] width 654 height 363
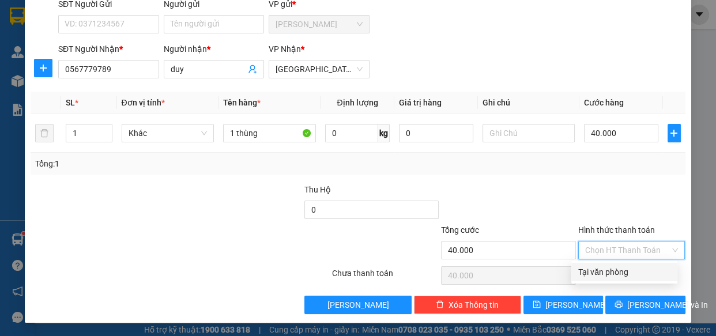
drag, startPoint x: 638, startPoint y: 249, endPoint x: 634, endPoint y: 268, distance: 19.3
click at [637, 255] on input "Hình thức thanh toán" at bounding box center [627, 250] width 85 height 17
click at [634, 268] on div "Tại văn phòng" at bounding box center [624, 272] width 92 height 13
type input "0"
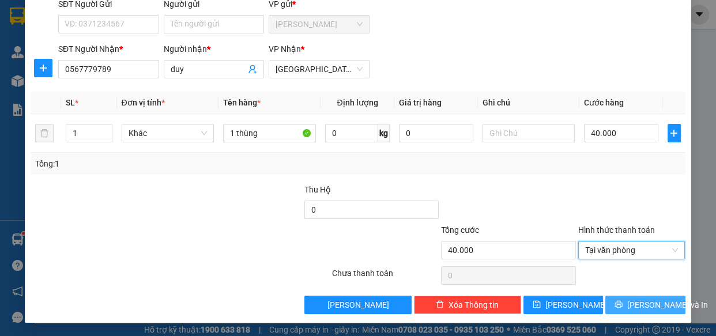
click at [634, 310] on span "[PERSON_NAME] và In" at bounding box center [667, 305] width 81 height 13
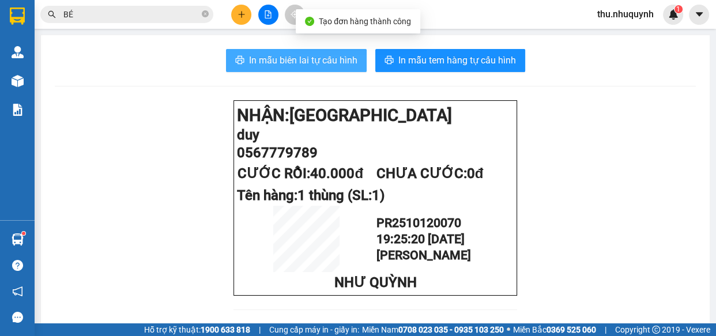
drag, startPoint x: 281, startPoint y: 46, endPoint x: 299, endPoint y: 64, distance: 24.9
click at [299, 64] on span "In mẫu biên lai tự cấu hình" at bounding box center [303, 60] width 108 height 14
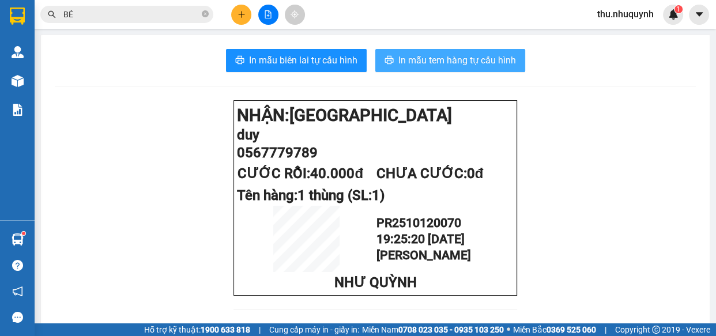
click at [472, 61] on span "In mẫu tem hàng tự cấu hình" at bounding box center [457, 60] width 118 height 14
click at [471, 60] on span "In mẫu tem hàng tự cấu hình" at bounding box center [457, 60] width 118 height 14
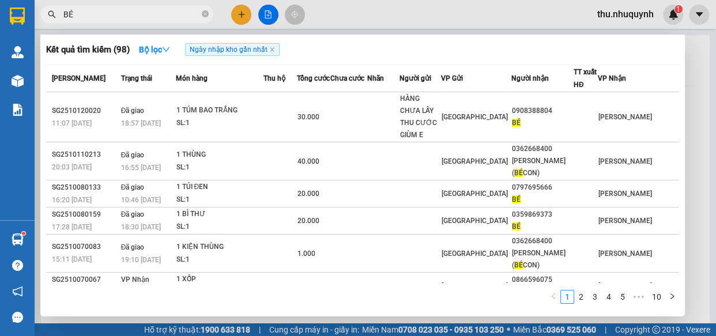
click at [179, 16] on input "BÉ" at bounding box center [131, 14] width 136 height 13
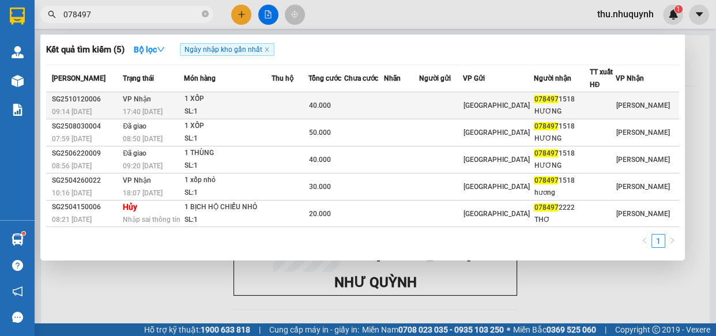
type input "078497"
click at [300, 111] on td at bounding box center [290, 105] width 37 height 27
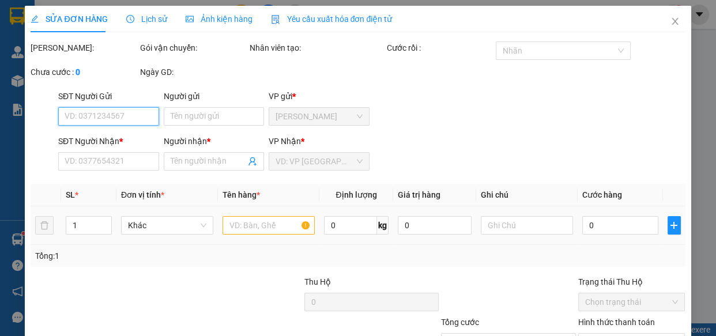
type input "0784971518"
type input "HƯƠNG"
type input "40.000"
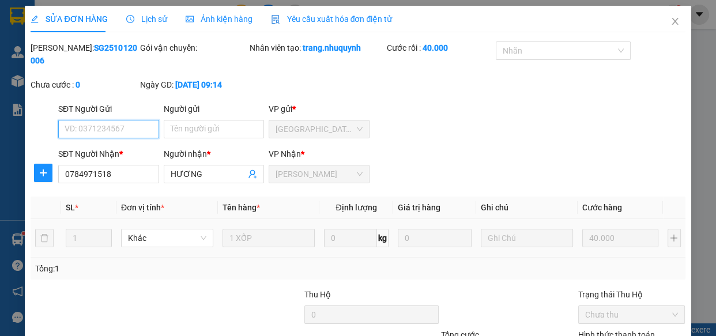
scroll to position [105, 0]
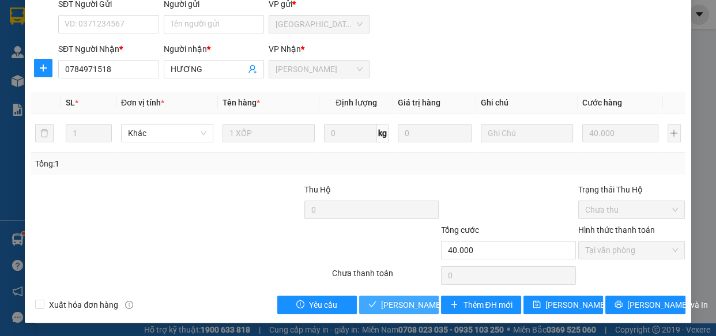
click at [381, 301] on span "Lưu và Giao hàng" at bounding box center [436, 305] width 111 height 13
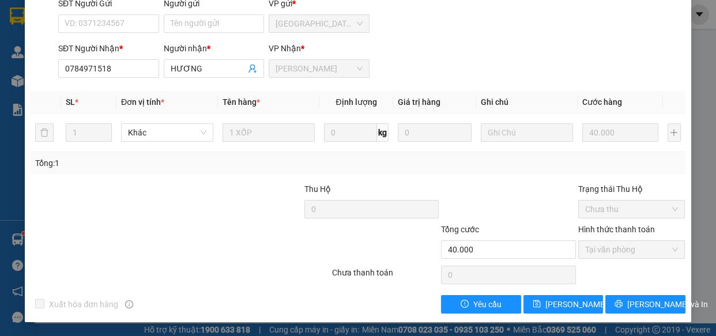
scroll to position [0, 0]
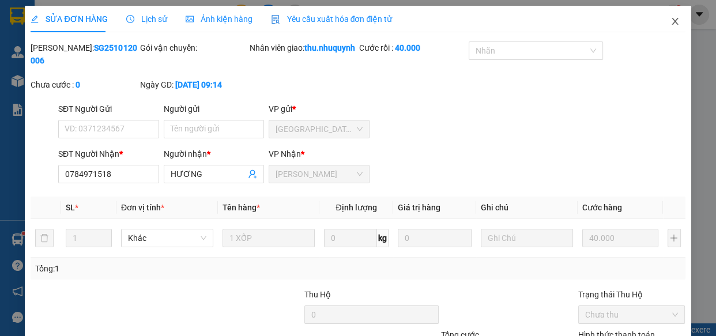
drag, startPoint x: 672, startPoint y: 21, endPoint x: 612, endPoint y: 21, distance: 60.5
click at [665, 21] on span "Close" at bounding box center [675, 22] width 32 height 32
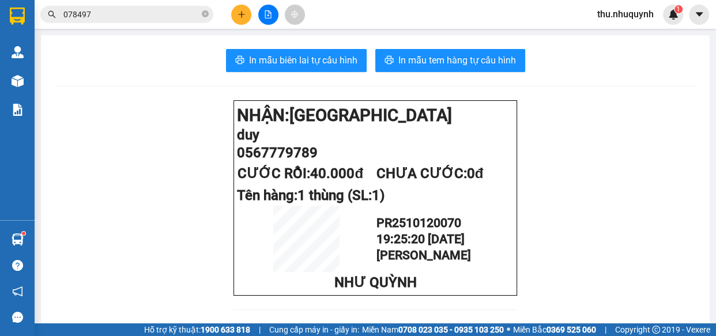
click at [242, 14] on icon "plus" at bounding box center [241, 14] width 6 height 1
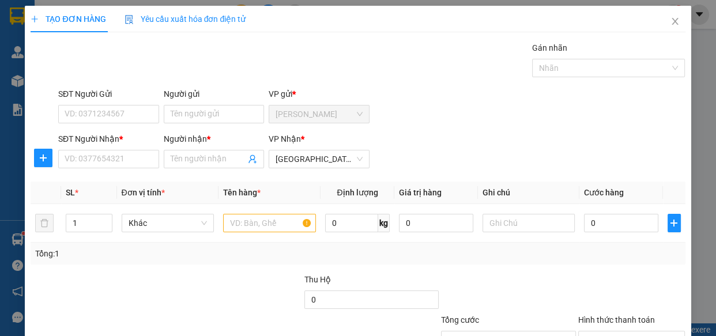
click at [136, 145] on div "SĐT Người Nhận *" at bounding box center [108, 141] width 101 height 17
click at [134, 156] on input "SĐT Người Nhận *" at bounding box center [108, 159] width 101 height 18
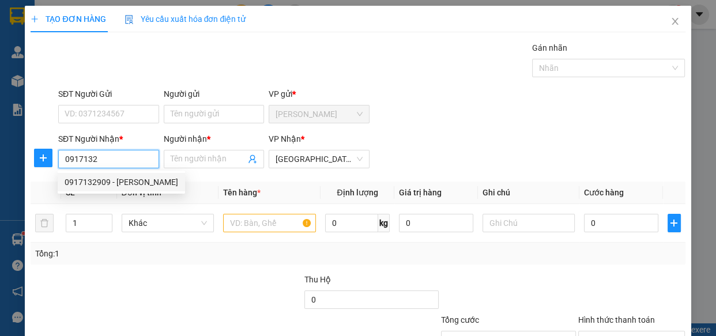
click at [118, 179] on div "0917132909 - THANH" at bounding box center [122, 182] width 114 height 13
type input "0917132909"
type input "THANH"
type input "30.000"
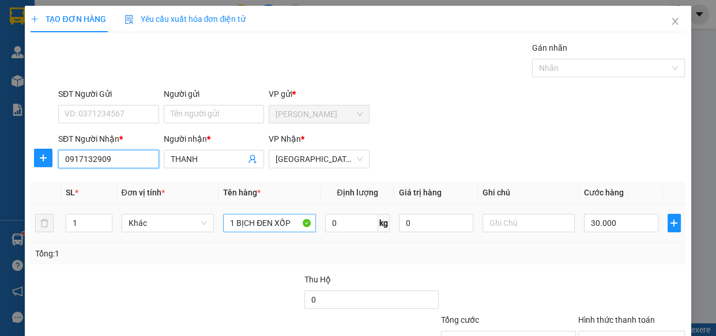
type input "0917132909"
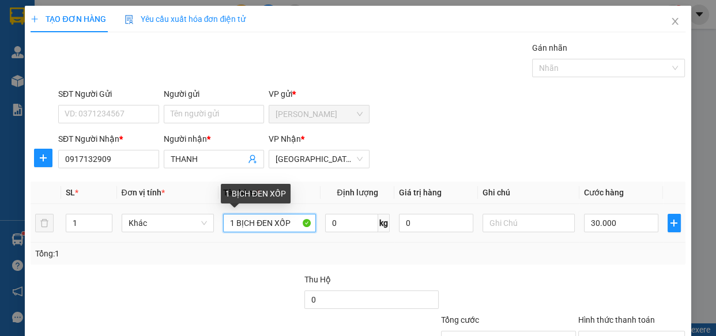
click at [265, 228] on input "1 BỊCH ĐEN XỐP" at bounding box center [269, 223] width 93 height 18
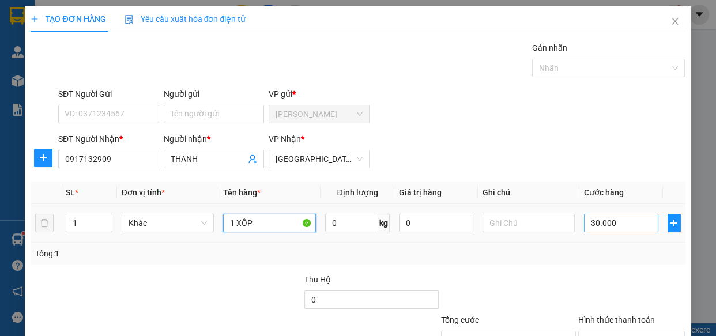
type input "1 XỐP"
click at [622, 223] on input "30.000" at bounding box center [621, 223] width 74 height 18
type input "4"
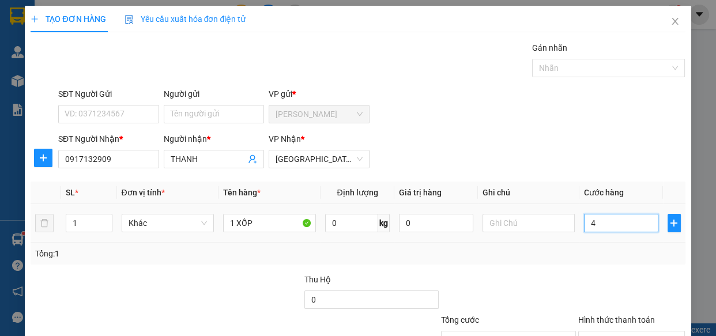
type input "40"
type input "40.000"
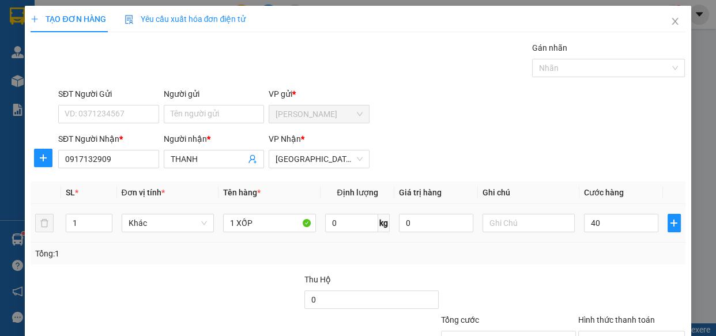
type input "40.000"
click at [558, 271] on div "Transit Pickup Surcharge Ids Transit Deliver Surcharge Ids Transit Deliver Surc…" at bounding box center [358, 223] width 654 height 363
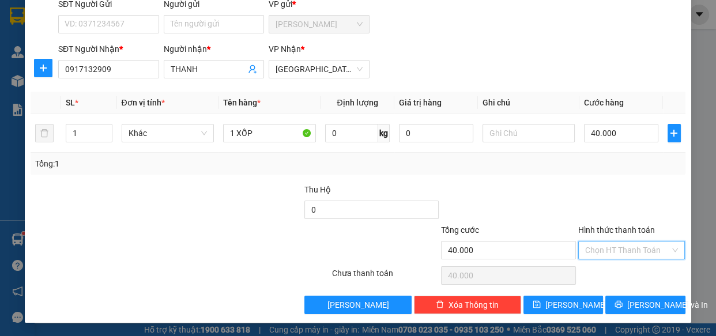
drag, startPoint x: 633, startPoint y: 249, endPoint x: 633, endPoint y: 275, distance: 25.9
click at [633, 253] on input "Hình thức thanh toán" at bounding box center [627, 250] width 85 height 17
click at [633, 279] on div "Tại văn phòng" at bounding box center [624, 272] width 106 height 18
type input "0"
click at [639, 302] on span "[PERSON_NAME] và In" at bounding box center [667, 305] width 81 height 13
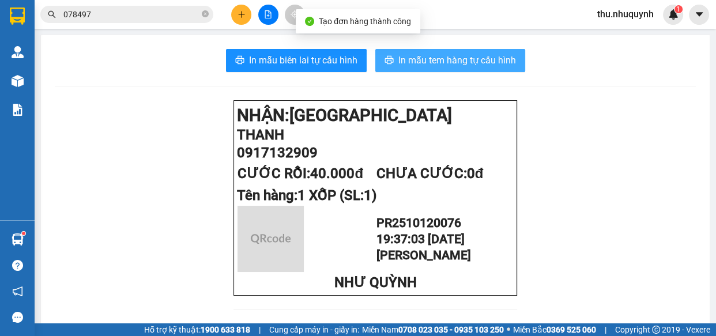
click at [441, 60] on span "In mẫu tem hàng tự cấu hình" at bounding box center [457, 60] width 118 height 14
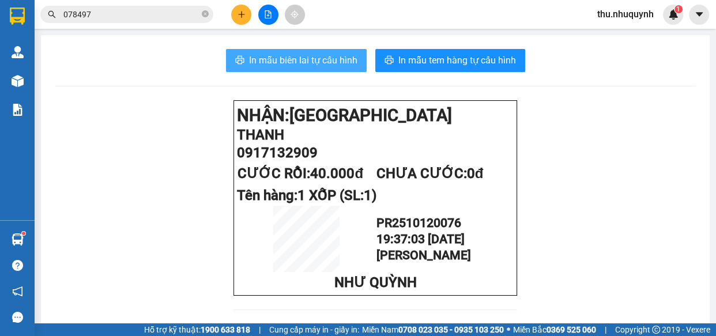
click at [318, 61] on span "In mẫu biên lai tự cấu hình" at bounding box center [303, 60] width 108 height 14
click at [311, 57] on span "In mẫu biên lai tự cấu hình" at bounding box center [303, 60] width 108 height 14
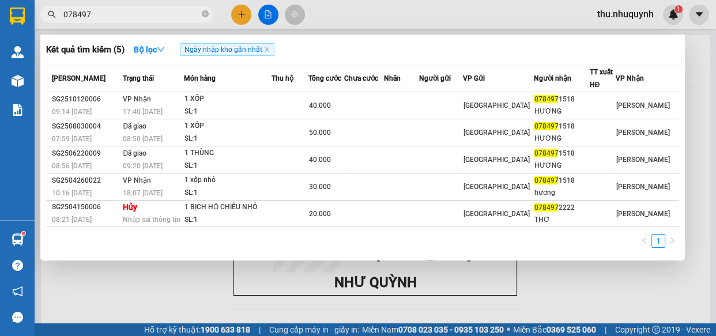
click at [116, 12] on input "078497" at bounding box center [131, 14] width 136 height 13
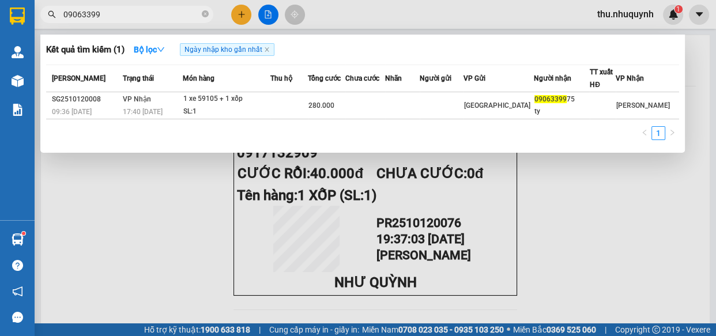
type input "09063399"
click at [244, 19] on div at bounding box center [358, 168] width 716 height 336
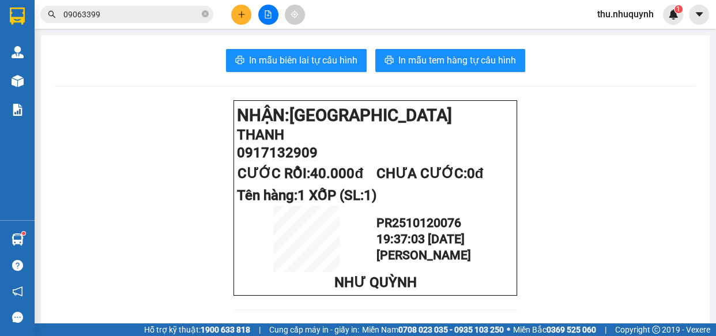
click at [244, 19] on button at bounding box center [241, 15] width 20 height 20
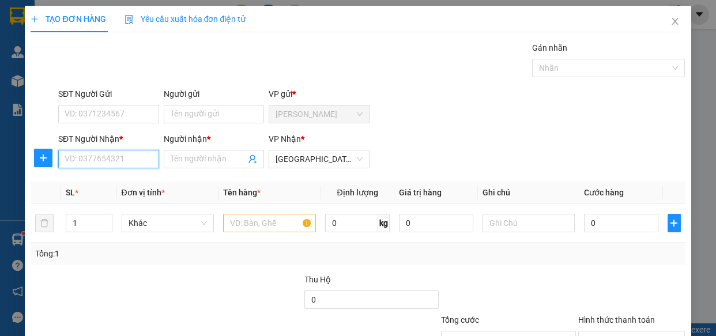
click at [106, 153] on input "SĐT Người Nhận *" at bounding box center [108, 159] width 101 height 18
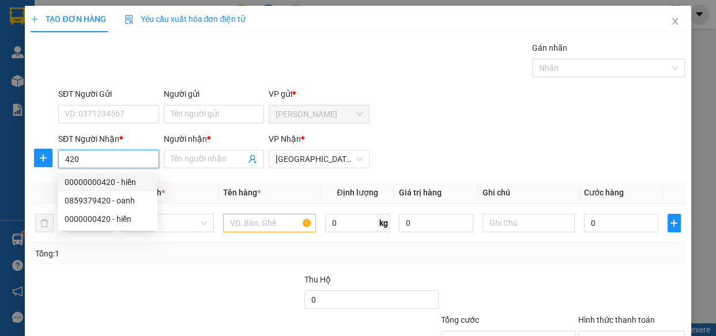
type input "420"
click at [133, 149] on div "SĐT Người Nhận *" at bounding box center [108, 141] width 101 height 17
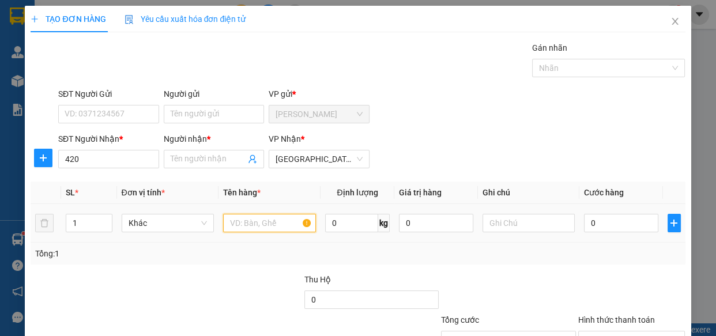
click at [255, 223] on input "text" at bounding box center [269, 223] width 93 height 18
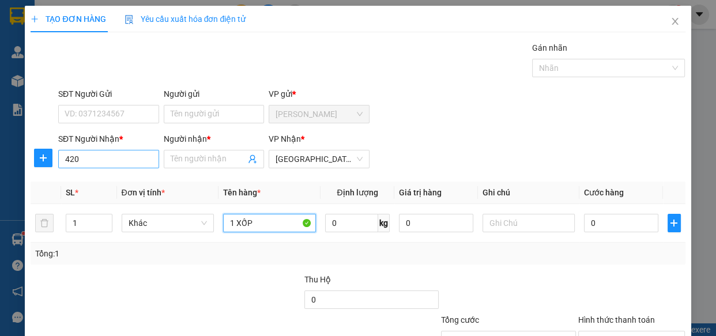
type input "1 XỐP"
click at [106, 158] on input "420" at bounding box center [108, 159] width 101 height 18
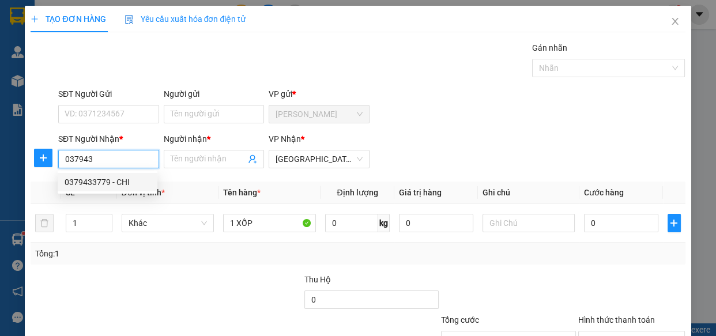
click at [103, 186] on div "0379433779 - CHI" at bounding box center [108, 182] width 86 height 13
type input "0379433779"
type input "CHI"
type input "40.000"
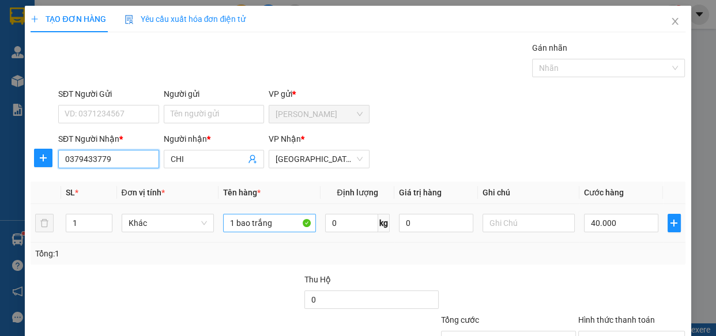
type input "0379433779"
click at [275, 214] on input "1 bao trắng" at bounding box center [269, 223] width 93 height 18
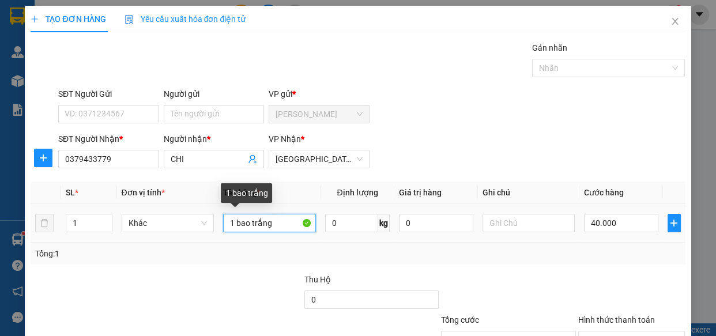
click at [275, 214] on input "1 bao trắng" at bounding box center [269, 223] width 93 height 18
type input "1 XỐP"
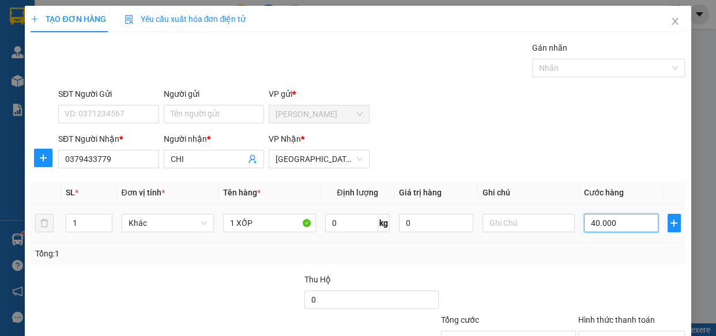
click at [634, 214] on input "40.000" at bounding box center [621, 223] width 74 height 18
click at [581, 273] on div at bounding box center [632, 293] width 110 height 40
click at [617, 332] on input "Hình thức thanh toán" at bounding box center [627, 340] width 85 height 17
drag, startPoint x: 617, startPoint y: 262, endPoint x: 617, endPoint y: 269, distance: 6.4
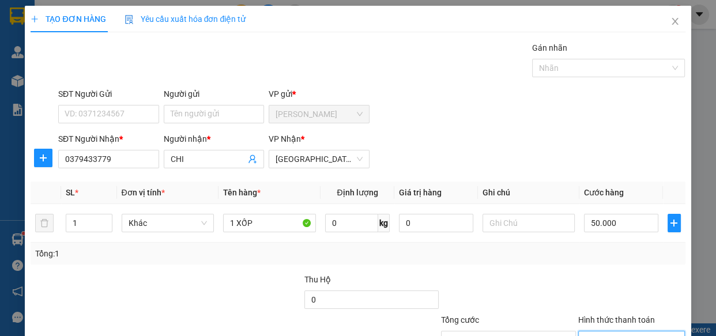
drag, startPoint x: 617, startPoint y: 299, endPoint x: 620, endPoint y: 293, distance: 6.7
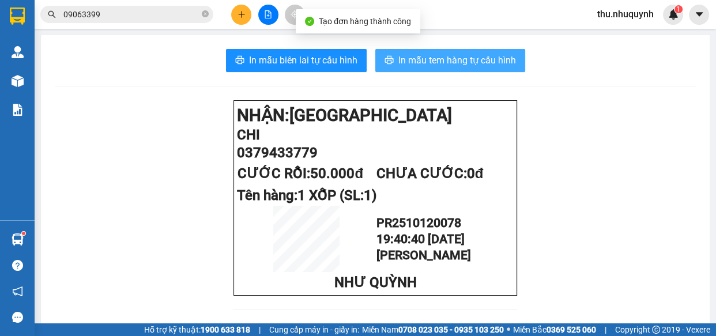
click at [398, 57] on span "In mẫu tem hàng tự cấu hình" at bounding box center [457, 60] width 118 height 14
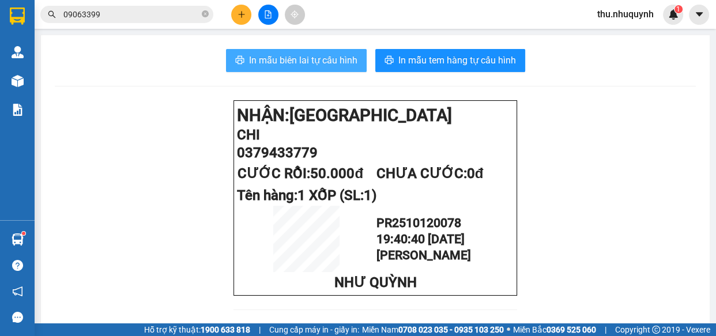
click at [286, 53] on span "In mẫu biên lai tự cấu hình" at bounding box center [303, 60] width 108 height 14
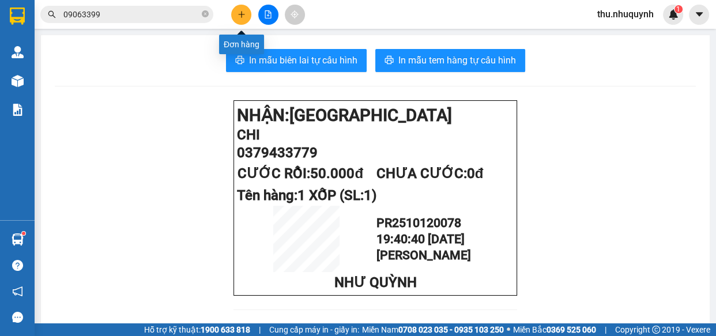
click at [240, 18] on button at bounding box center [241, 15] width 20 height 20
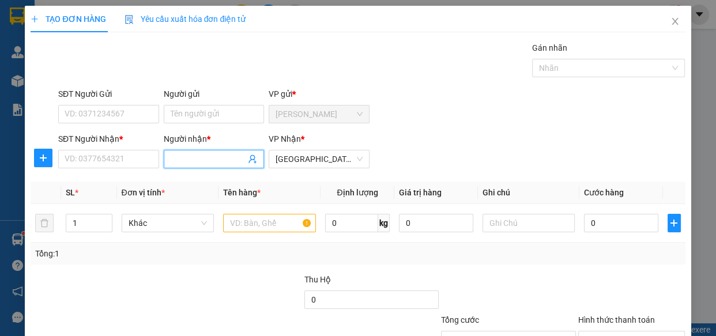
click at [217, 154] on input "Người nhận *" at bounding box center [209, 159] width 76 height 13
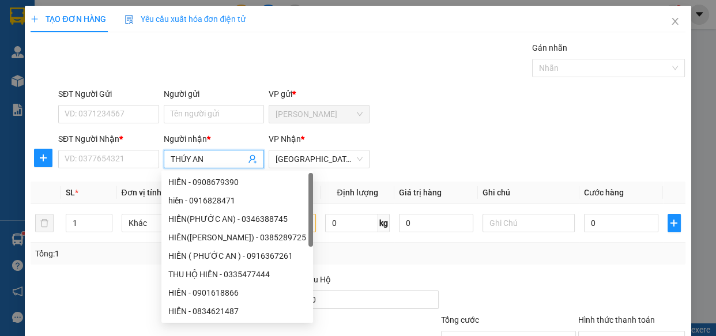
type input "THÚY ANH"
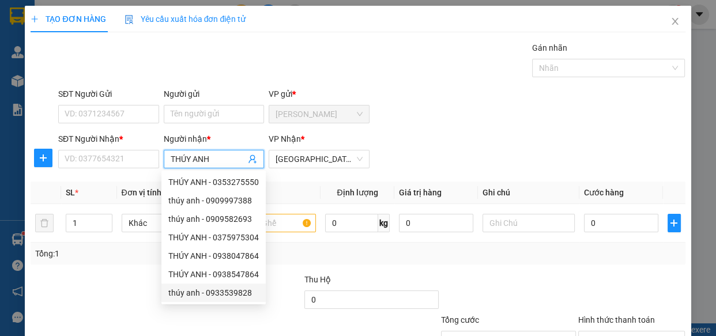
click at [212, 293] on div "thúy anh - 0933539828" at bounding box center [213, 293] width 91 height 13
type input "0933539828"
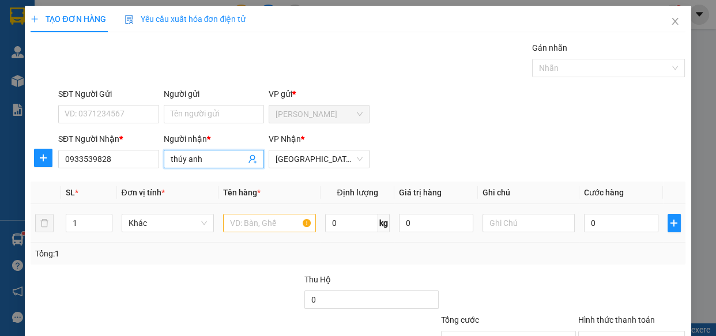
type input "thúy anh"
click at [268, 224] on input "text" at bounding box center [269, 223] width 93 height 18
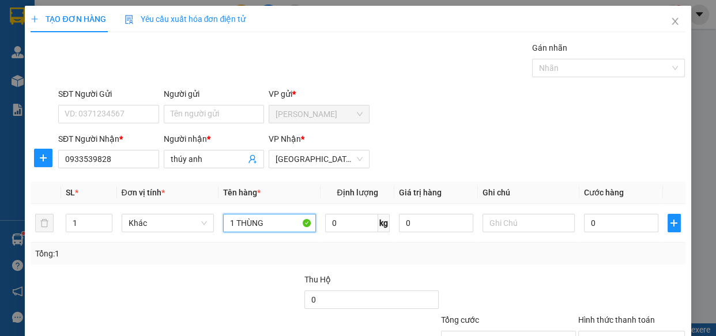
type input "1 THÙNG"
click at [570, 119] on div "SĐT Người Gửi VD: 0371234567 Người gửi Tên người gửi VP gửi * Phan Rang" at bounding box center [372, 108] width 632 height 40
click at [594, 216] on input "0" at bounding box center [621, 223] width 74 height 18
type input "2"
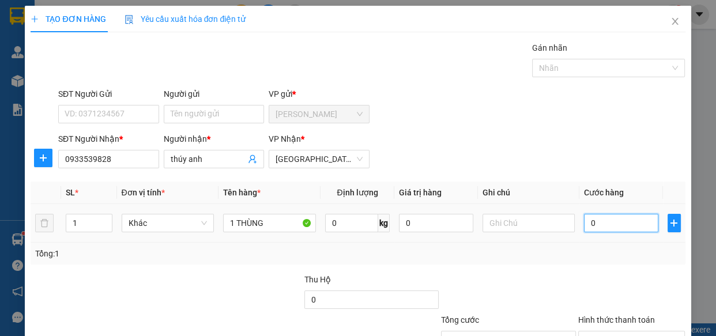
type input "2"
type input "20"
type input "20.000"
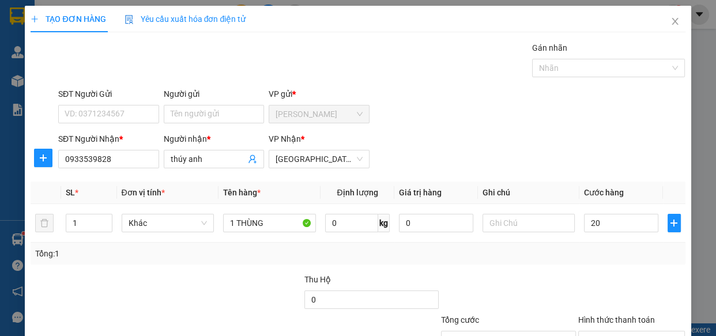
type input "20.000"
click at [584, 284] on div at bounding box center [632, 293] width 110 height 40
click at [623, 332] on input "Hình thức thanh toán" at bounding box center [627, 340] width 85 height 17
drag, startPoint x: 622, startPoint y: 260, endPoint x: 611, endPoint y: 299, distance: 40.2
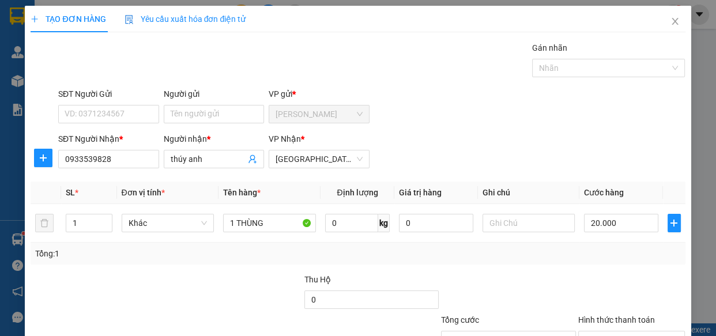
click at [617, 271] on div "Transit Pickup Surcharge Ids Transit Deliver Surcharge Ids Transit Deliver Surc…" at bounding box center [358, 223] width 654 height 363
drag, startPoint x: 627, startPoint y: 244, endPoint x: 623, endPoint y: 270, distance: 26.4
click at [627, 332] on input "Hình thức thanh toán" at bounding box center [627, 340] width 85 height 17
drag, startPoint x: 621, startPoint y: 274, endPoint x: 620, endPoint y: 280, distance: 6.4
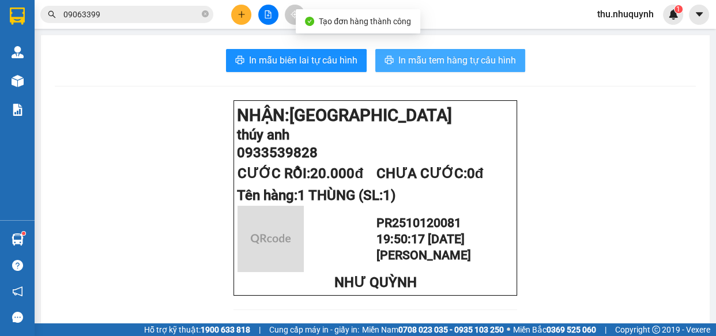
click at [437, 69] on button "In mẫu tem hàng tự cấu hình" at bounding box center [450, 60] width 150 height 23
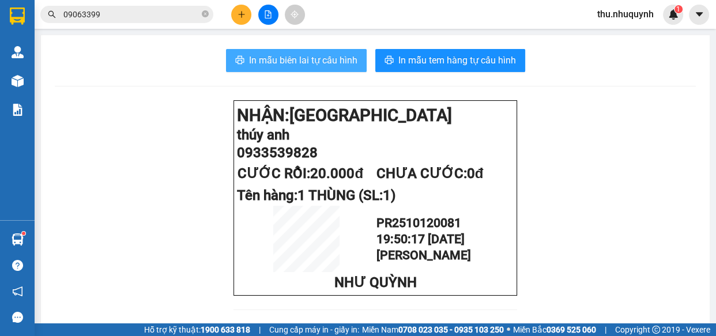
click at [306, 69] on button "In mẫu biên lai tự cấu hình" at bounding box center [296, 60] width 141 height 23
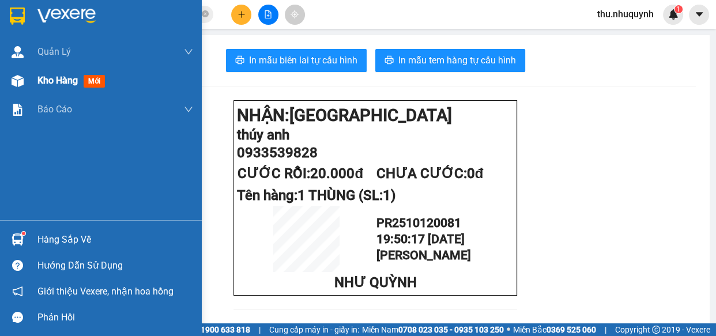
click at [32, 86] on div "Kho hàng mới" at bounding box center [101, 80] width 202 height 29
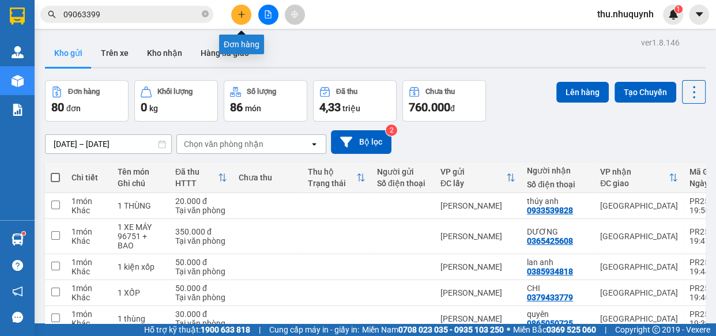
click at [240, 11] on icon "plus" at bounding box center [242, 14] width 8 height 8
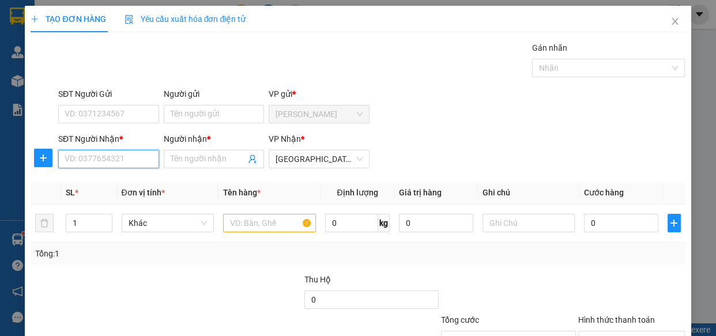
click at [99, 159] on input "SĐT Người Nhận *" at bounding box center [108, 159] width 101 height 18
type input "0"
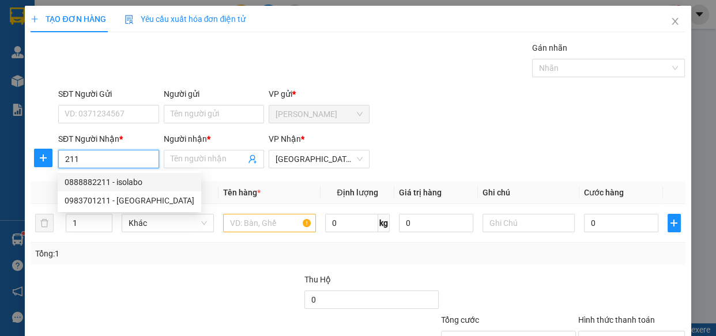
click at [119, 179] on div "0888882211 - isolabo" at bounding box center [130, 182] width 130 height 13
type input "0888882211"
type input "isolabo"
type input "20.000"
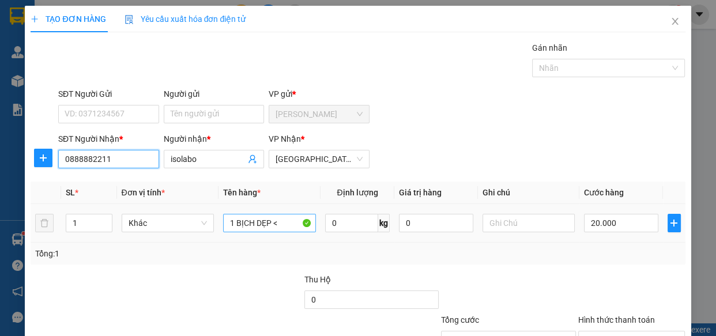
type input "0888882211"
click at [288, 224] on div "SL * Đơn vị tính * Tên hàng * Định lượng Giá trị hàng Ghi chú Cước hàng 1 Khác …" at bounding box center [358, 223] width 654 height 83
click at [285, 224] on input "1 BỊCH DẸP <" at bounding box center [269, 223] width 93 height 18
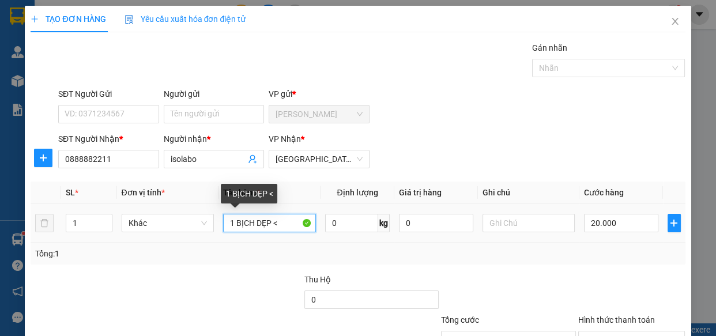
click at [285, 224] on input "1 BỊCH DẸP <" at bounding box center [269, 223] width 93 height 18
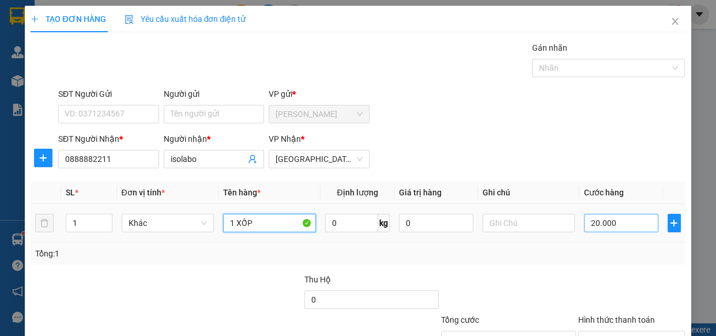
type input "1 XỐP"
click at [616, 225] on input "20.000" at bounding box center [621, 223] width 74 height 18
type input "3"
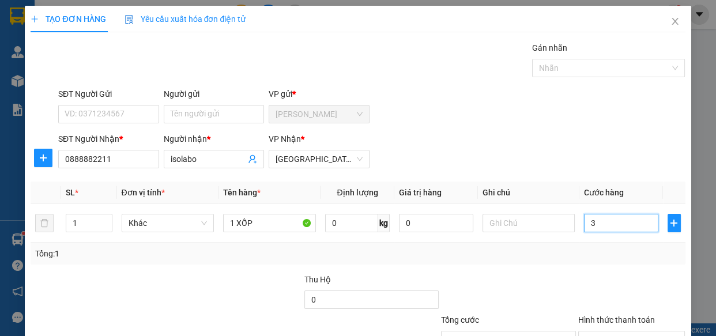
type input "30"
click at [579, 204] on td "30.000" at bounding box center [621, 223] width 84 height 39
click at [608, 332] on input "Hình thức thanh toán" at bounding box center [627, 340] width 85 height 17
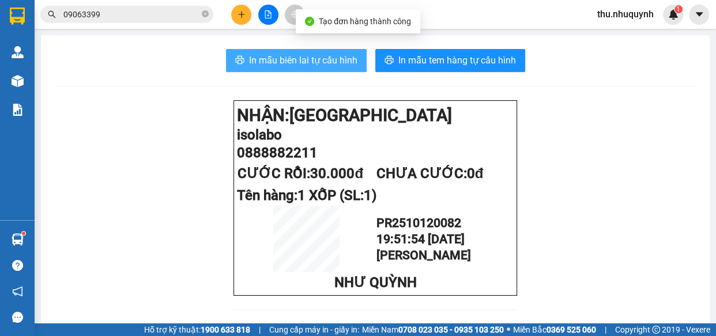
click at [310, 57] on span "In mẫu biên lai tự cấu hình" at bounding box center [303, 60] width 108 height 14
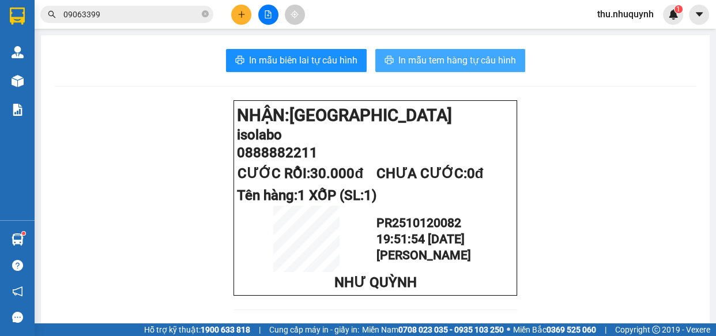
click at [405, 55] on span "In mẫu tem hàng tự cấu hình" at bounding box center [457, 60] width 118 height 14
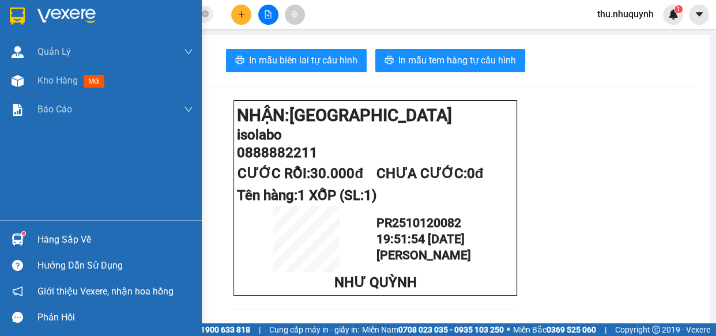
click at [63, 17] on img at bounding box center [66, 15] width 58 height 17
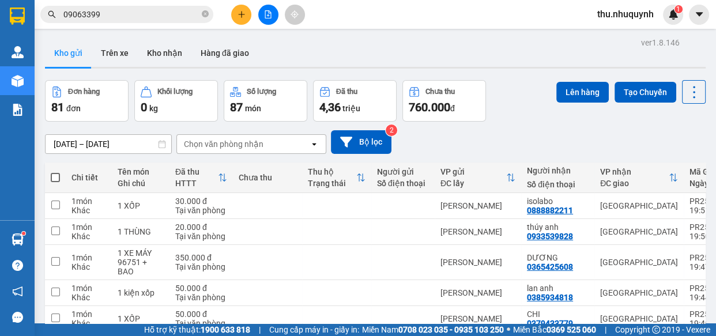
click at [110, 9] on input "09063399" at bounding box center [131, 14] width 136 height 13
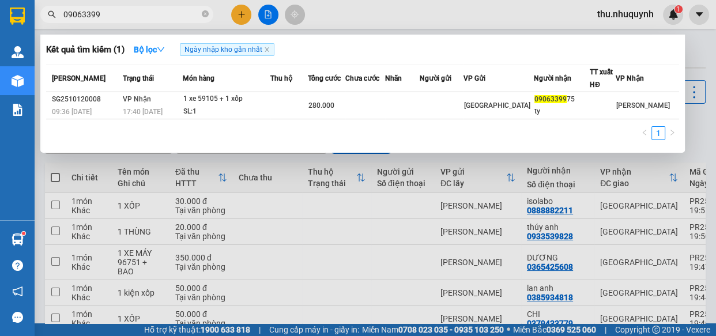
click at [110, 9] on input "09063399" at bounding box center [131, 14] width 136 height 13
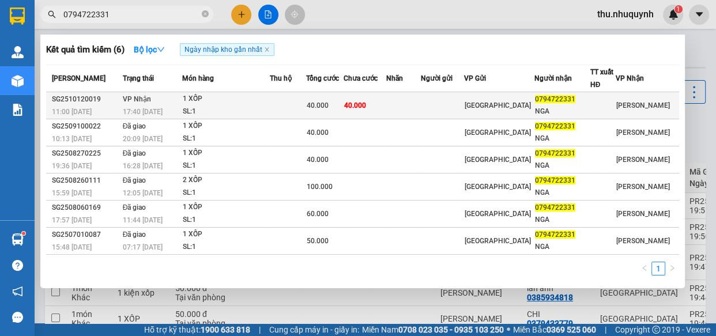
type input "0794722331"
click at [329, 106] on span "40.000" at bounding box center [318, 105] width 22 height 8
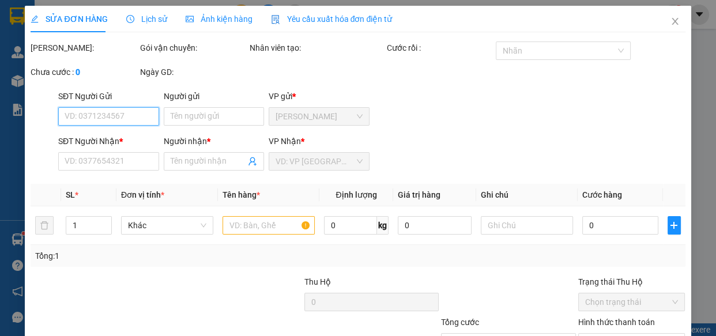
type input "0794722331"
type input "NGA"
type input "40.000"
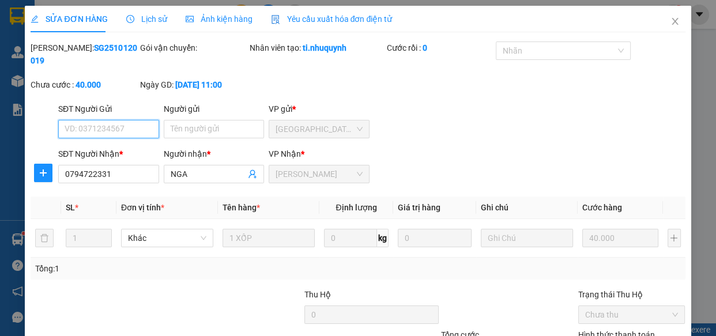
type input "0"
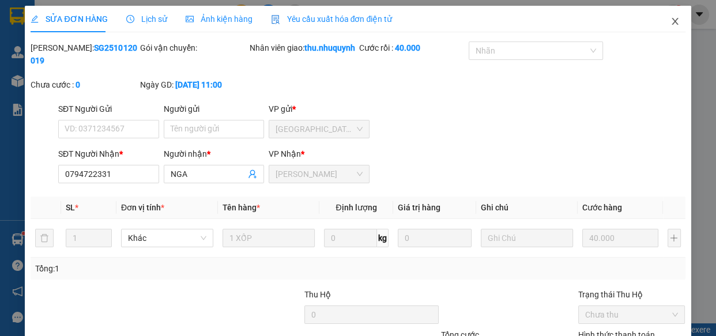
click at [671, 27] on span "Close" at bounding box center [675, 22] width 32 height 32
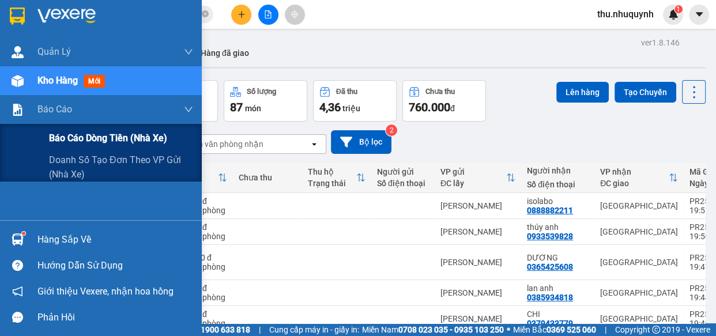
click at [86, 134] on span "Báo cáo dòng tiền (nhà xe)" at bounding box center [108, 138] width 118 height 14
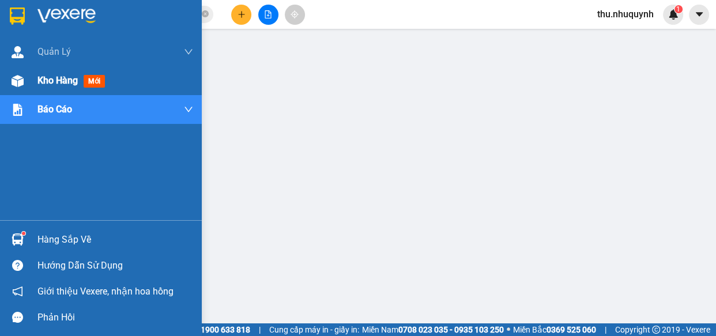
click at [14, 76] on img at bounding box center [18, 81] width 12 height 12
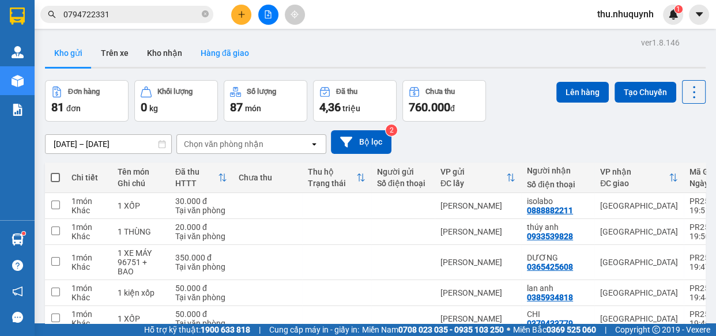
click at [203, 57] on button "Hàng đã giao" at bounding box center [224, 53] width 67 height 28
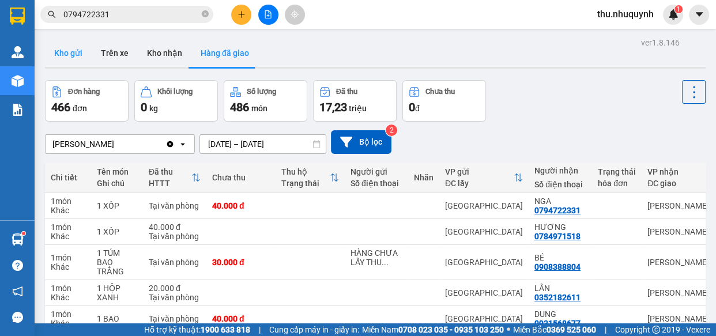
click at [75, 52] on button "Kho gửi" at bounding box center [68, 53] width 47 height 28
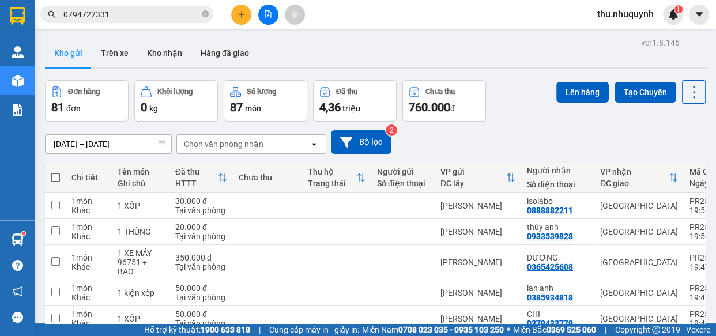
click at [232, 20] on button at bounding box center [241, 15] width 20 height 20
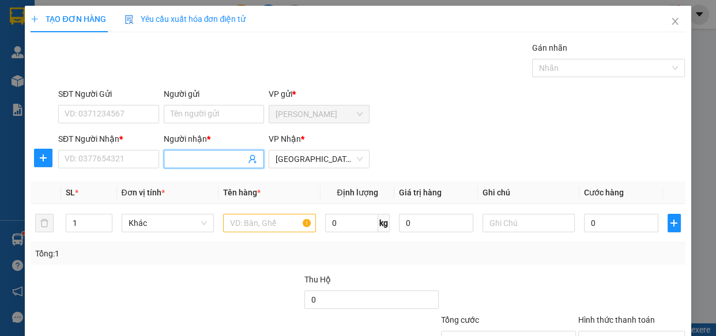
click at [208, 163] on input "Người nhận *" at bounding box center [209, 159] width 76 height 13
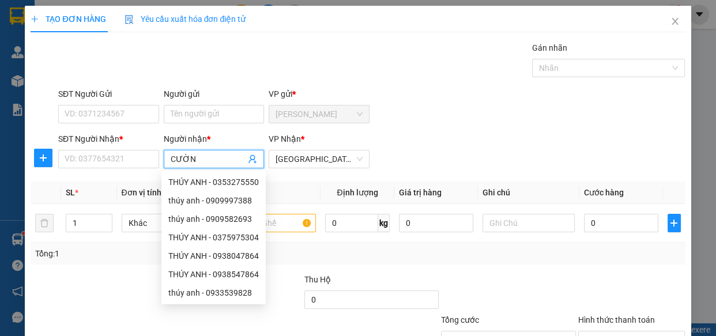
type input "CƯỜNG"
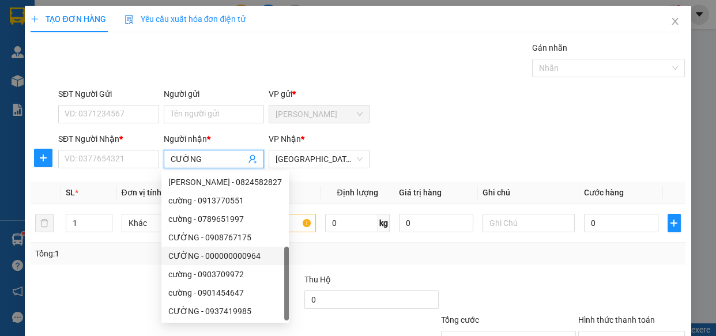
click at [251, 250] on div "CƯỜNG - 000000000964" at bounding box center [225, 256] width 114 height 13
type input "000000000964"
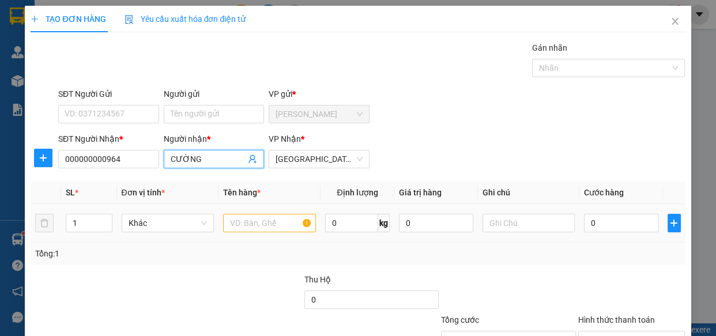
type input "CƯỜNG"
click at [282, 228] on input "text" at bounding box center [269, 223] width 93 height 18
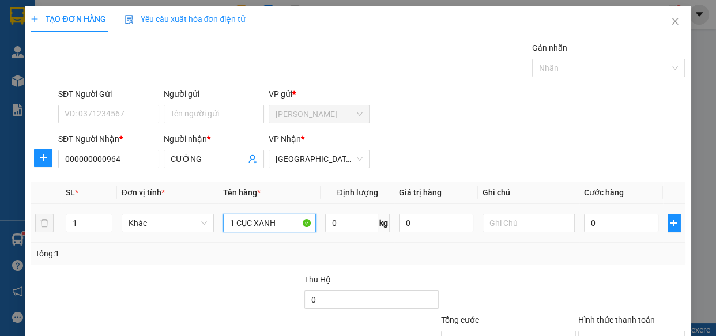
type input "1 CỤC XANH"
click at [636, 228] on input "0" at bounding box center [621, 223] width 74 height 18
click at [616, 261] on div "Tổng: 1" at bounding box center [358, 254] width 654 height 22
drag, startPoint x: 624, startPoint y: 248, endPoint x: 623, endPoint y: 255, distance: 7.0
click at [623, 332] on input "Hình thức thanh toán" at bounding box center [627, 340] width 85 height 17
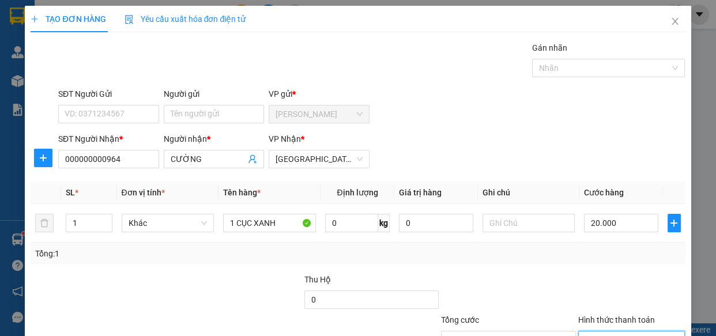
drag, startPoint x: 621, startPoint y: 271, endPoint x: 620, endPoint y: 294, distance: 23.1
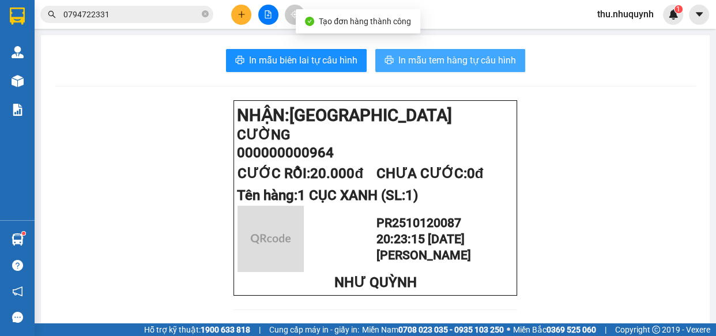
click at [451, 57] on span "In mẫu tem hàng tự cấu hình" at bounding box center [457, 60] width 118 height 14
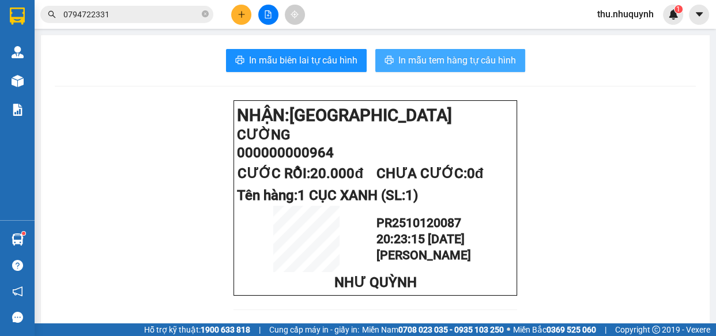
click at [481, 52] on button "In mẫu tem hàng tự cấu hình" at bounding box center [450, 60] width 150 height 23
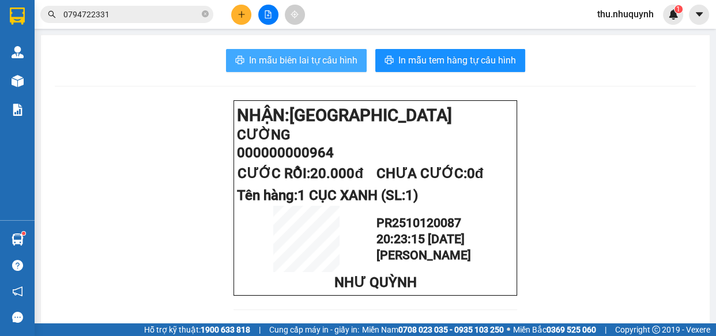
click at [293, 65] on span "In mẫu biên lai tự cấu hình" at bounding box center [303, 60] width 108 height 14
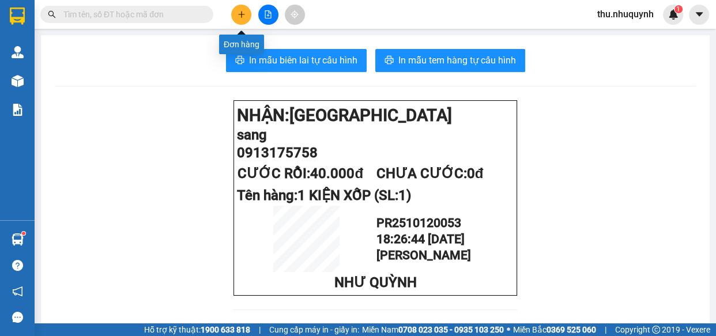
click at [240, 14] on icon "plus" at bounding box center [241, 14] width 6 height 1
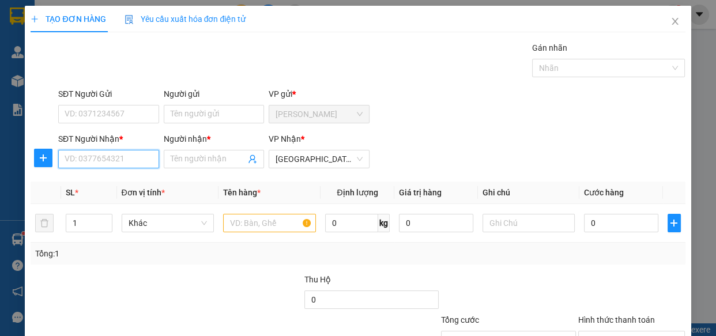
click at [119, 157] on input "SĐT Người Nhận *" at bounding box center [108, 159] width 101 height 18
type input "0908734306"
click at [184, 161] on input "Người nhận *" at bounding box center [209, 159] width 76 height 13
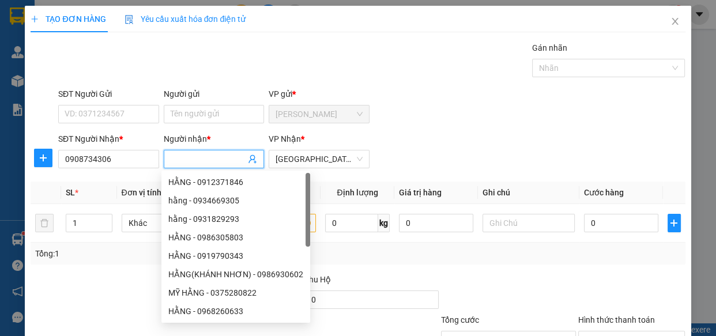
type input "N"
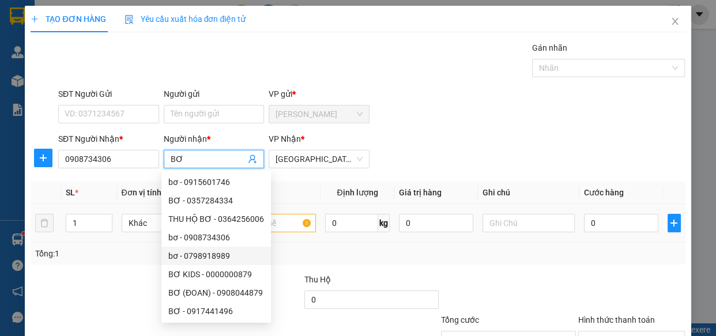
type input "BƠ"
click at [288, 221] on input "text" at bounding box center [269, 223] width 93 height 18
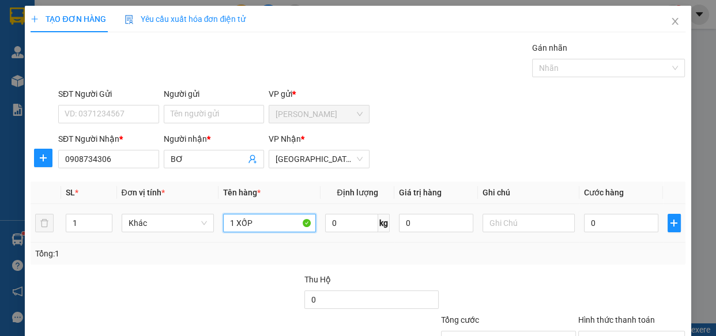
type input "1 XỐP"
click at [549, 180] on div "Transit Pickup Surcharge Ids Transit Deliver Surcharge Ids Transit Deliver Surc…" at bounding box center [358, 223] width 654 height 363
click at [593, 223] on input "0" at bounding box center [621, 223] width 74 height 18
type input "4"
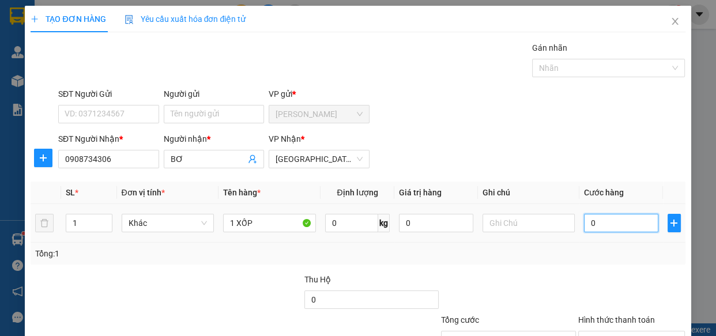
type input "4"
type input "40"
type input "40.000"
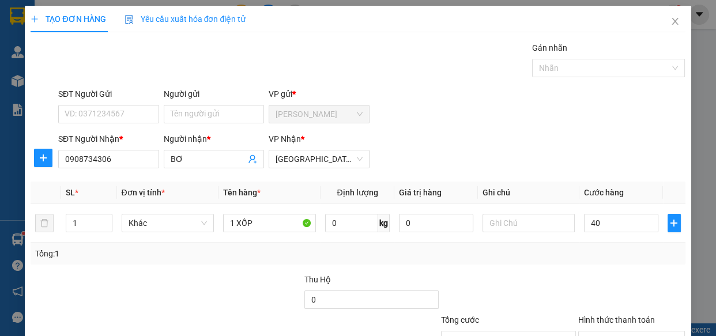
type input "40.000"
click at [569, 275] on div at bounding box center [508, 293] width 137 height 40
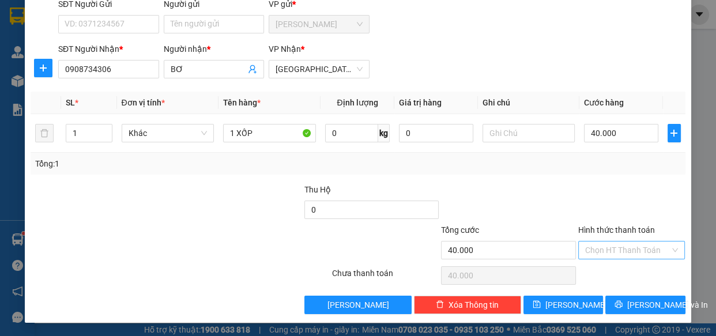
click at [600, 251] on input "Hình thức thanh toán" at bounding box center [627, 250] width 85 height 17
drag, startPoint x: 600, startPoint y: 263, endPoint x: 611, endPoint y: 291, distance: 30.3
click at [602, 267] on div "Tại văn phòng" at bounding box center [624, 272] width 106 height 18
type input "0"
click at [613, 300] on button "[PERSON_NAME] và In" at bounding box center [645, 305] width 80 height 18
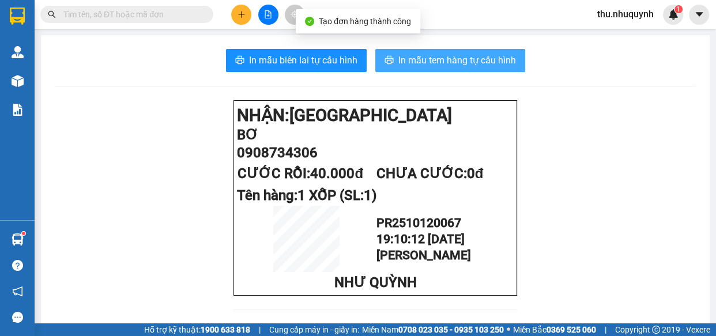
click at [428, 54] on span "In mẫu tem hàng tự cấu hình" at bounding box center [457, 60] width 118 height 14
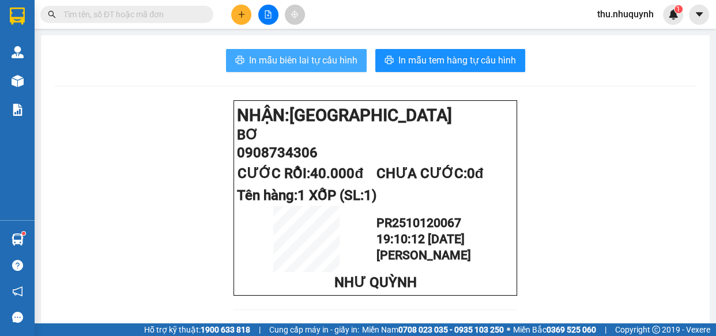
click at [304, 61] on span "In mẫu biên lai tự cấu hình" at bounding box center [303, 60] width 108 height 14
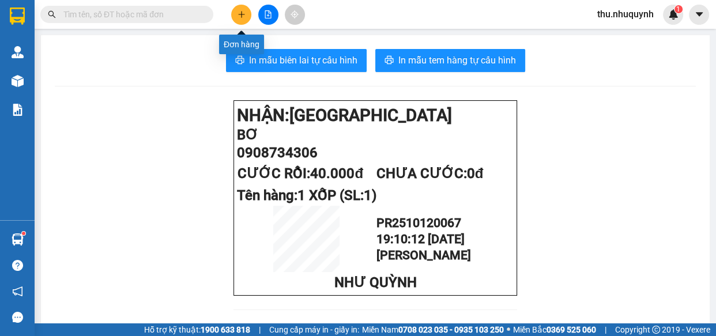
click at [238, 12] on icon "plus" at bounding box center [242, 14] width 8 height 8
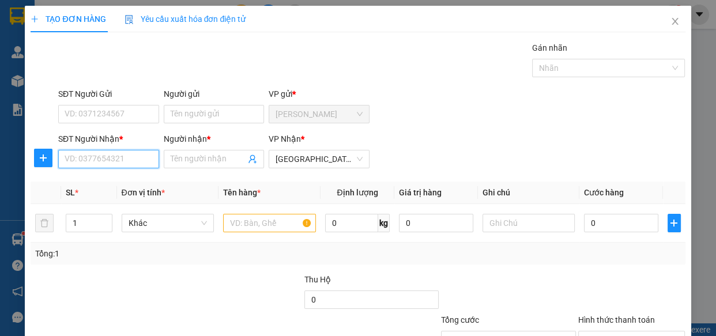
click at [126, 151] on input "SĐT Người Nhận *" at bounding box center [108, 159] width 101 height 18
type input "0816969006"
click at [100, 181] on div "0816969006 - TUYỀN" at bounding box center [108, 182] width 86 height 13
type input "TUYỀN"
type input "40.000"
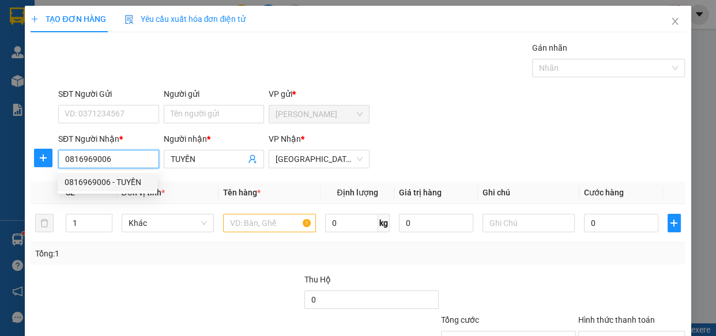
type input "40.000"
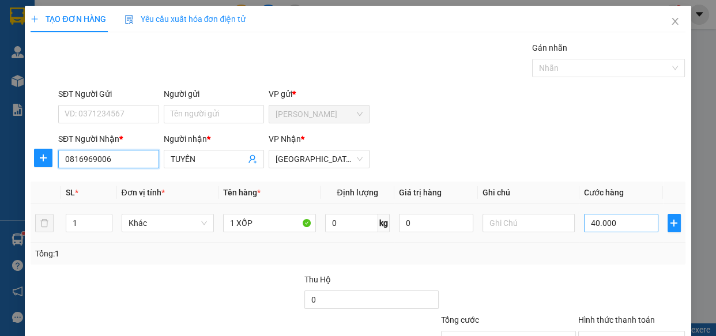
type input "0816969006"
click at [607, 214] on input "40.000" at bounding box center [621, 223] width 74 height 18
type input "5"
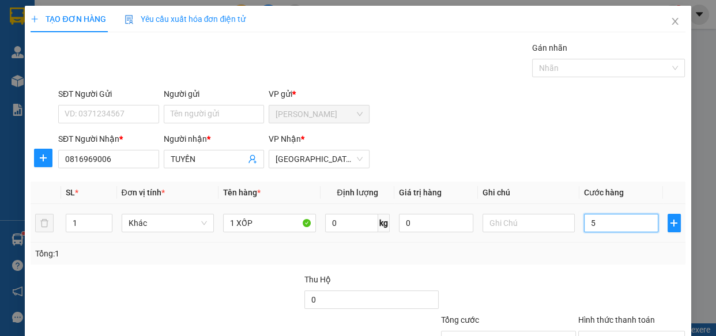
type input "50"
type input "50.000"
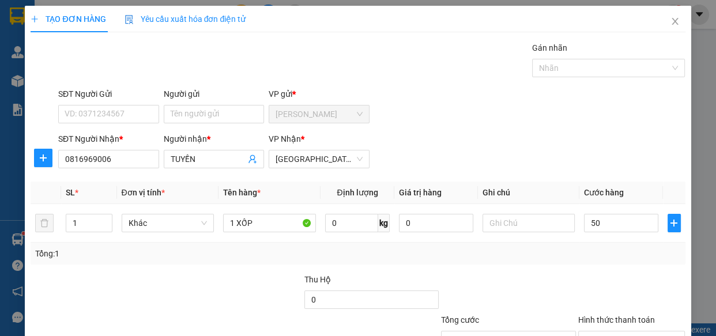
type input "50.000"
click at [566, 274] on div at bounding box center [508, 293] width 137 height 40
click at [607, 332] on input "Hình thức thanh toán" at bounding box center [627, 340] width 85 height 17
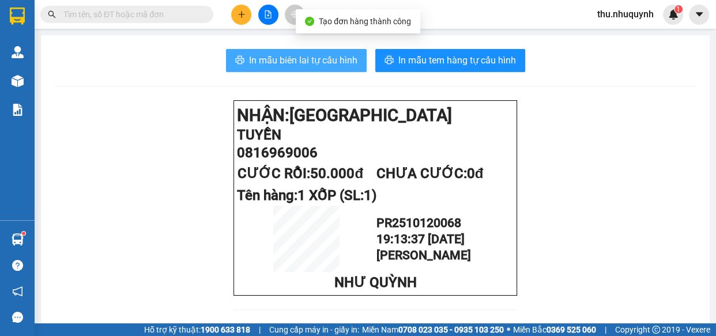
click at [326, 58] on span "In mẫu biên lai tự cấu hình" at bounding box center [303, 60] width 108 height 14
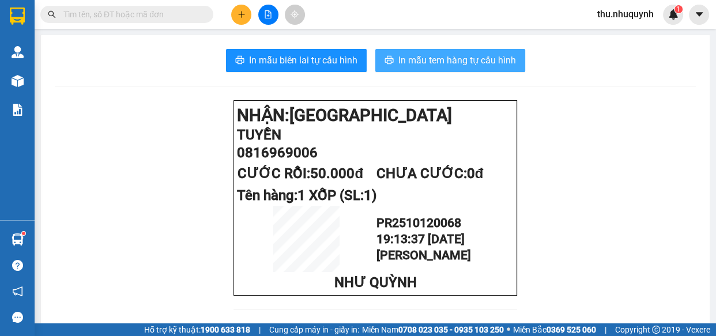
click at [447, 59] on span "In mẫu tem hàng tự cấu hình" at bounding box center [457, 60] width 118 height 14
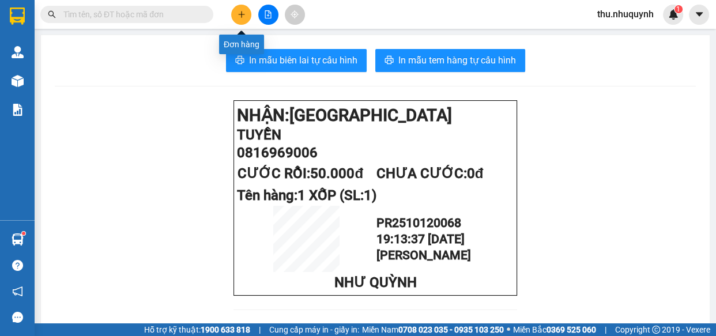
click at [242, 12] on icon "plus" at bounding box center [242, 14] width 8 height 8
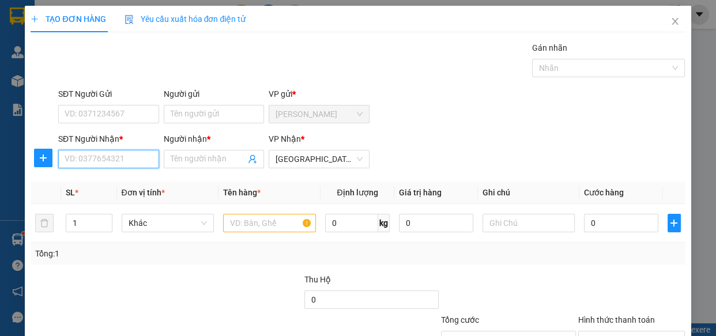
click at [111, 161] on input "SĐT Người Nhận *" at bounding box center [108, 159] width 101 height 18
type input "0913132606"
click at [119, 183] on div "0913132606 - hải" at bounding box center [108, 182] width 86 height 13
type input "hải"
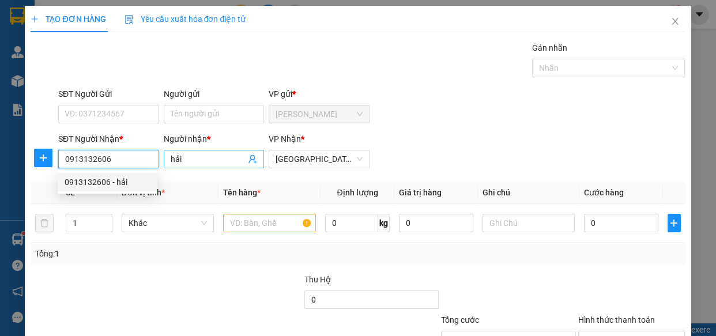
type input "30.000"
type input "0913132606"
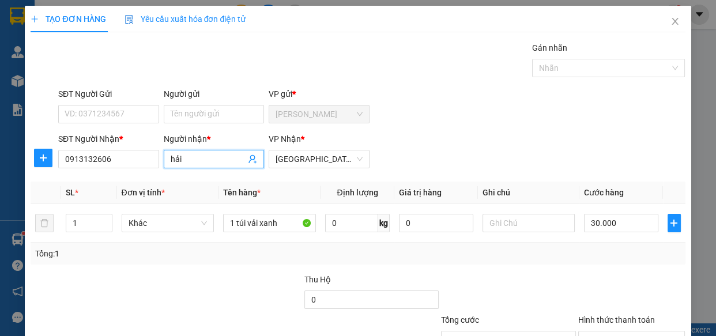
click at [211, 161] on input "hải" at bounding box center [209, 159] width 76 height 13
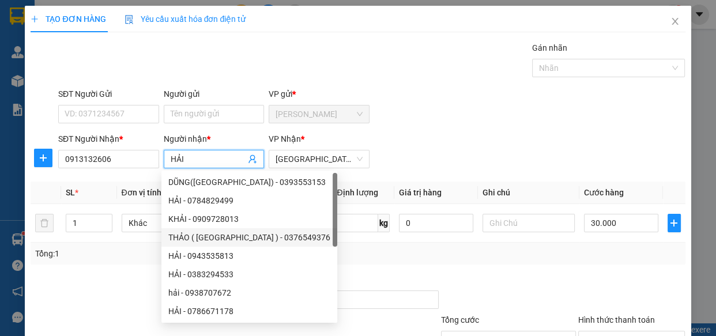
type input "HẢI"
drag, startPoint x: 412, startPoint y: 129, endPoint x: 412, endPoint y: 136, distance: 6.9
click at [412, 132] on form "SĐT Người Gửi VD: 0371234567 Người gửi Tên người gửi VP gửi * Phan Rang SĐT Ngư…" at bounding box center [358, 130] width 654 height 85
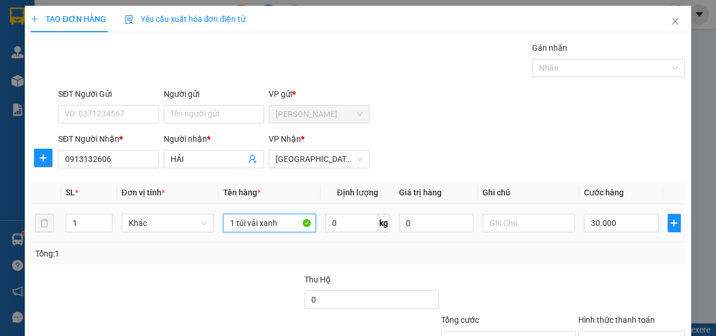
click at [281, 224] on input "1 túi vải xanh" at bounding box center [269, 223] width 93 height 18
type input "1"
type input "1 THÙNG + 1 THÙNG BAO XANH"
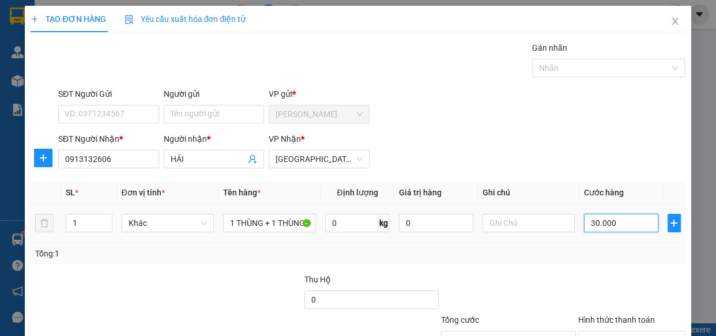
click at [605, 230] on input "30.000" at bounding box center [621, 223] width 74 height 18
click at [611, 265] on div "Transit Pickup Surcharge Ids Transit Deliver Surcharge Ids Transit Deliver Surc…" at bounding box center [358, 223] width 654 height 363
click at [628, 331] on div "Chọn HT Thanh Toán" at bounding box center [631, 340] width 107 height 18
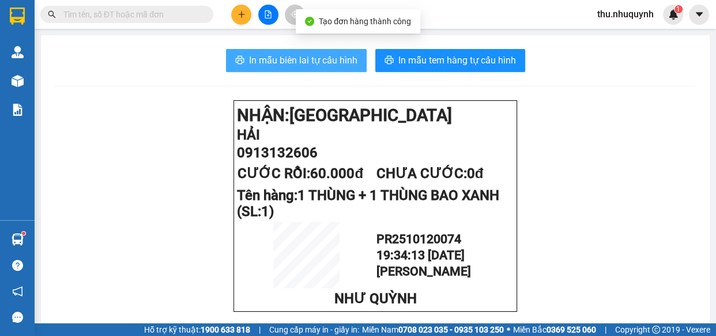
click at [319, 59] on span "In mẫu biên lai tự cấu hình" at bounding box center [303, 60] width 108 height 14
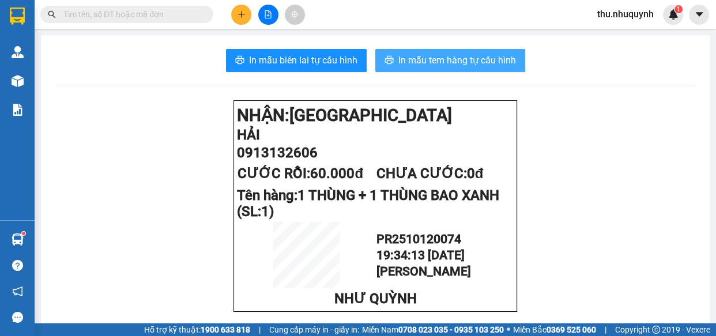
click at [444, 63] on span "In mẫu tem hàng tự cấu hình" at bounding box center [457, 60] width 118 height 14
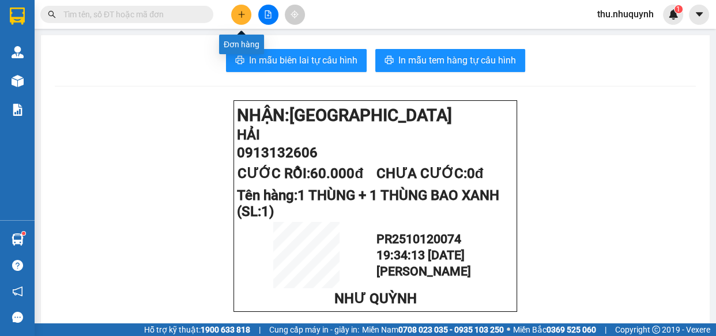
click at [242, 16] on button at bounding box center [241, 15] width 20 height 20
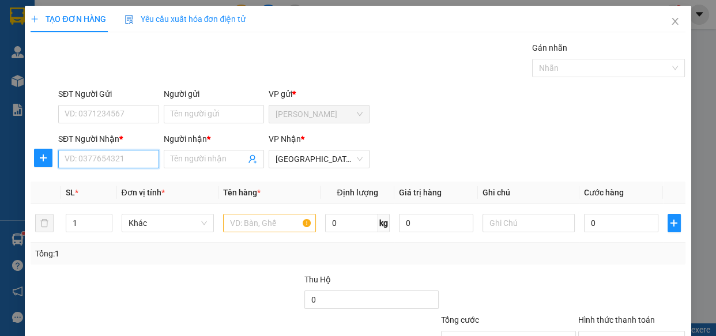
click at [141, 157] on input "SĐT Người Nhận *" at bounding box center [108, 159] width 101 height 18
click at [127, 161] on input "SĐT Người Nhận *" at bounding box center [108, 159] width 101 height 18
type input "0385934818"
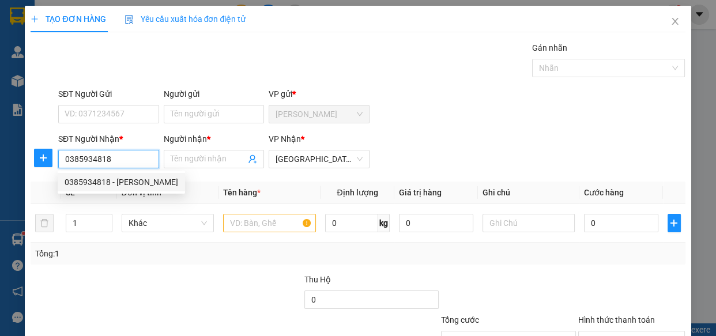
click at [137, 179] on div "0385934818 - lan anh" at bounding box center [122, 182] width 114 height 13
type input "lan anh"
type input "50.000"
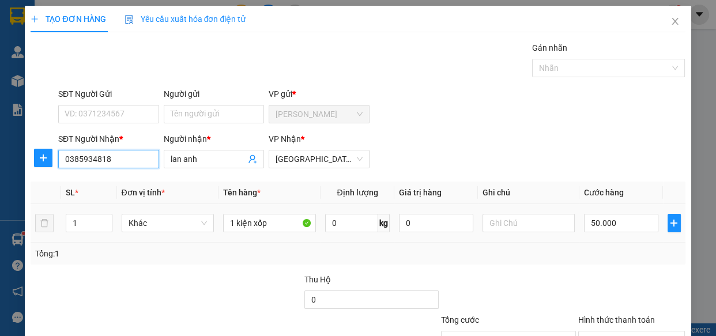
type input "0385934818"
click at [258, 242] on td "1 kiện xốp" at bounding box center [270, 223] width 102 height 39
click at [623, 214] on input "50.000" at bounding box center [621, 223] width 74 height 18
type input "4"
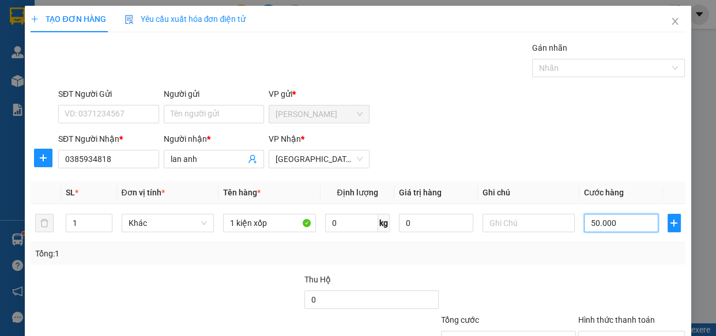
type input "4"
type input "0"
drag, startPoint x: 640, startPoint y: 192, endPoint x: 625, endPoint y: 161, distance: 34.6
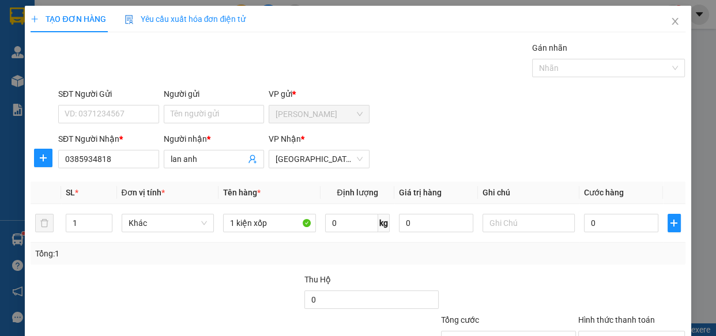
click at [640, 273] on div at bounding box center [632, 293] width 110 height 40
click at [607, 214] on input "0" at bounding box center [621, 223] width 74 height 18
type input "5"
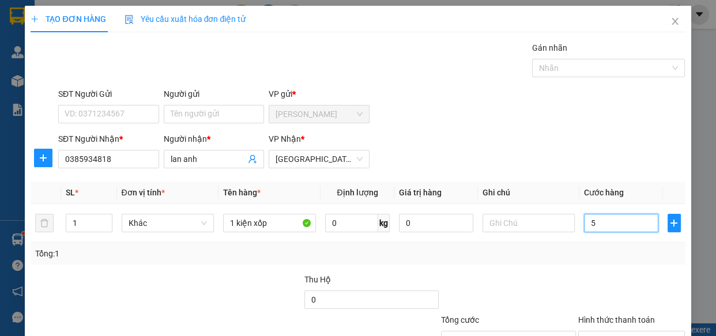
type input "50"
type input "50.000"
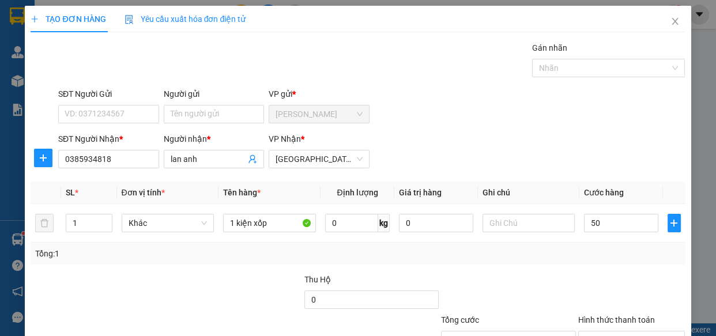
type input "50.000"
drag, startPoint x: 575, startPoint y: 190, endPoint x: 615, endPoint y: 323, distance: 138.8
click at [577, 273] on div at bounding box center [632, 293] width 110 height 40
click at [626, 332] on input "Hình thức thanh toán" at bounding box center [627, 340] width 85 height 17
drag, startPoint x: 605, startPoint y: 274, endPoint x: 626, endPoint y: 301, distance: 33.8
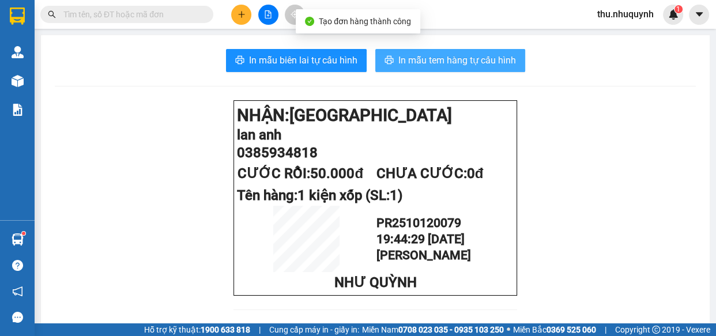
click at [411, 63] on span "In mẫu tem hàng tự cấu hình" at bounding box center [457, 60] width 118 height 14
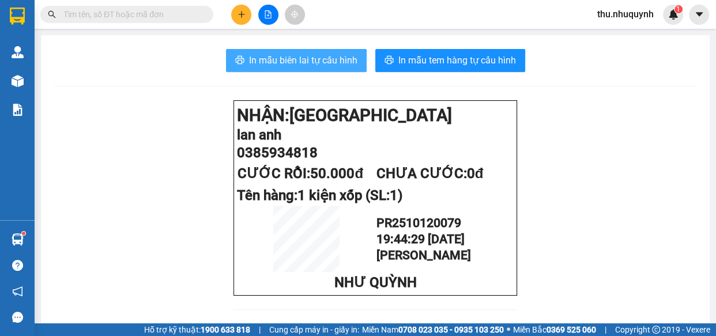
click at [306, 56] on span "In mẫu biên lai tự cấu hình" at bounding box center [303, 60] width 108 height 14
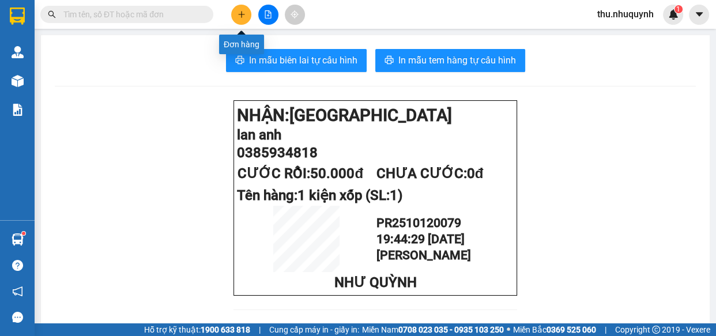
click at [240, 10] on icon "plus" at bounding box center [242, 14] width 8 height 8
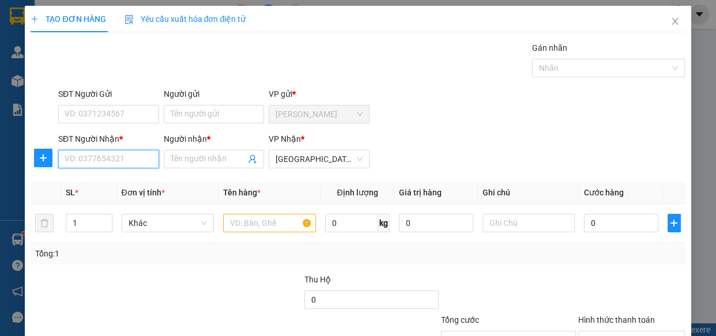
click at [135, 158] on input "SĐT Người Nhận *" at bounding box center [108, 159] width 101 height 18
type input "0365425608"
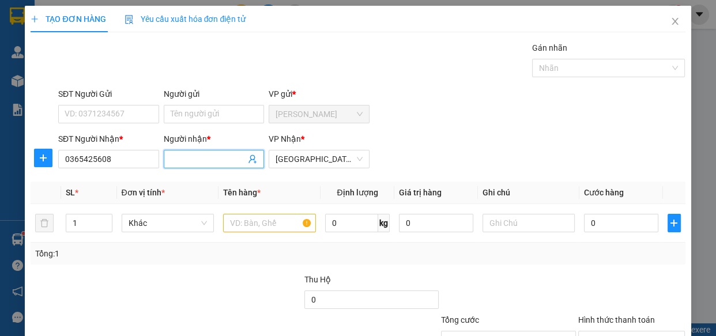
click at [206, 156] on input "Người nhận *" at bounding box center [209, 159] width 76 height 13
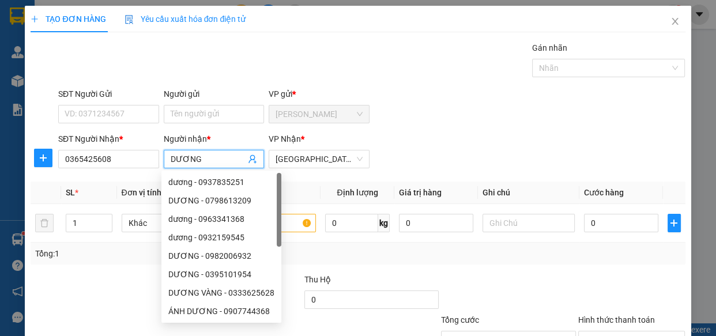
type input "DƯƠNG"
click at [455, 133] on div "SĐT Người Nhận * 0365425608 Người nhận * DƯƠNG VP Nhận * Sài Gòn" at bounding box center [372, 153] width 632 height 40
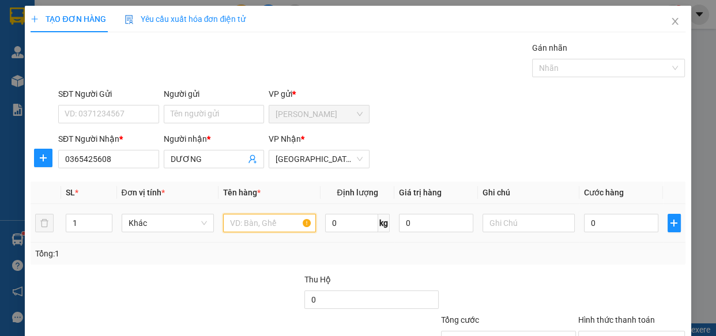
click at [304, 220] on input "text" at bounding box center [269, 223] width 93 height 18
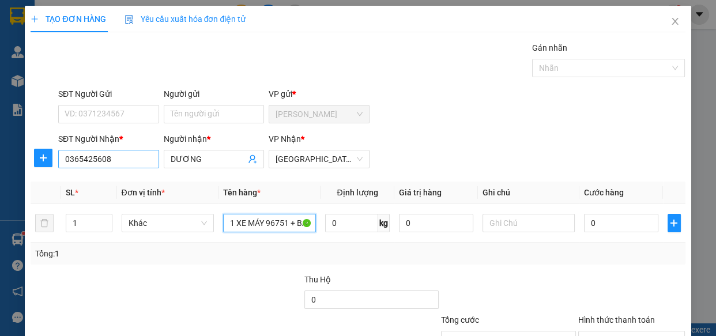
type input "1 XE MÁY 96751 + BAO"
click at [134, 160] on input "0365425608" at bounding box center [108, 159] width 101 height 18
drag, startPoint x: 225, startPoint y: 263, endPoint x: 259, endPoint y: 204, distance: 68.4
click at [225, 260] on div "Tổng: 1" at bounding box center [358, 254] width 654 height 22
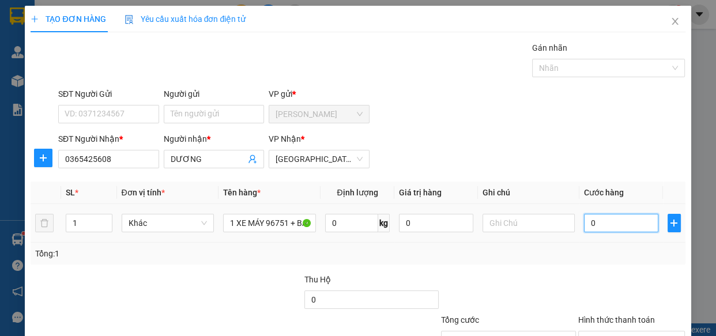
click at [590, 221] on input "0" at bounding box center [621, 223] width 74 height 18
type input "3"
type input "35"
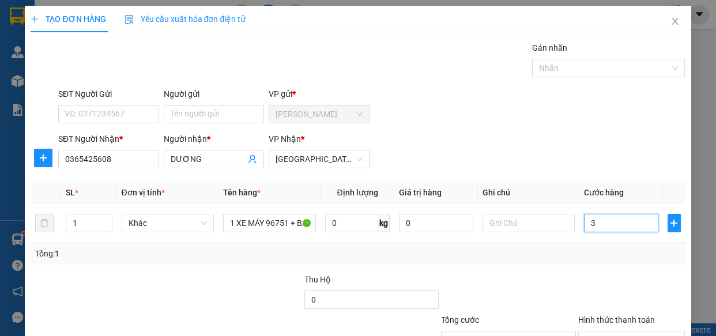
type input "35"
type input "350"
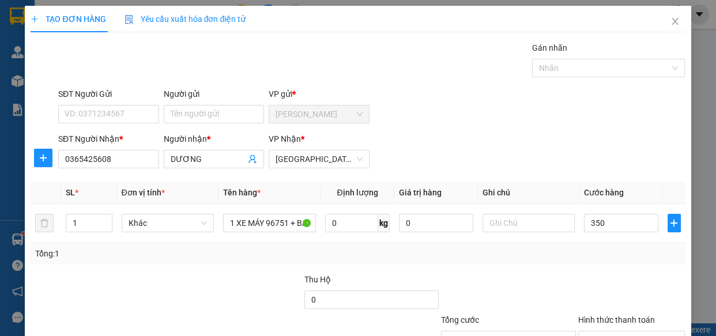
type input "350.000"
click at [646, 156] on div "SĐT Người Nhận * 0365425608 Người nhận * DƯƠNG VP Nhận * Sài Gòn" at bounding box center [372, 153] width 632 height 40
click at [615, 314] on div "Hình thức thanh toán Chọn HT Thanh Toán" at bounding box center [631, 334] width 107 height 40
click at [615, 332] on input "Hình thức thanh toán" at bounding box center [627, 340] width 85 height 17
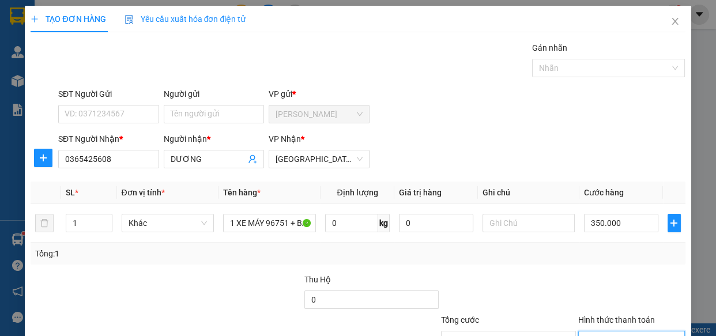
type input "0"
drag, startPoint x: 632, startPoint y: 303, endPoint x: 615, endPoint y: 276, distance: 32.1
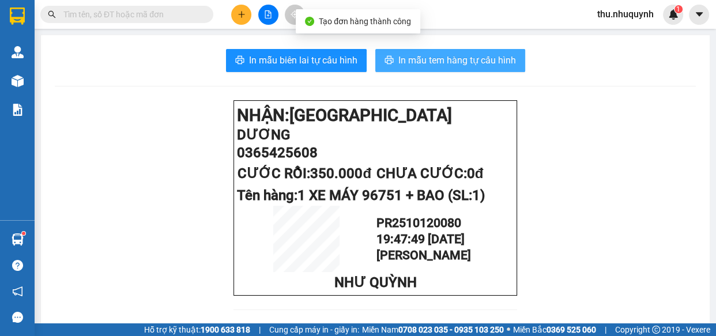
click at [458, 61] on span "In mẫu tem hàng tự cấu hình" at bounding box center [457, 60] width 118 height 14
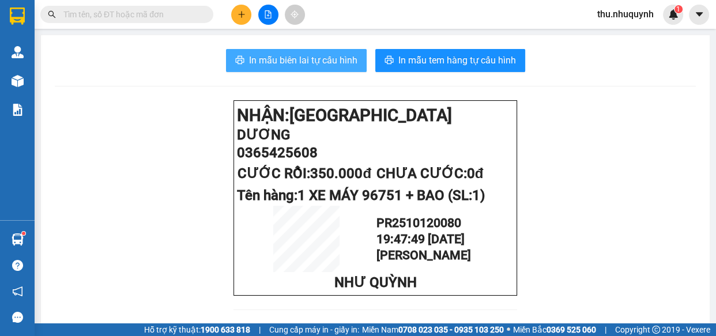
click at [323, 64] on span "In mẫu biên lai tự cấu hình" at bounding box center [303, 60] width 108 height 14
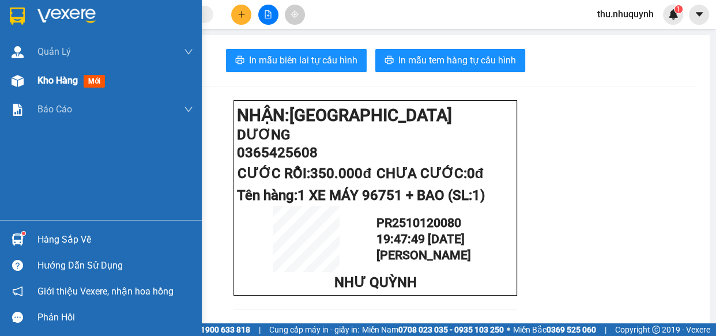
click at [42, 92] on div "Kho hàng mới" at bounding box center [115, 80] width 156 height 29
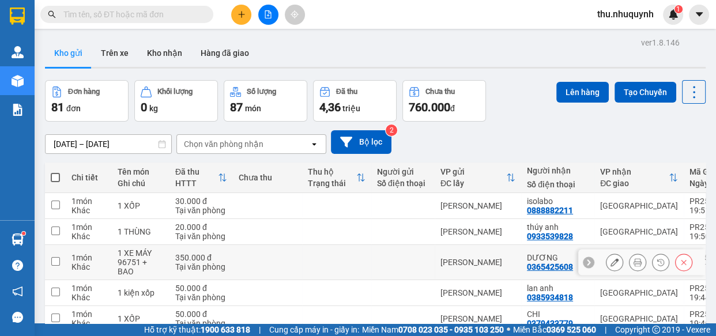
click at [170, 245] on td "350.000 đ Tại văn phòng" at bounding box center [201, 262] width 63 height 35
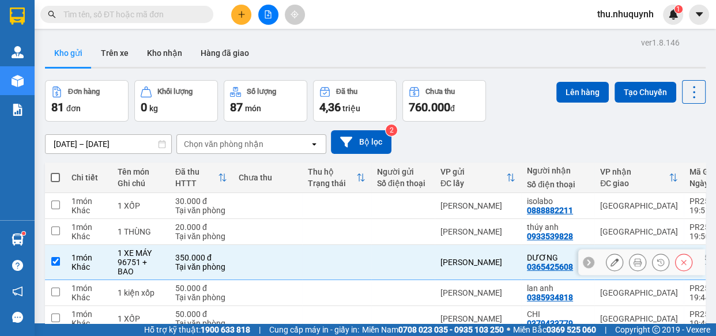
checkbox input "true"
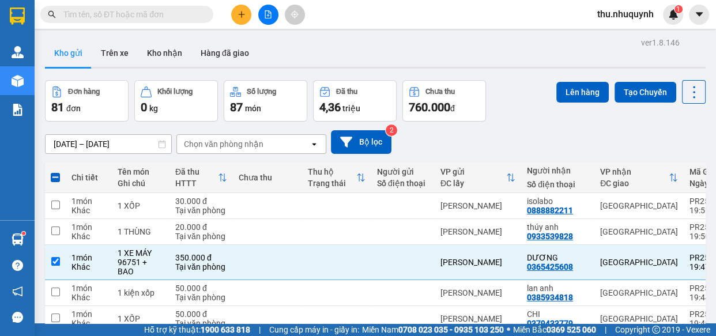
checkbox input "true"
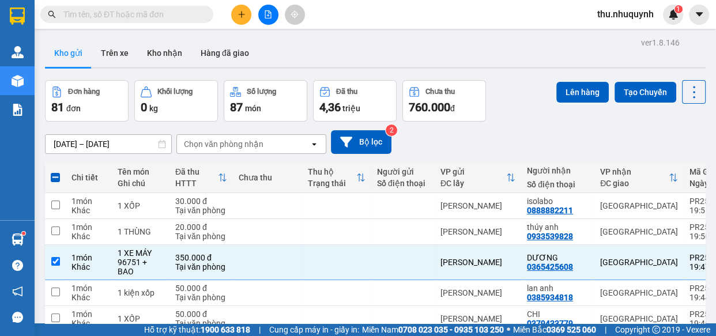
checkbox input "true"
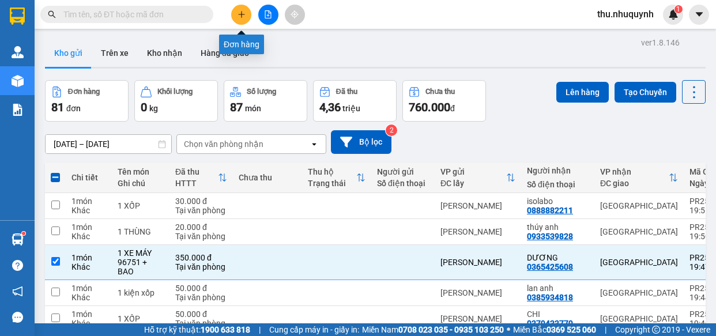
click at [240, 22] on button at bounding box center [241, 15] width 20 height 20
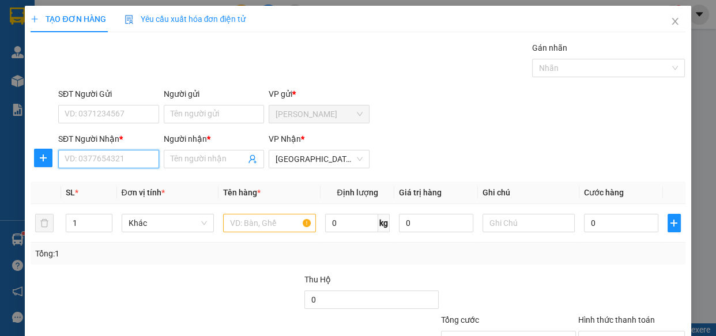
click at [127, 157] on input "SĐT Người Nhận *" at bounding box center [108, 159] width 101 height 18
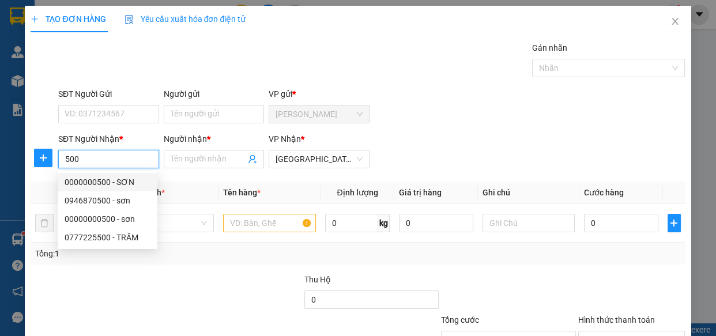
click at [123, 183] on div "0000000500 - SƠN" at bounding box center [108, 182] width 86 height 13
type input "0000000500"
type input "SƠN"
type input "20.000"
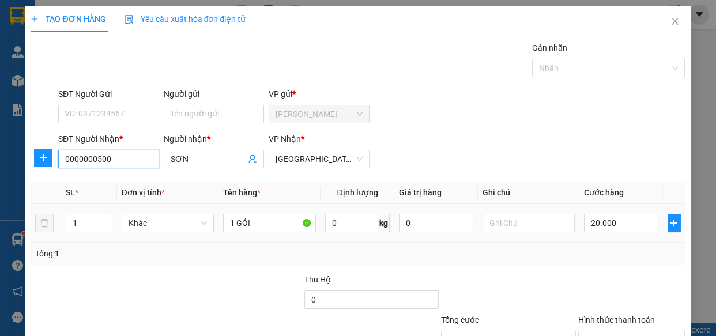
type input "0000000500"
click at [289, 253] on div "Tổng: 1" at bounding box center [357, 253] width 645 height 13
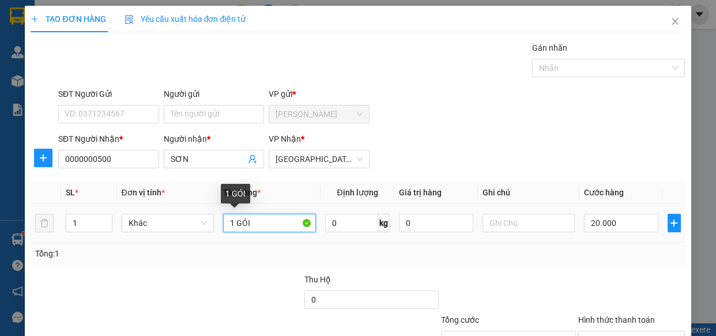
click at [262, 227] on input "1 GÓI" at bounding box center [269, 223] width 93 height 18
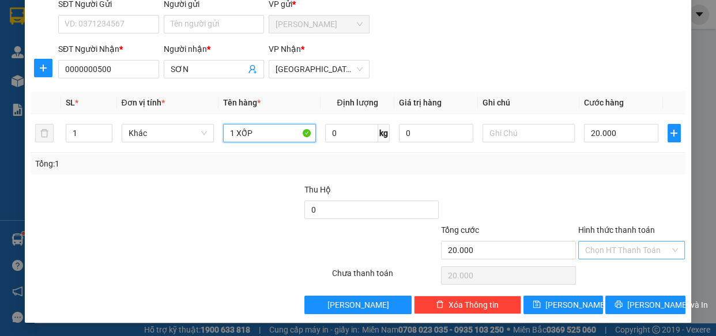
type input "1 XỐP"
click at [614, 264] on div "Transit Pickup Surcharge Ids Transit Deliver Surcharge Ids Transit Deliver Surc…" at bounding box center [358, 133] width 654 height 363
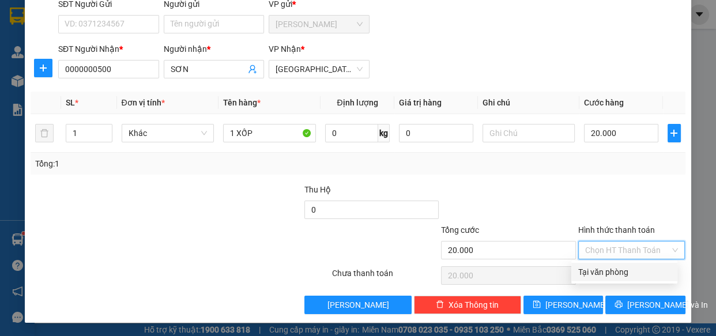
click at [615, 281] on div "Tại văn phòng" at bounding box center [624, 272] width 106 height 18
type input "0"
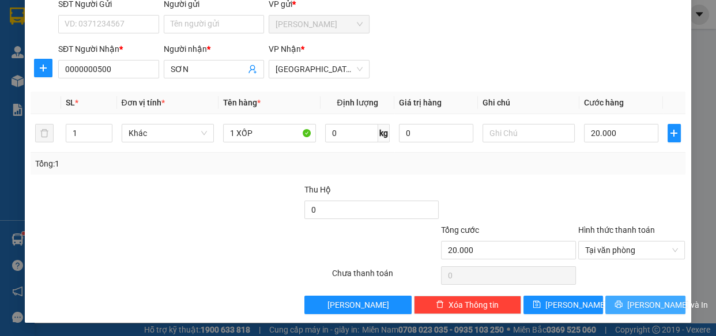
click at [642, 300] on span "[PERSON_NAME] và In" at bounding box center [667, 305] width 81 height 13
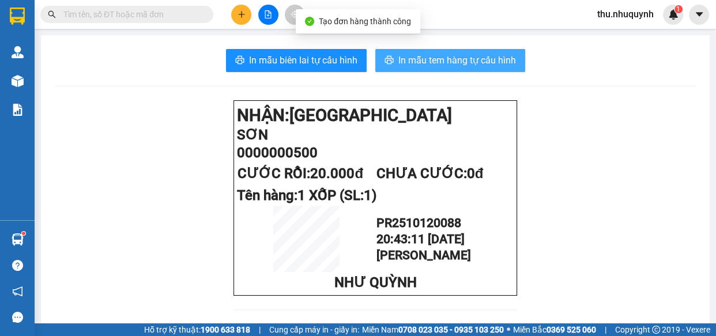
drag, startPoint x: 475, startPoint y: 62, endPoint x: 468, endPoint y: 61, distance: 7.0
click at [473, 62] on span "In mẫu tem hàng tự cấu hình" at bounding box center [457, 60] width 118 height 14
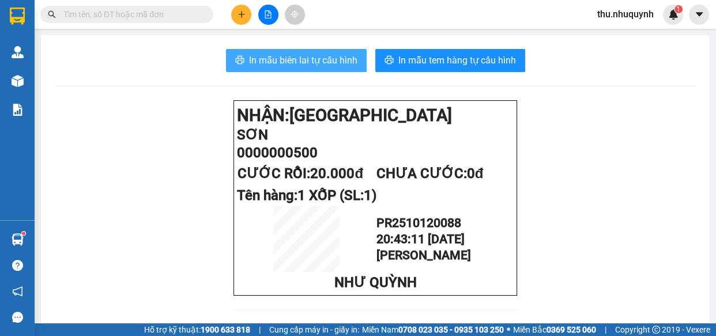
drag, startPoint x: 325, startPoint y: 66, endPoint x: 367, endPoint y: 75, distance: 43.1
click at [325, 66] on span "In mẫu biên lai tự cấu hình" at bounding box center [303, 60] width 108 height 14
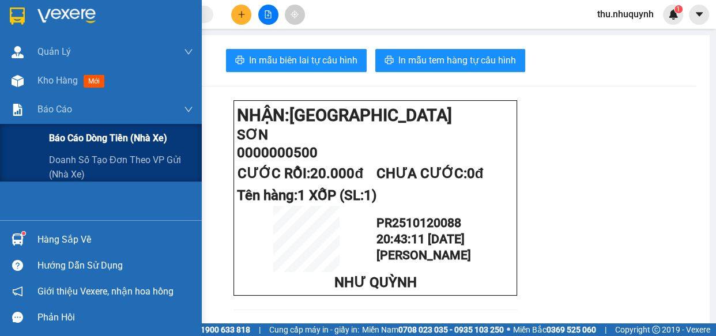
click at [74, 142] on span "Báo cáo dòng tiền (nhà xe)" at bounding box center [108, 138] width 118 height 14
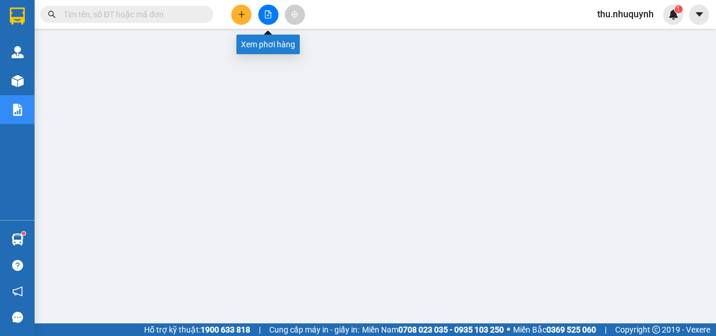
click at [270, 15] on icon "file-add" at bounding box center [268, 14] width 8 height 8
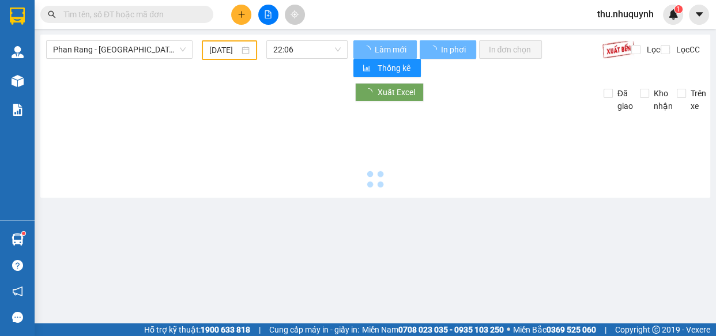
type input "[DATE]"
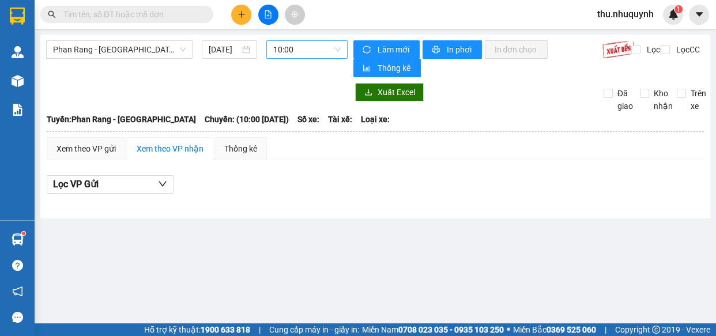
click at [300, 50] on span "10:00" at bounding box center [306, 49] width 67 height 17
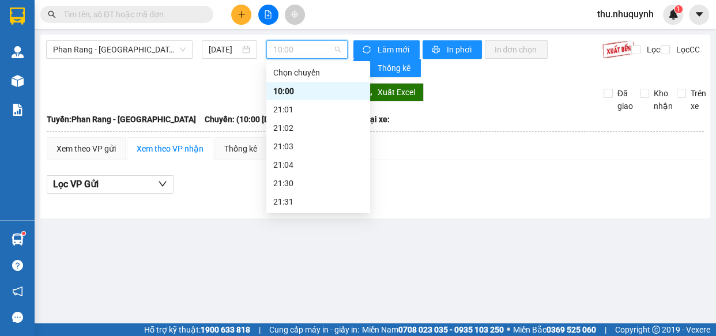
scroll to position [55, 0]
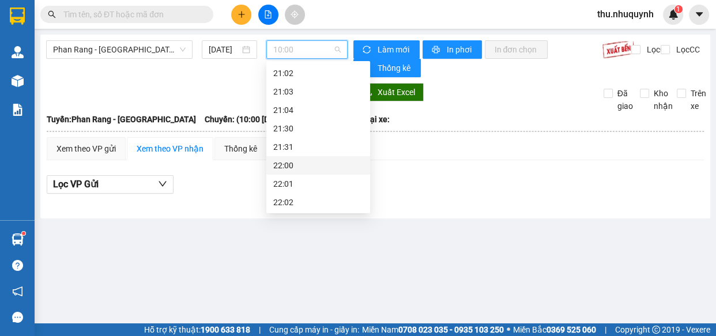
click at [305, 170] on div "22:00" at bounding box center [318, 165] width 90 height 13
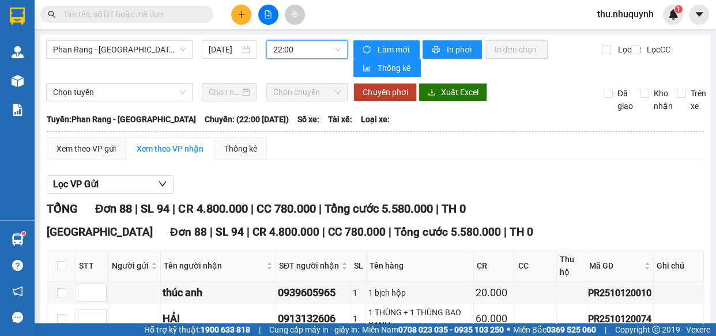
scroll to position [104, 0]
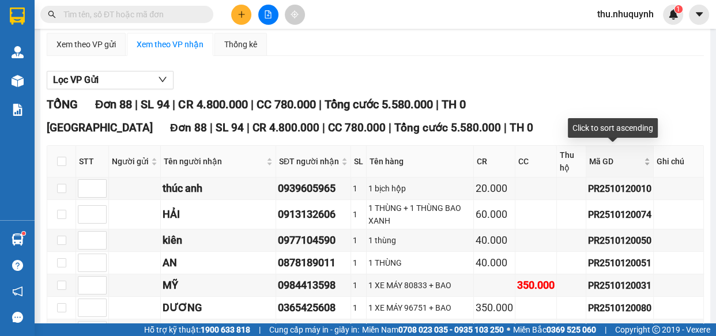
click at [638, 159] on div "Mã GD" at bounding box center [619, 161] width 61 height 13
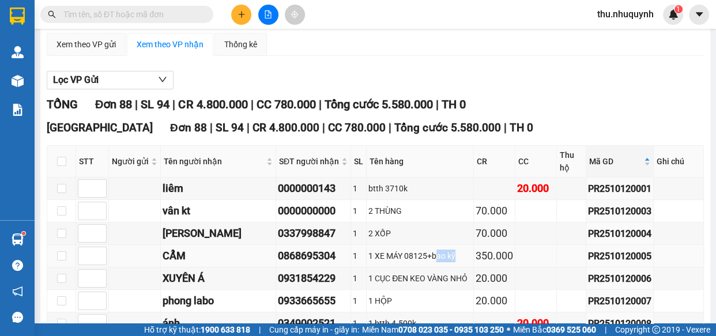
drag, startPoint x: 416, startPoint y: 244, endPoint x: 447, endPoint y: 246, distance: 31.2
click at [447, 250] on div "1 XE MÁY 08125+bao kỹ" at bounding box center [419, 256] width 103 height 13
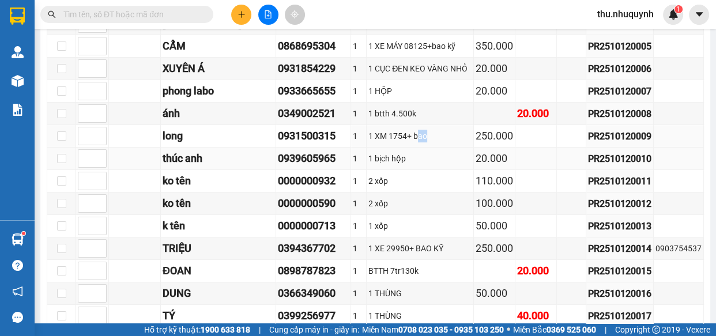
drag, startPoint x: 381, startPoint y: 123, endPoint x: 435, endPoint y: 152, distance: 61.1
drag, startPoint x: 391, startPoint y: 238, endPoint x: 429, endPoint y: 238, distance: 37.5
click at [428, 242] on div "1 XE 29950+ BAO KỸ" at bounding box center [419, 248] width 103 height 13
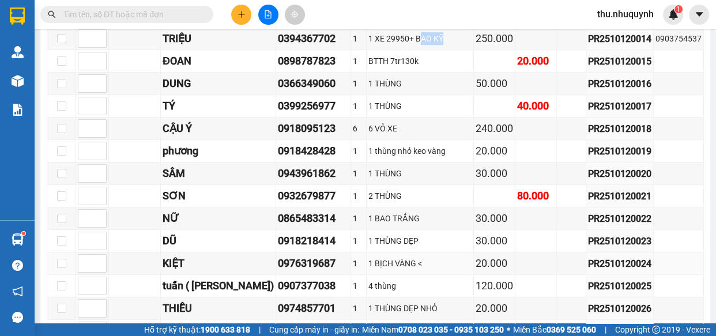
scroll to position [628, 0]
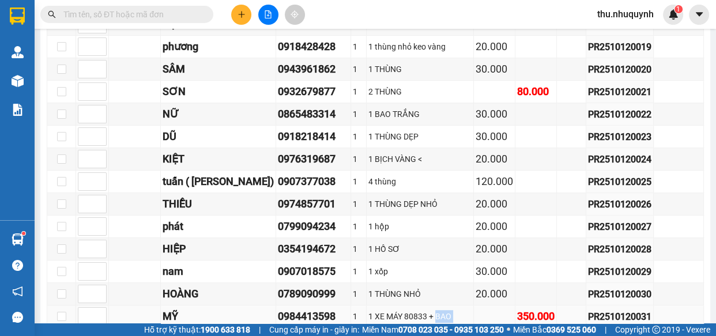
drag, startPoint x: 402, startPoint y: 300, endPoint x: 492, endPoint y: 300, distance: 89.9
click at [484, 306] on tr "MỸ 0984413598 1 1 XE MÁY 80833 + BAO 350.000 PR2510120031" at bounding box center [375, 317] width 657 height 22
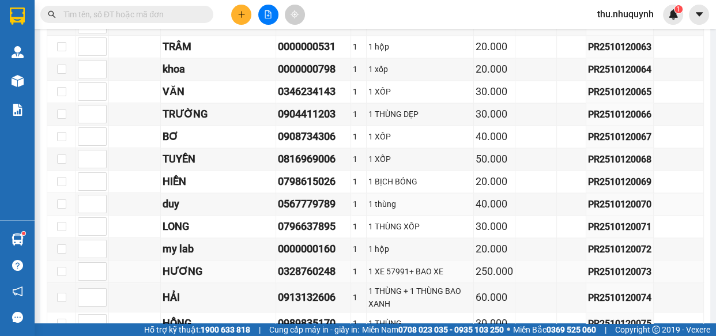
scroll to position [1677, 0]
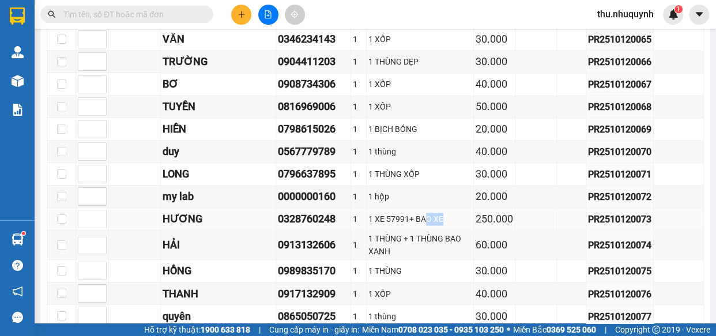
drag, startPoint x: 392, startPoint y: 184, endPoint x: 450, endPoint y: 190, distance: 57.9
click at [450, 213] on div "1 XE 57991+ BAO XE" at bounding box center [419, 219] width 103 height 13
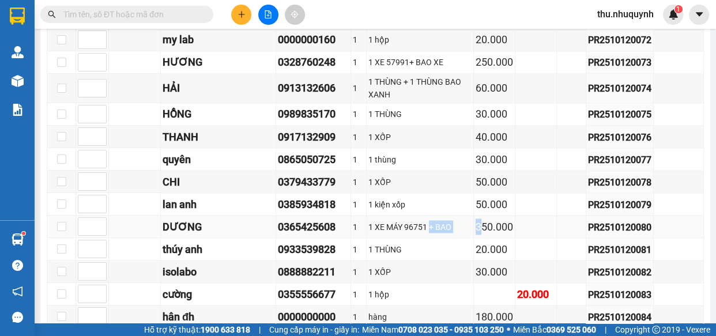
drag, startPoint x: 409, startPoint y: 190, endPoint x: 469, endPoint y: 193, distance: 60.1
click at [472, 216] on tr "DƯƠNG 0365425608 1 1 XE MÁY 96751 + BAO 350.000 PR2510120080" at bounding box center [375, 227] width 657 height 22
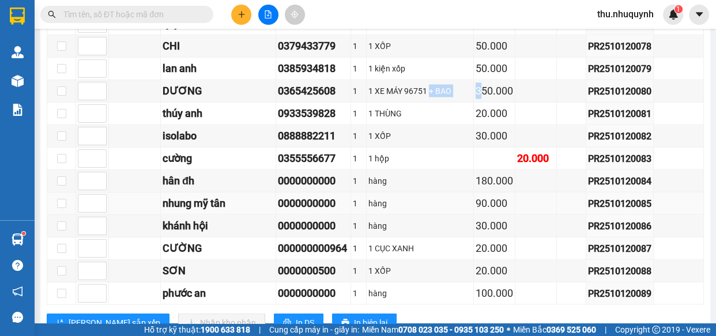
scroll to position [1760, 0]
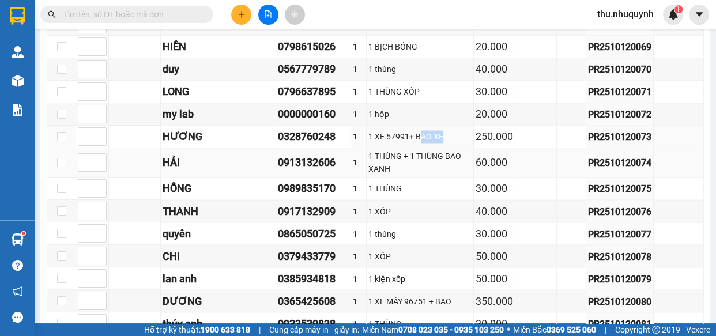
drag, startPoint x: 385, startPoint y: 106, endPoint x: 465, endPoint y: 122, distance: 82.4
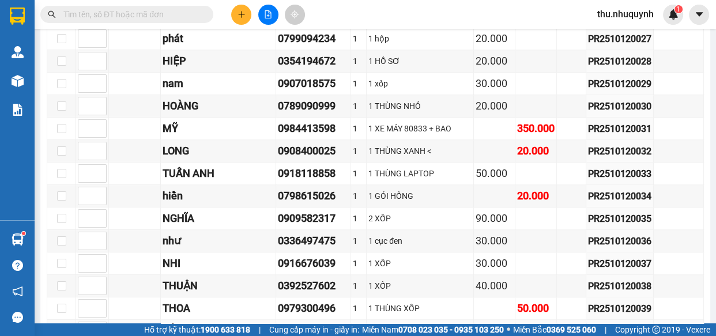
scroll to position [764, 0]
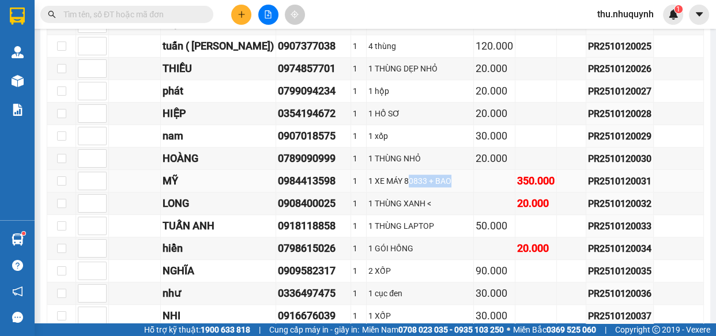
drag, startPoint x: 373, startPoint y: 161, endPoint x: 434, endPoint y: 168, distance: 61.5
click at [440, 175] on div "1 XE MÁY 80833 + BAO" at bounding box center [419, 181] width 103 height 13
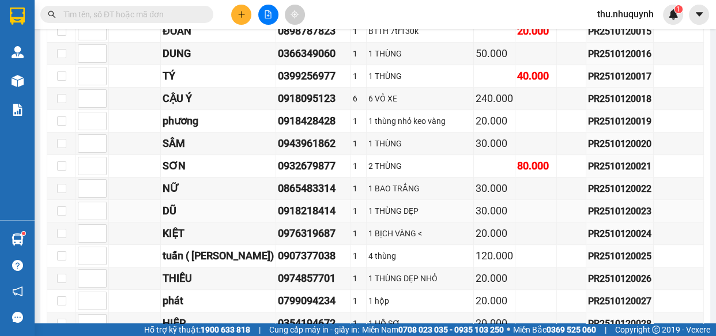
scroll to position [397, 0]
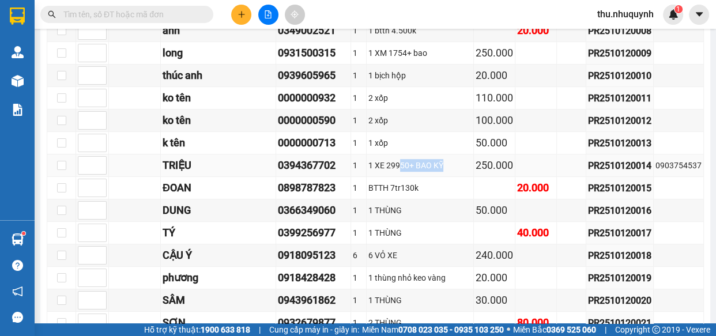
drag, startPoint x: 365, startPoint y: 154, endPoint x: 425, endPoint y: 154, distance: 60.0
click at [424, 159] on div "1 XE 29950+ BAO KỸ" at bounding box center [419, 165] width 103 height 13
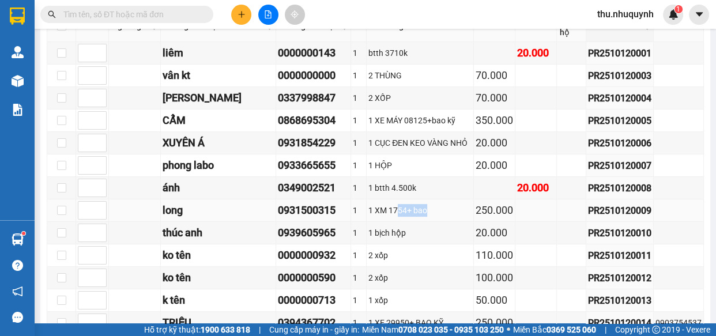
drag, startPoint x: 362, startPoint y: 193, endPoint x: 420, endPoint y: 192, distance: 58.8
click at [426, 204] on div "1 XM 1754+ bao" at bounding box center [419, 210] width 103 height 13
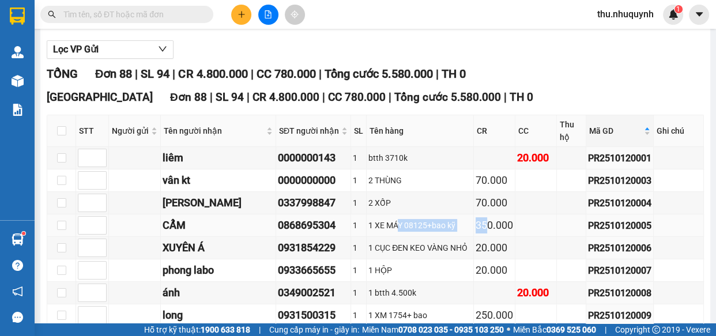
drag, startPoint x: 364, startPoint y: 209, endPoint x: 479, endPoint y: 203, distance: 114.3
click at [478, 214] on tr "CẨM 0868695304 1 1 XE MÁY 08125+bao kỹ 350.000 PR2510120005" at bounding box center [375, 225] width 657 height 22
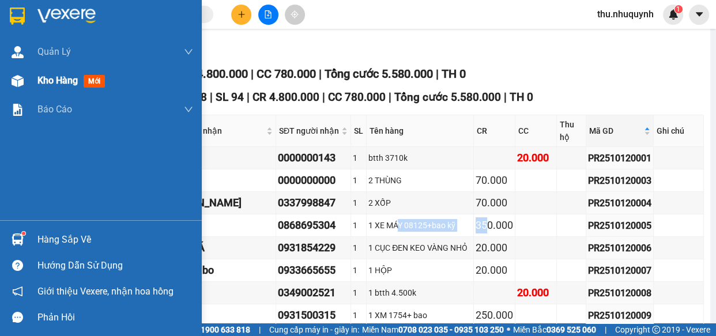
click at [39, 70] on div "Kho hàng mới" at bounding box center [115, 80] width 156 height 29
click at [54, 77] on span "Kho hàng" at bounding box center [57, 80] width 40 height 11
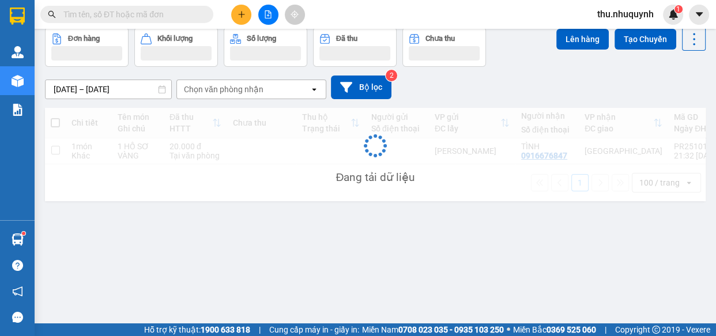
scroll to position [52, 0]
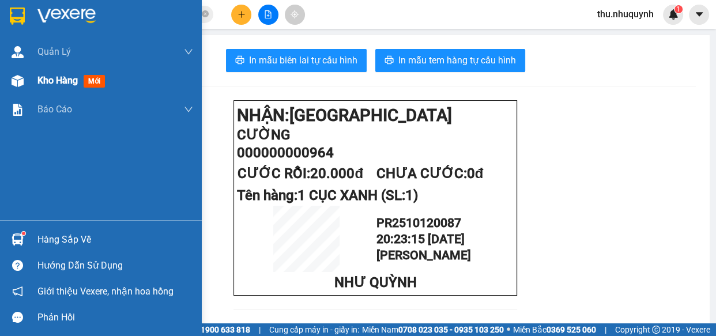
click at [22, 86] on img at bounding box center [18, 81] width 12 height 12
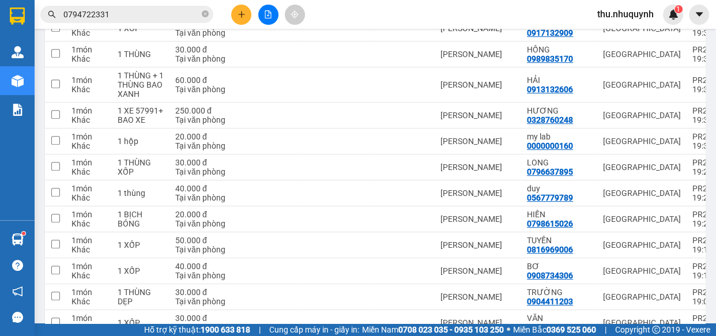
scroll to position [262, 0]
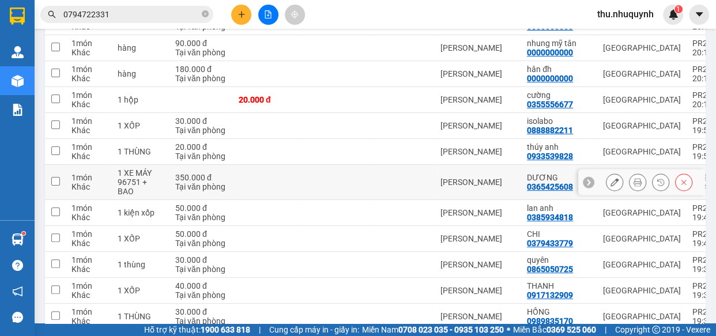
click at [100, 187] on div "Khác" at bounding box center [88, 186] width 35 height 9
checkbox input "true"
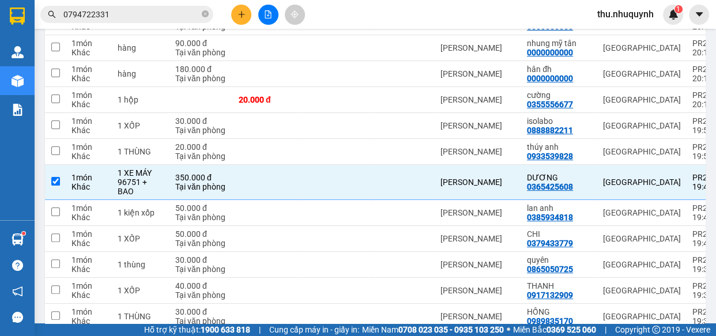
scroll to position [0, 0]
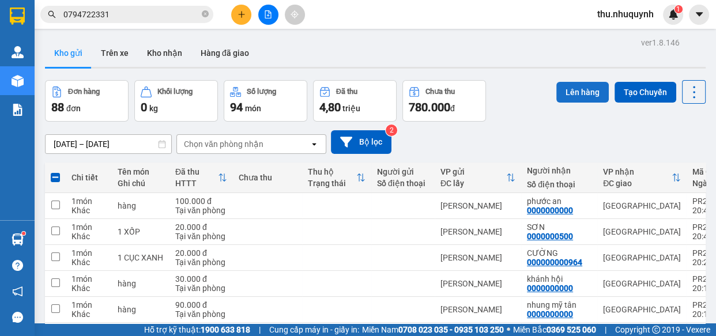
click at [556, 95] on button "Lên hàng" at bounding box center [582, 92] width 52 height 21
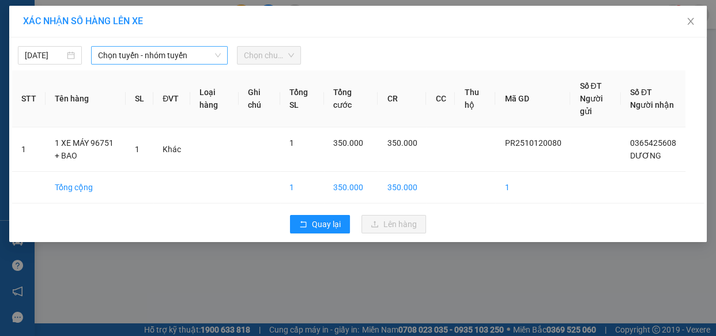
click at [110, 51] on span "Chọn tuyến - nhóm tuyến" at bounding box center [159, 55] width 123 height 17
click at [69, 58] on div "[DATE]" at bounding box center [50, 55] width 50 height 13
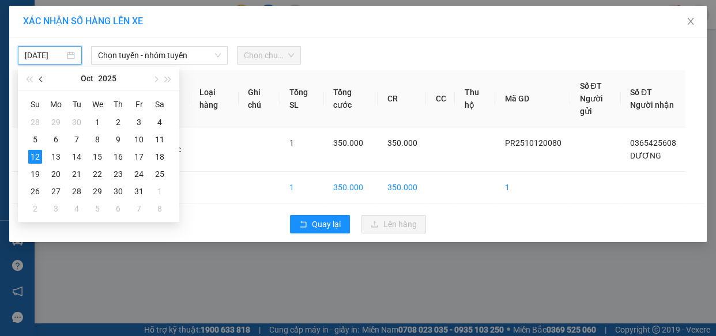
click at [41, 78] on span "button" at bounding box center [42, 80] width 6 height 6
click at [42, 78] on span "button" at bounding box center [42, 80] width 6 height 6
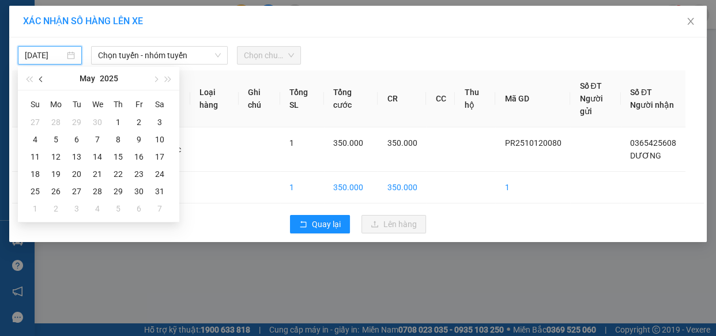
click at [42, 78] on span "button" at bounding box center [42, 80] width 6 height 6
click at [119, 176] on div "24" at bounding box center [118, 174] width 14 height 14
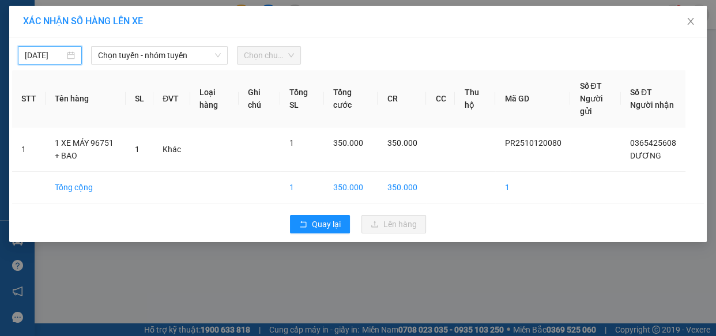
type input "[DATE]"
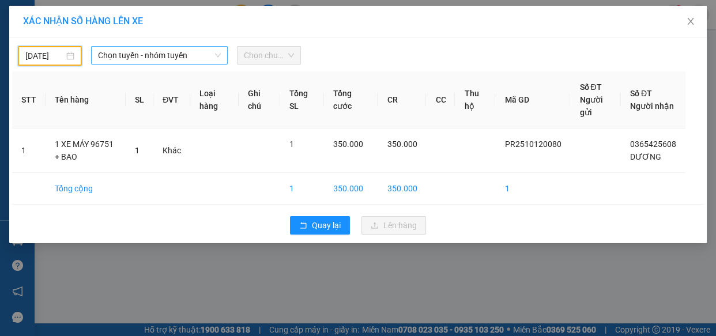
click at [202, 59] on span "Chọn tuyến - nhóm tuyến" at bounding box center [159, 55] width 123 height 17
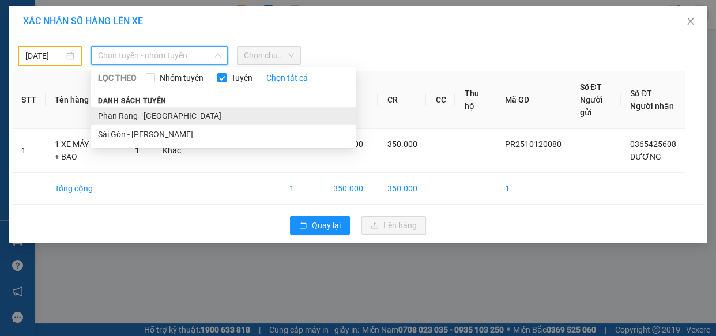
click at [183, 111] on li "Phan Rang - [GEOGRAPHIC_DATA]" at bounding box center [223, 116] width 265 height 18
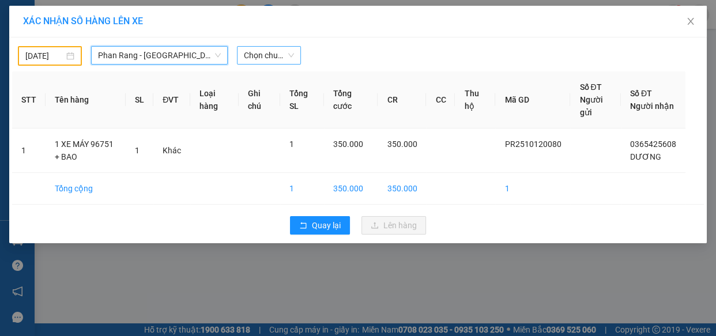
click at [273, 63] on span "Chọn chuyến" at bounding box center [269, 55] width 50 height 17
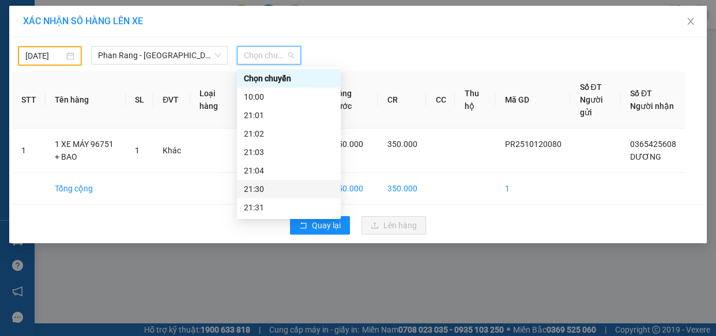
scroll to position [55, 0]
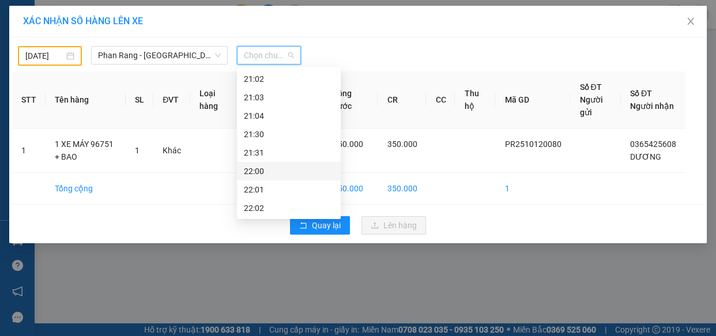
click at [266, 173] on div "22:00" at bounding box center [289, 171] width 90 height 13
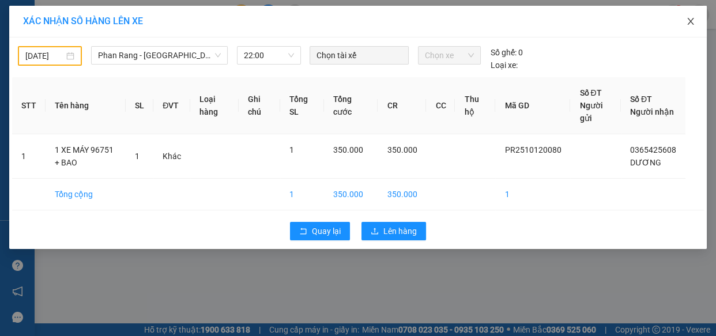
click at [688, 22] on icon "close" at bounding box center [690, 21] width 9 height 9
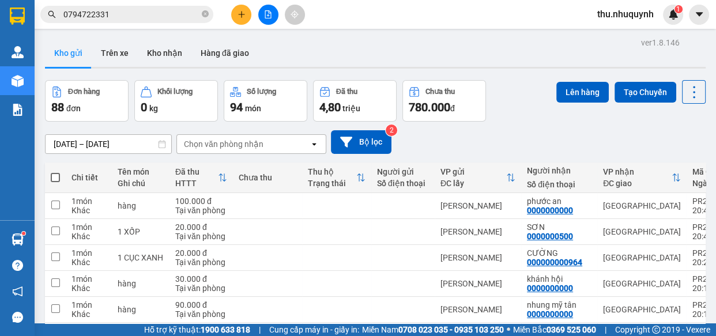
click at [59, 176] on span at bounding box center [55, 177] width 9 height 9
click at [55, 172] on input "checkbox" at bounding box center [55, 172] width 0 height 0
checkbox input "true"
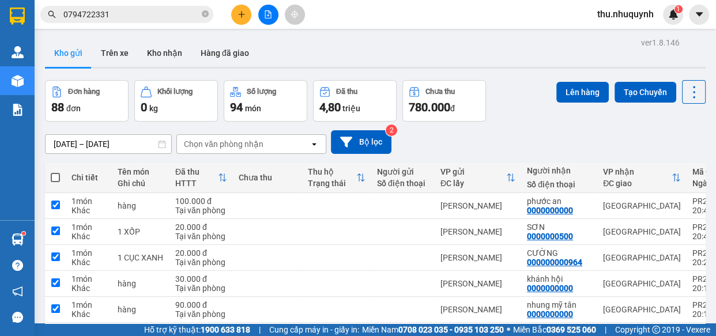
checkbox input "true"
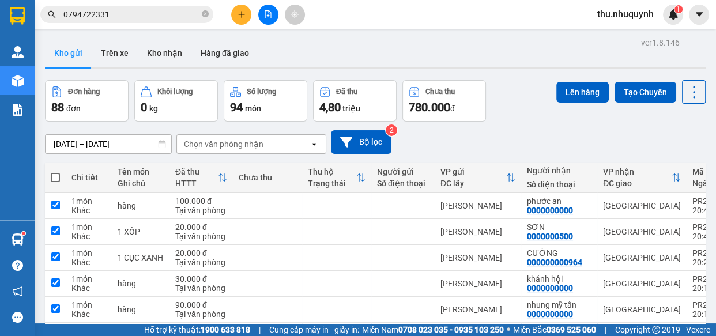
checkbox input "true"
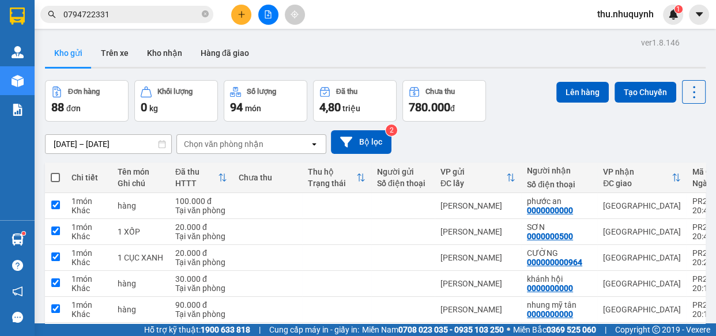
checkbox input "true"
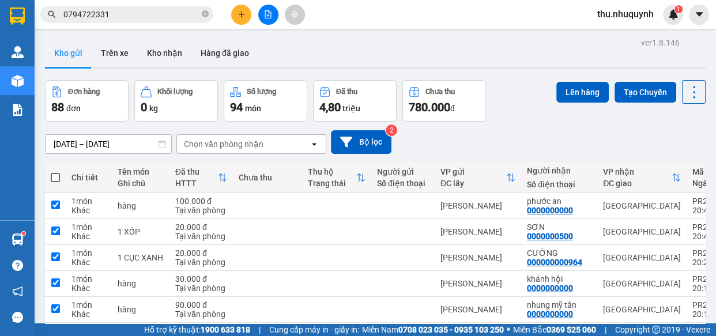
checkbox input "true"
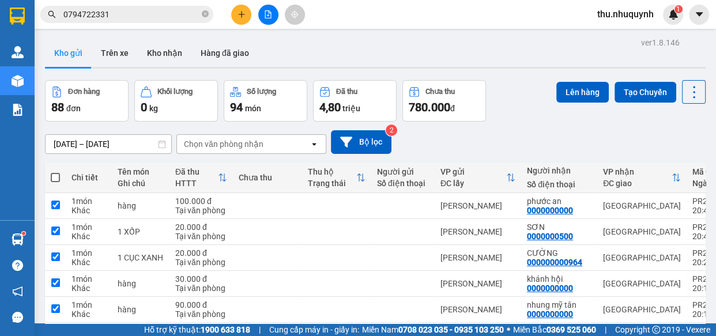
checkbox input "true"
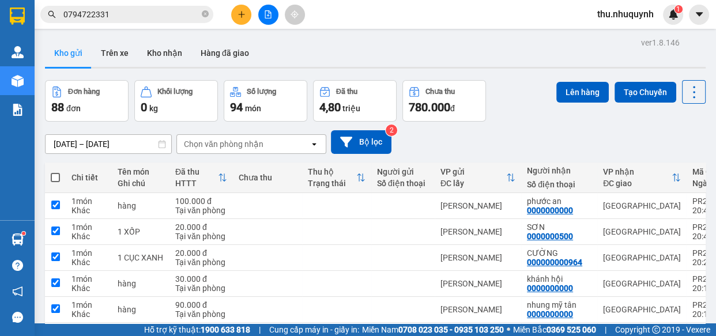
checkbox input "true"
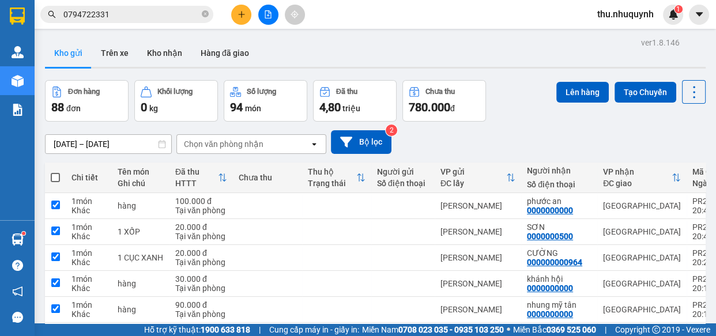
checkbox input "true"
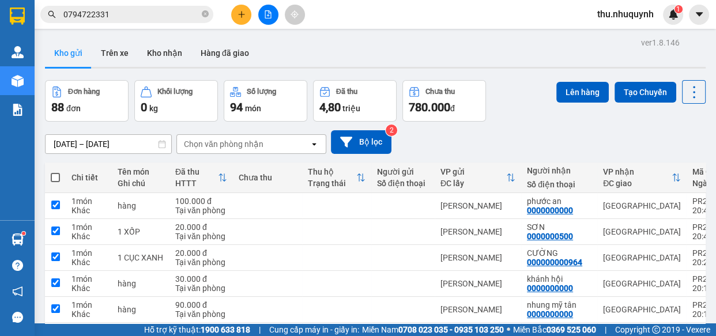
checkbox input "true"
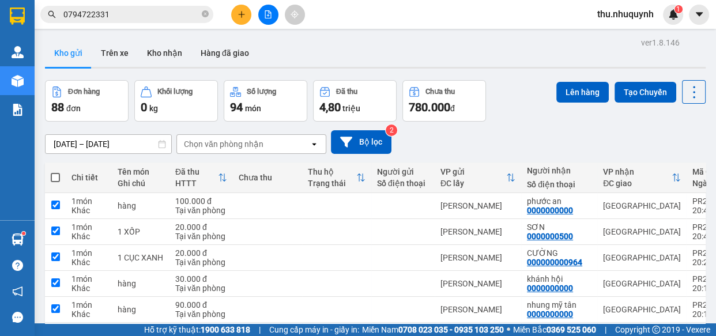
checkbox input "true"
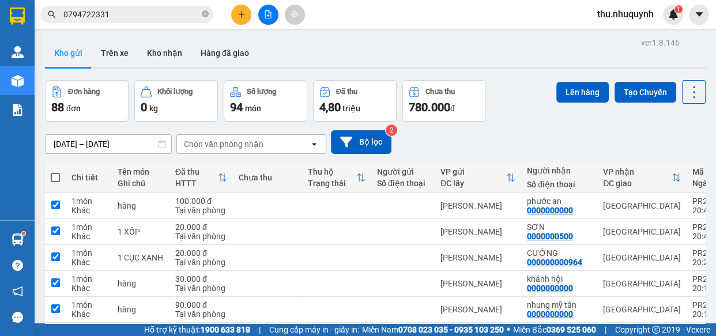
checkbox input "true"
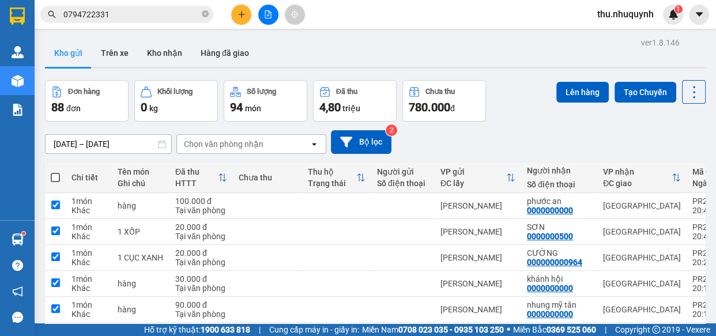
checkbox input "true"
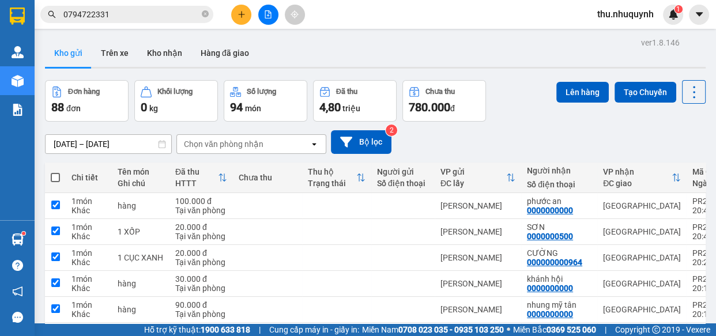
checkbox input "true"
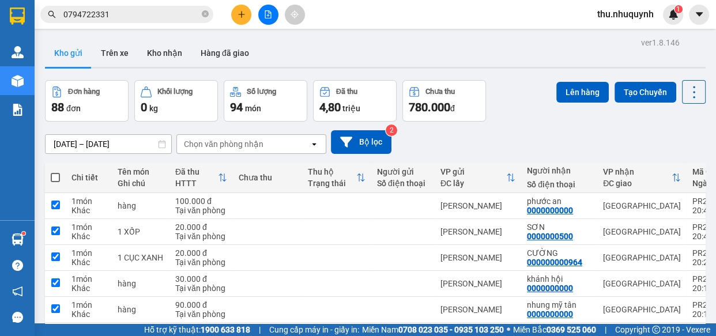
checkbox input "true"
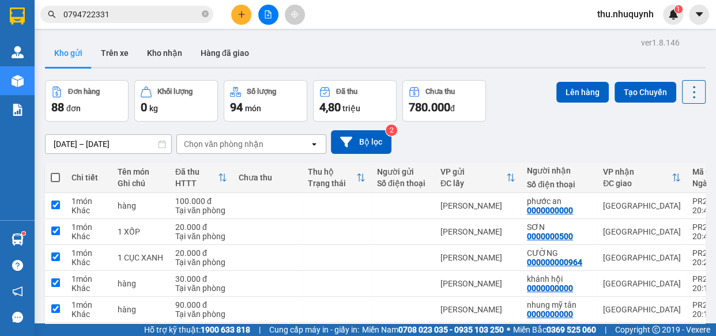
checkbox input "true"
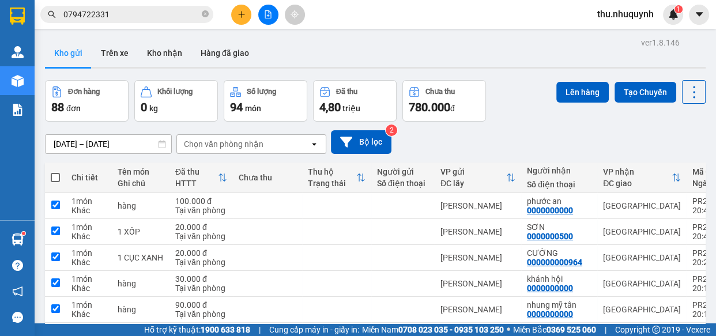
checkbox input "true"
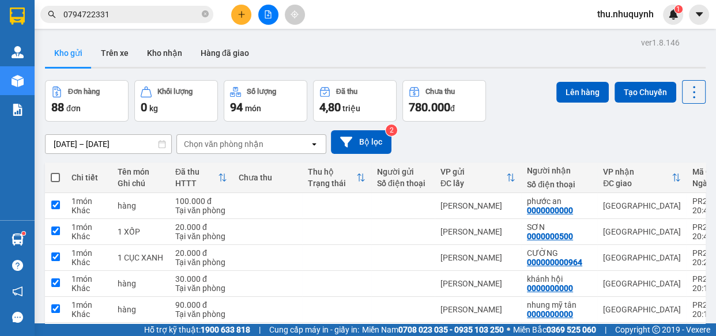
checkbox input "true"
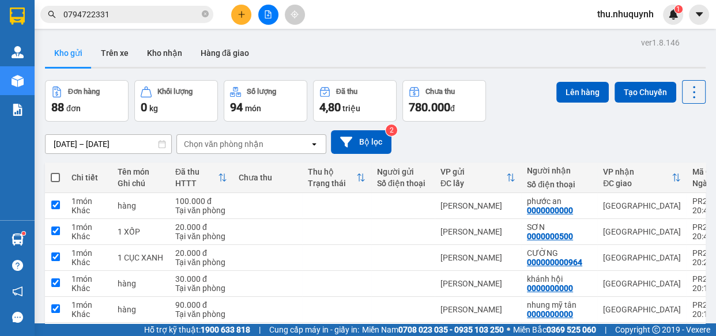
checkbox input "true"
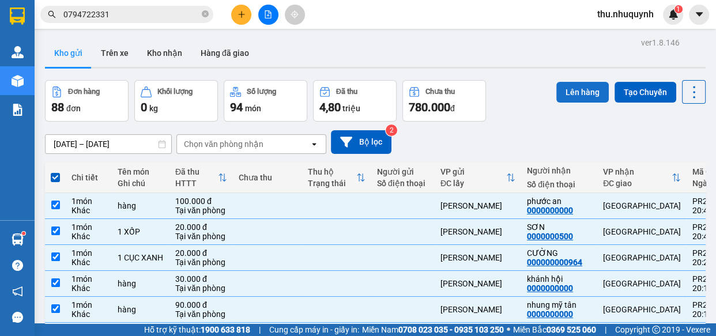
click at [595, 86] on button "Lên hàng" at bounding box center [582, 92] width 52 height 21
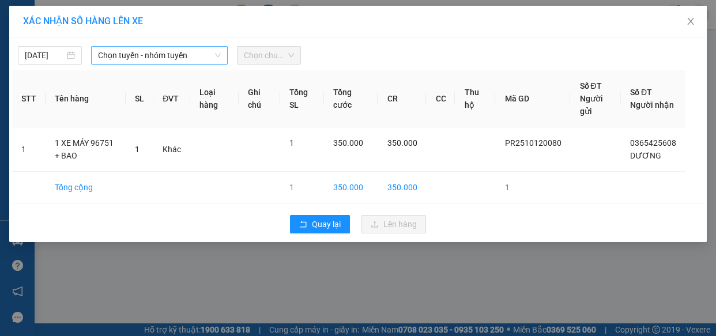
click at [190, 52] on span "Chọn tuyến - nhóm tuyến" at bounding box center [159, 55] width 123 height 17
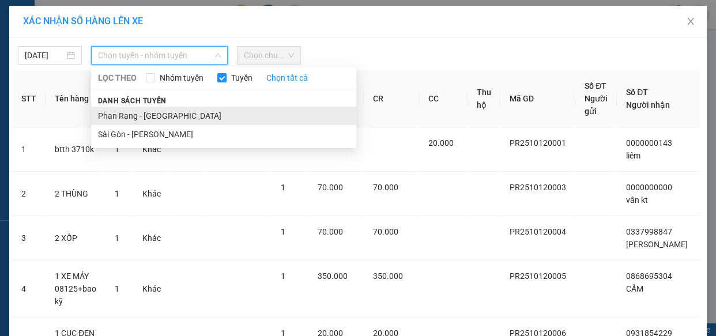
click at [130, 121] on li "Phan Rang - [GEOGRAPHIC_DATA]" at bounding box center [223, 116] width 265 height 18
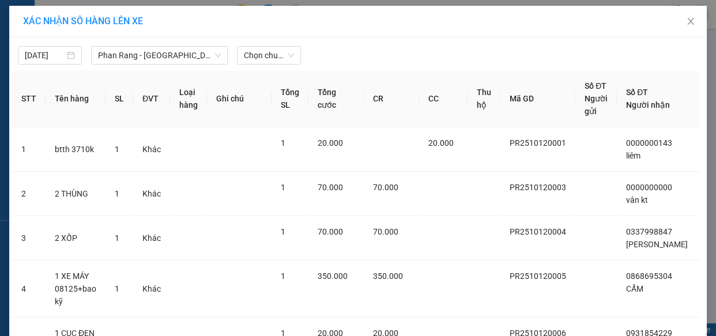
click at [297, 60] on div "Chọn chuyến" at bounding box center [268, 55] width 73 height 18
drag, startPoint x: 280, startPoint y: 54, endPoint x: 277, endPoint y: 59, distance: 6.4
click at [279, 54] on span "Chọn chuyến" at bounding box center [269, 55] width 50 height 17
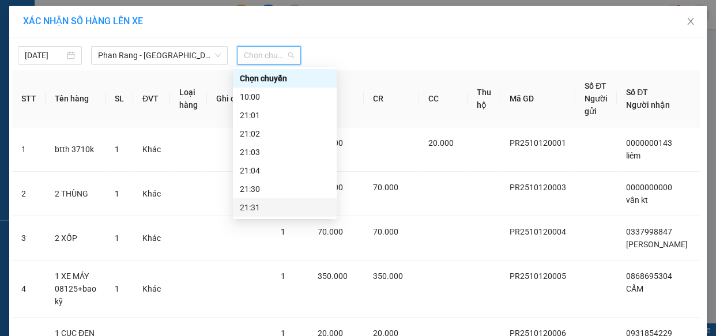
scroll to position [55, 0]
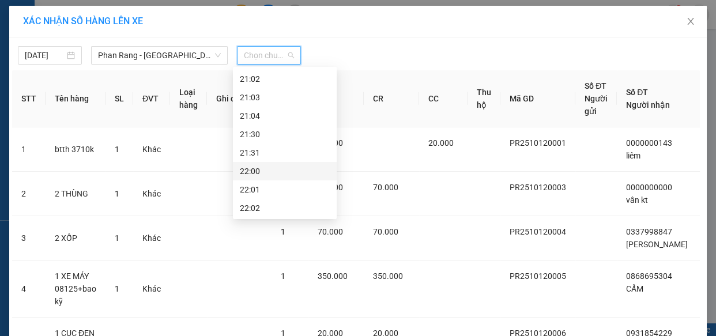
click at [273, 172] on div "22:00" at bounding box center [285, 171] width 90 height 13
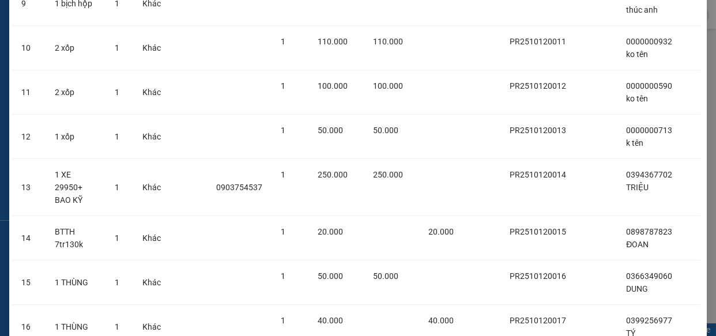
scroll to position [3860, 0]
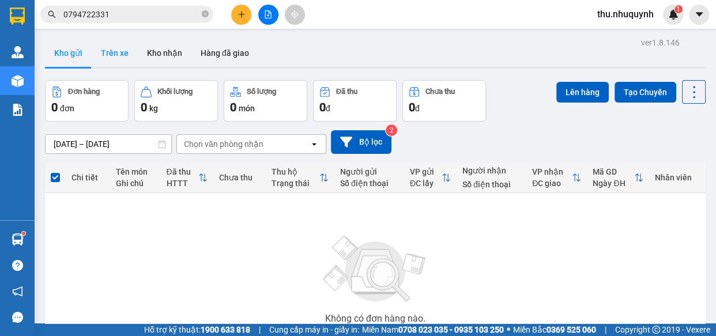
drag, startPoint x: 116, startPoint y: 44, endPoint x: 116, endPoint y: 55, distance: 11.0
click at [116, 46] on button "Trên xe" at bounding box center [115, 53] width 46 height 28
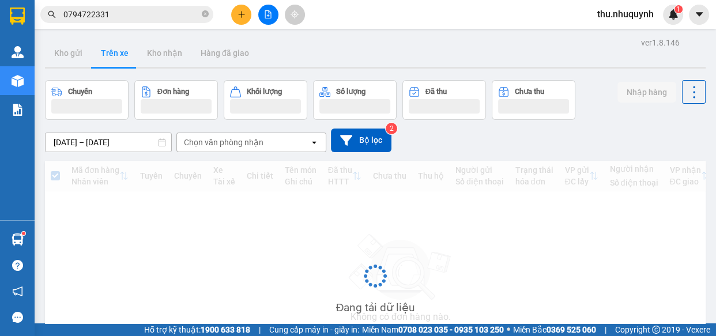
click at [116, 55] on button "Trên xe" at bounding box center [115, 53] width 46 height 28
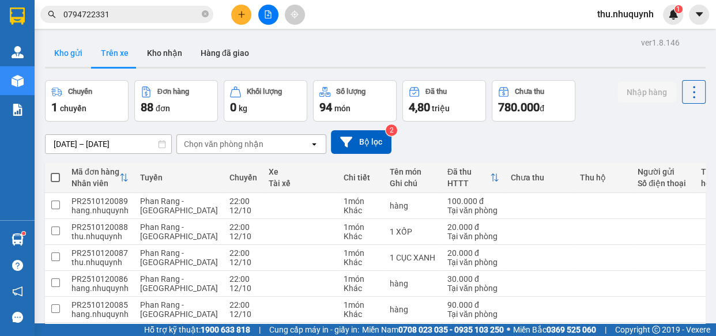
click at [60, 62] on button "Kho gửi" at bounding box center [68, 53] width 47 height 28
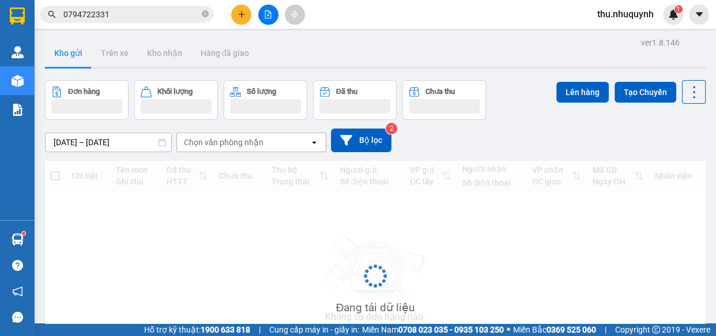
click at [69, 51] on button "Kho gửi" at bounding box center [68, 53] width 47 height 28
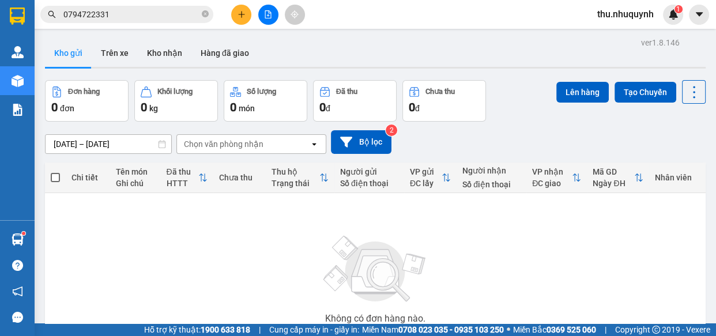
click at [137, 13] on input "0794722331" at bounding box center [131, 14] width 136 height 13
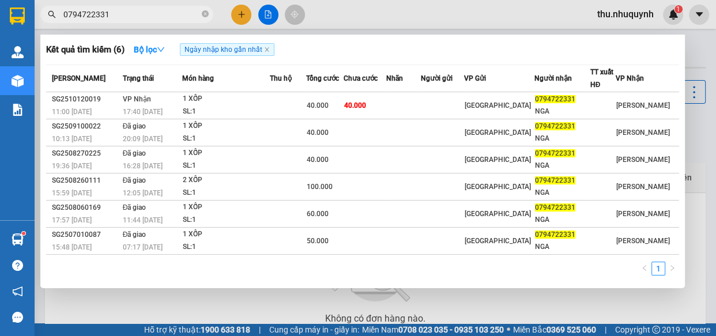
click at [137, 13] on input "0794722331" at bounding box center [131, 14] width 136 height 13
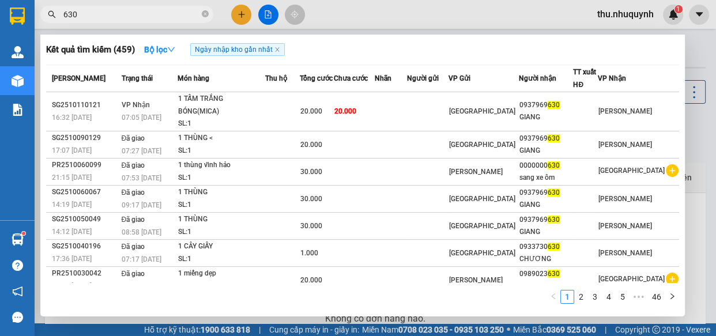
type input "630"
click at [243, 15] on div at bounding box center [358, 168] width 716 height 336
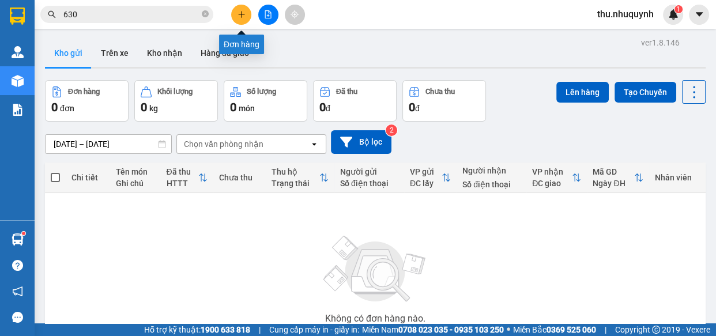
click at [235, 13] on button at bounding box center [241, 15] width 20 height 20
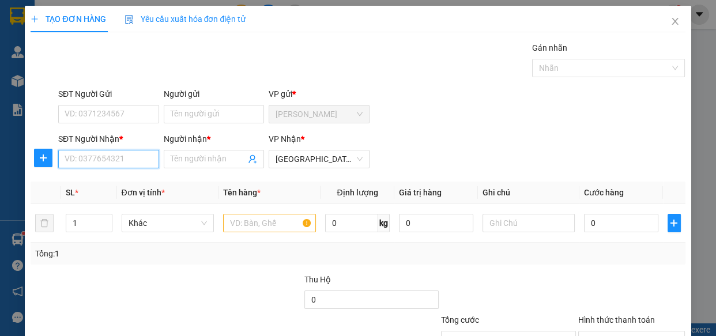
click at [86, 165] on input "SĐT Người Nhận *" at bounding box center [108, 159] width 101 height 18
type input "0916676847"
click at [193, 162] on input "Người nhận *" at bounding box center [209, 159] width 76 height 13
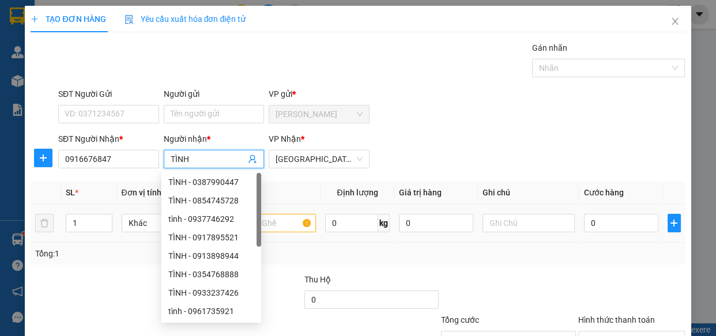
type input "TÌNH"
click at [302, 219] on input "text" at bounding box center [269, 223] width 93 height 18
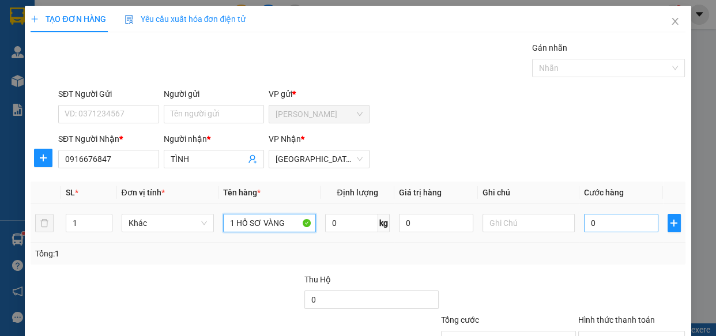
type input "1 HỒ SƠ VÀNG"
click at [605, 220] on input "0" at bounding box center [621, 223] width 74 height 18
type input "2"
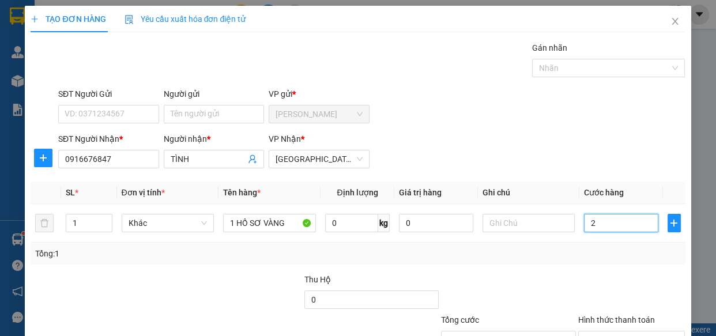
type input "20"
type input "20.000"
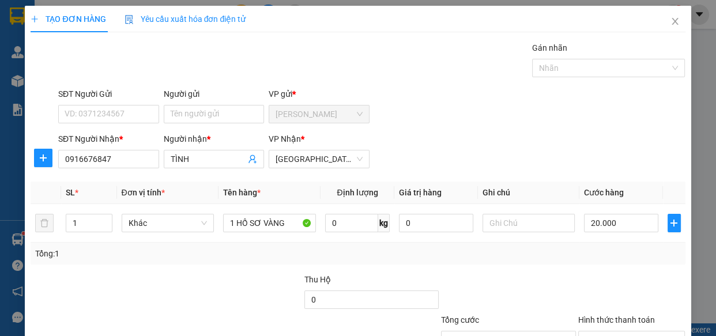
click at [593, 258] on div "Tổng: 1" at bounding box center [357, 253] width 645 height 13
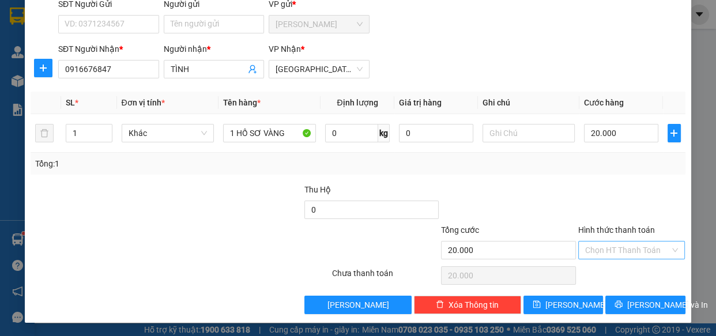
click at [605, 250] on input "Hình thức thanh toán" at bounding box center [627, 250] width 85 height 17
drag, startPoint x: 603, startPoint y: 272, endPoint x: 608, endPoint y: 315, distance: 43.1
click at [603, 273] on div "Tại văn phòng" at bounding box center [624, 272] width 92 height 13
type input "0"
click at [611, 308] on button "[PERSON_NAME] và In" at bounding box center [645, 305] width 80 height 18
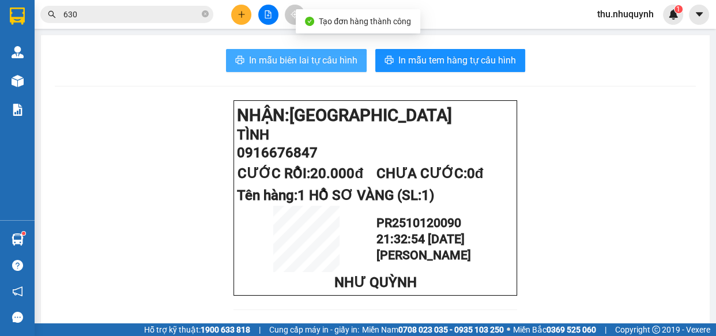
click at [302, 57] on span "In mẫu biên lai tự cấu hình" at bounding box center [303, 60] width 108 height 14
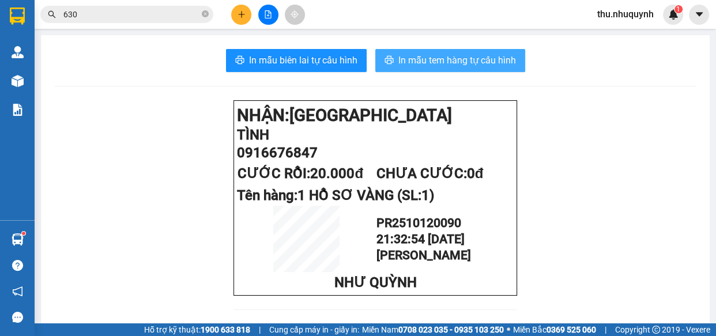
click at [427, 66] on span "In mẫu tem hàng tự cấu hình" at bounding box center [457, 60] width 118 height 14
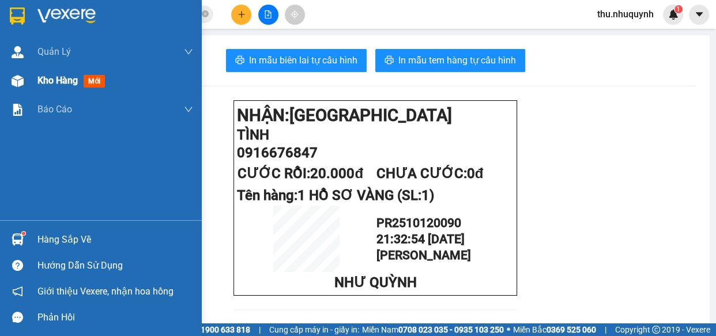
click at [27, 78] on div at bounding box center [17, 81] width 20 height 20
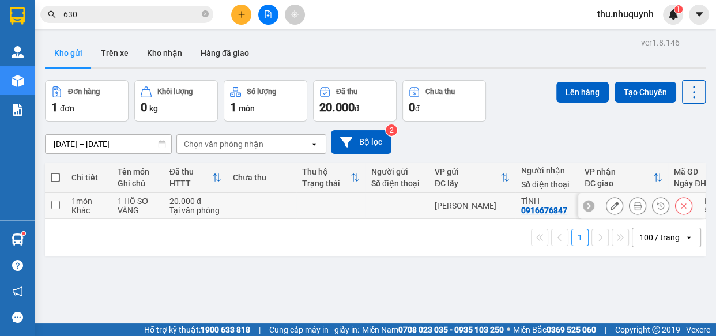
click at [106, 193] on td "1 món Khác" at bounding box center [89, 206] width 46 height 26
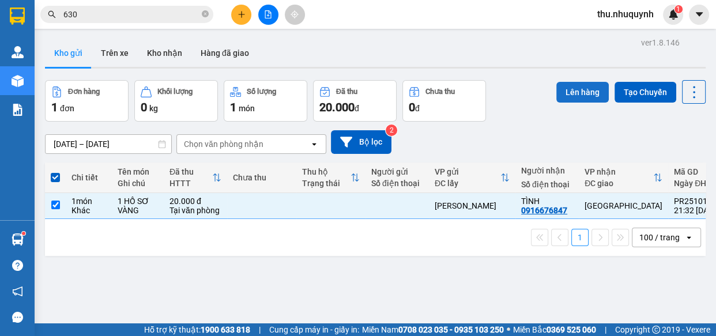
click at [579, 82] on button "Lên hàng" at bounding box center [582, 92] width 52 height 21
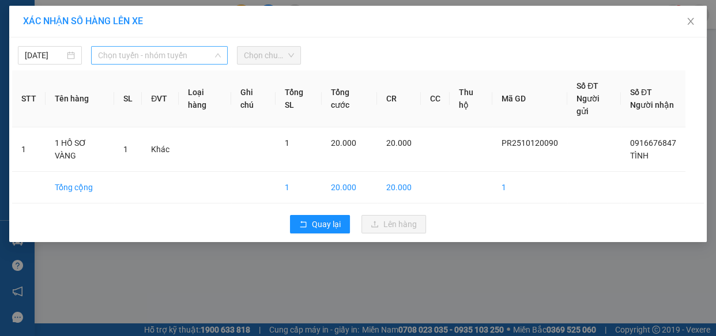
click at [148, 55] on span "Chọn tuyến - nhóm tuyến" at bounding box center [159, 55] width 123 height 17
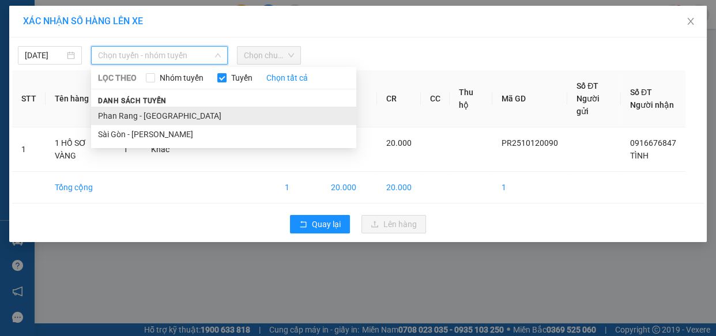
click at [169, 116] on li "Phan Rang - [GEOGRAPHIC_DATA]" at bounding box center [223, 116] width 265 height 18
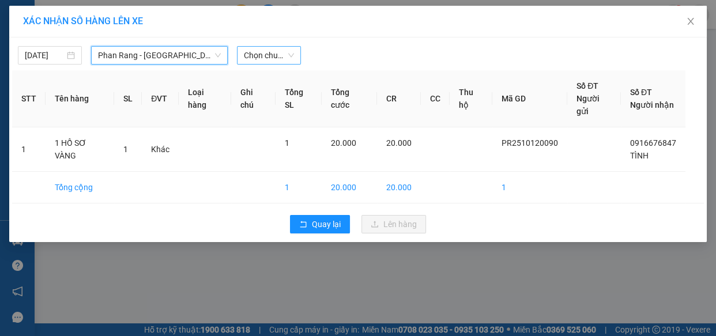
click at [270, 55] on span "Chọn chuyến" at bounding box center [269, 55] width 50 height 17
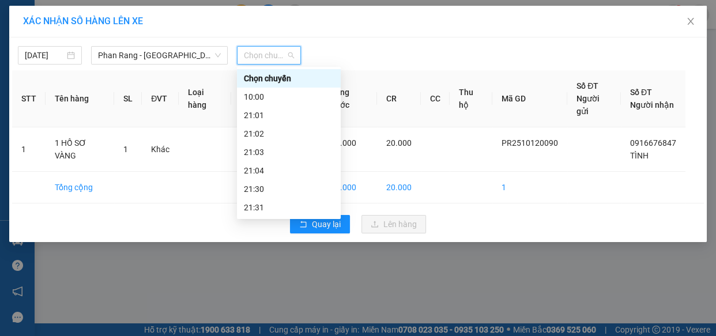
click at [262, 220] on div "22:00" at bounding box center [289, 226] width 90 height 13
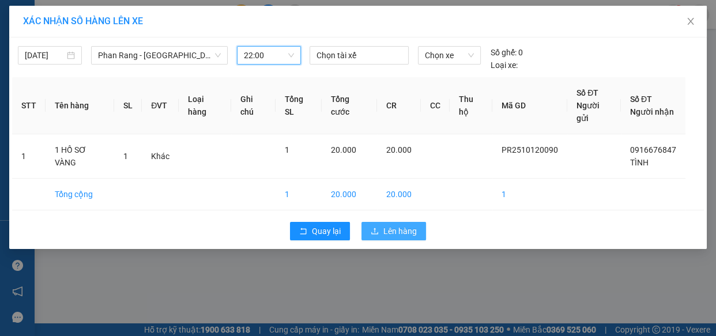
click at [381, 226] on button "Lên hàng" at bounding box center [394, 231] width 65 height 18
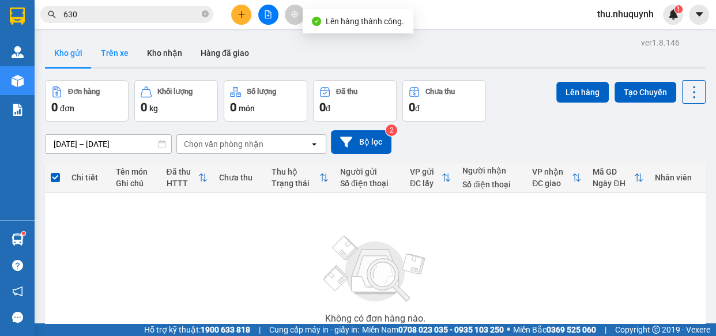
click at [104, 49] on button "Trên xe" at bounding box center [115, 53] width 46 height 28
